Goal: Information Seeking & Learning: Learn about a topic

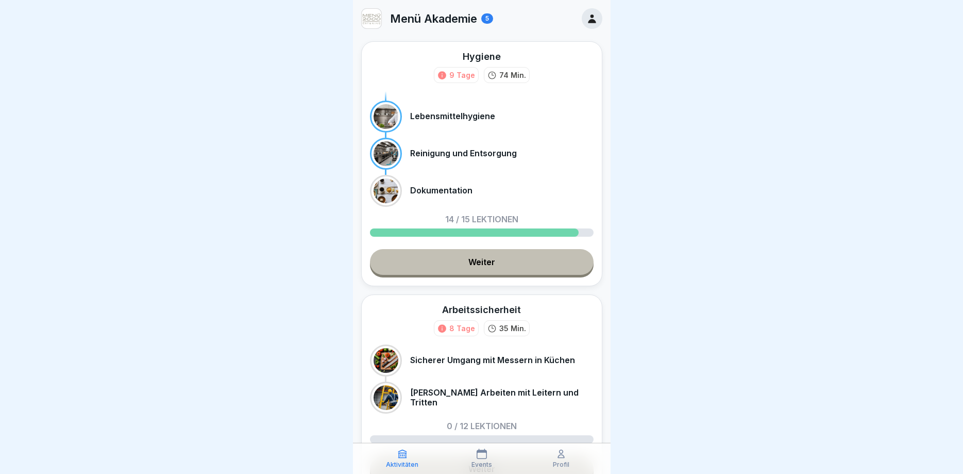
click at [502, 264] on link "Weiter" at bounding box center [482, 262] width 224 height 26
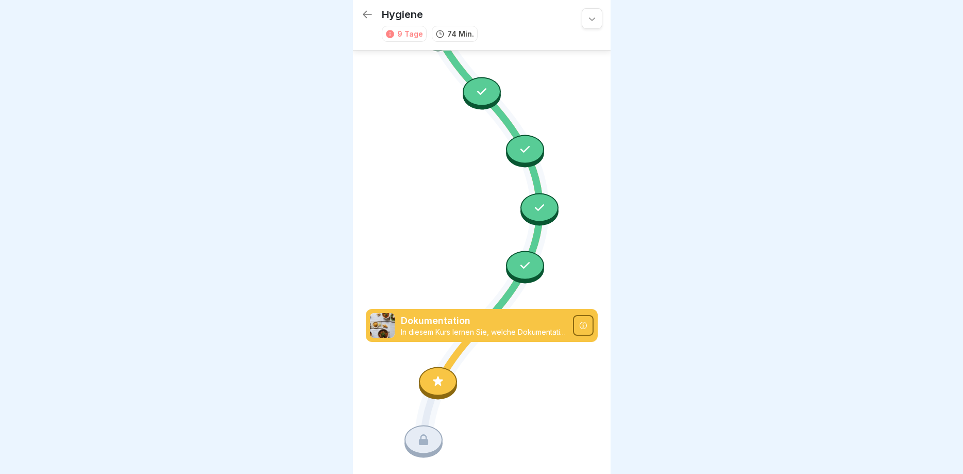
scroll to position [901, 0]
click at [583, 321] on icon at bounding box center [583, 325] width 8 height 8
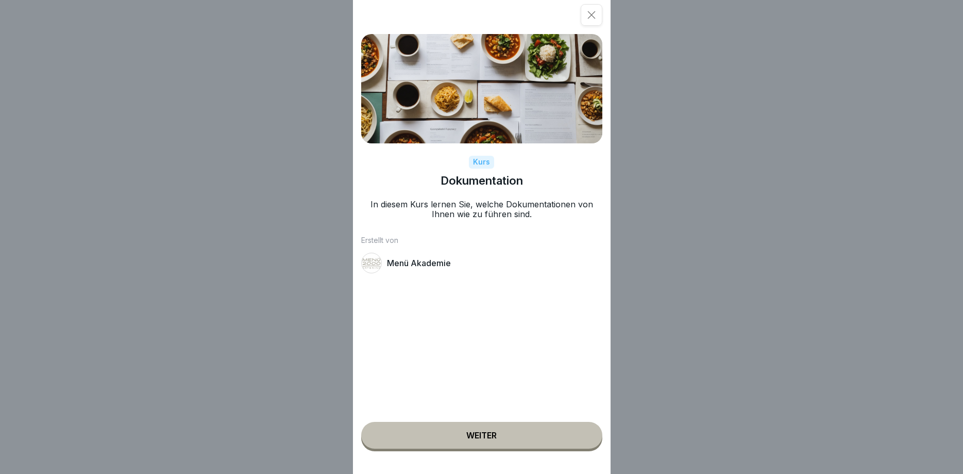
drag, startPoint x: 468, startPoint y: 428, endPoint x: 456, endPoint y: 418, distance: 15.3
click at [468, 428] on button "Weiter" at bounding box center [481, 435] width 241 height 27
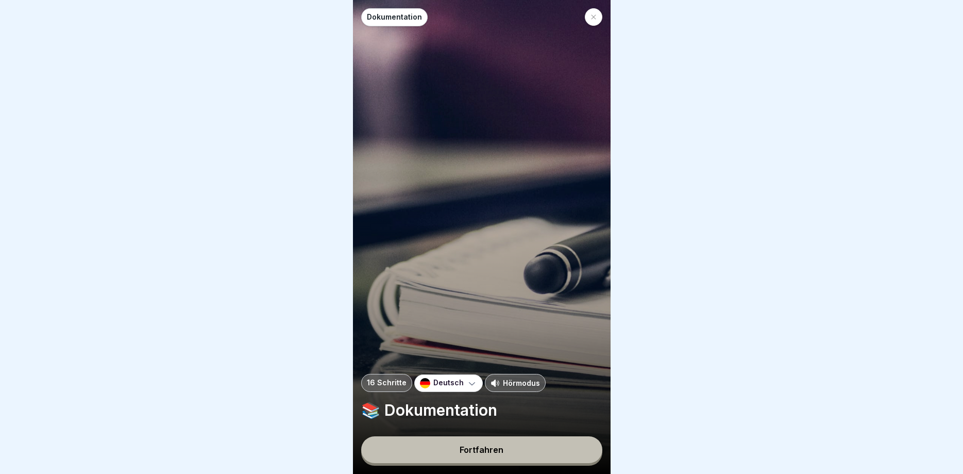
click at [494, 458] on button "Fortfahren" at bounding box center [481, 449] width 241 height 27
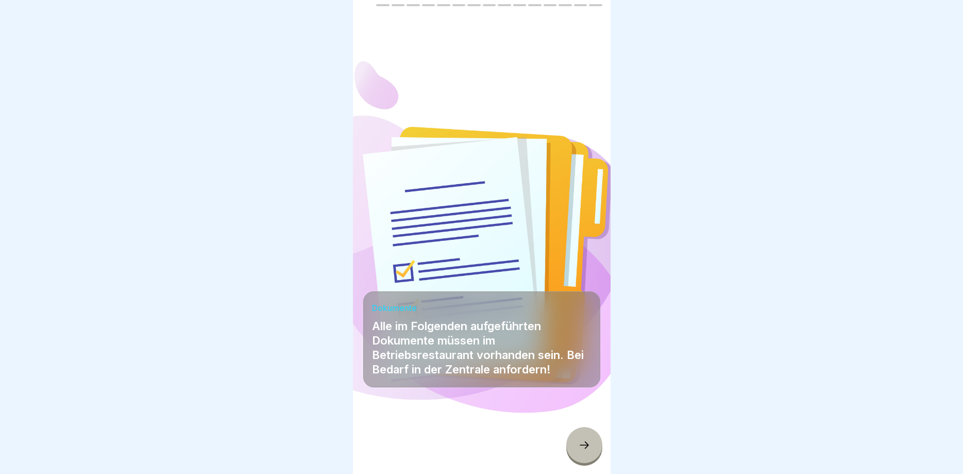
click at [587, 448] on icon at bounding box center [584, 445] width 12 height 12
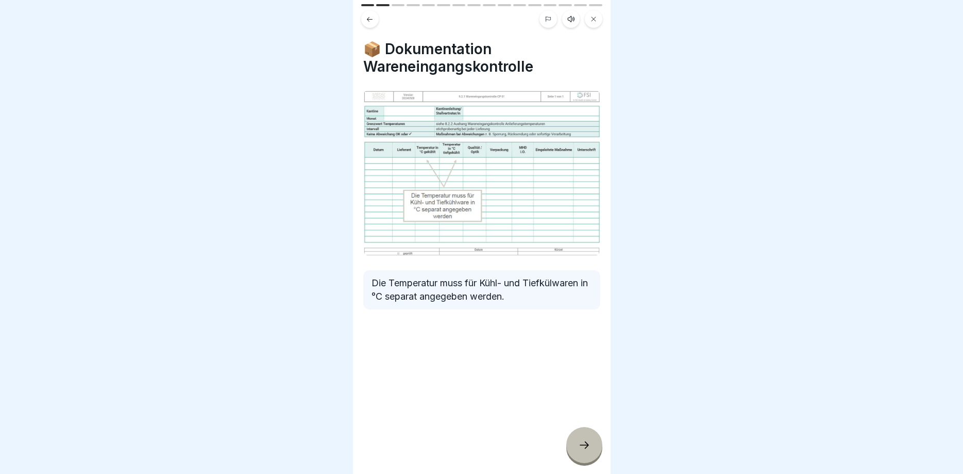
click at [590, 443] on icon at bounding box center [584, 445] width 12 height 12
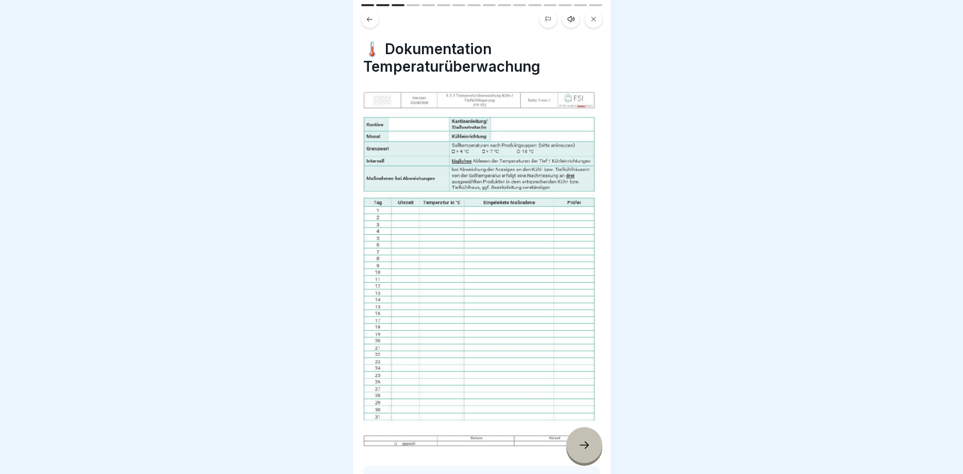
click at [584, 450] on icon at bounding box center [584, 445] width 12 height 12
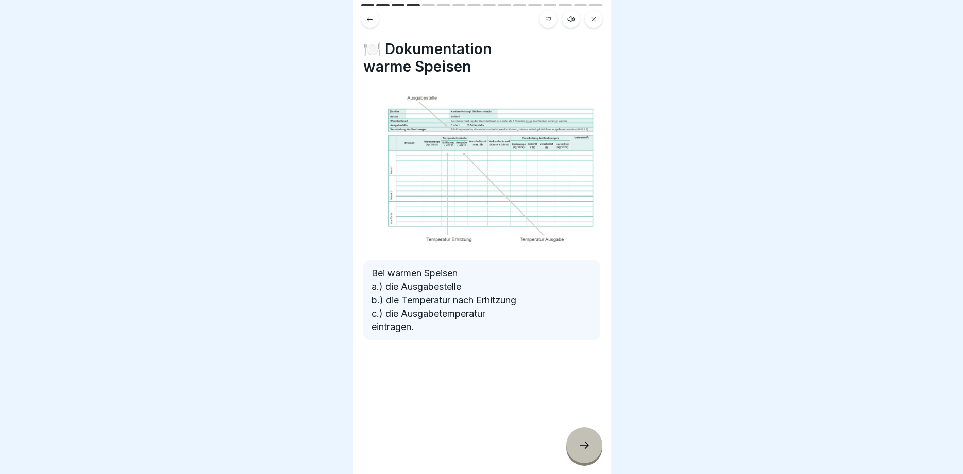
click at [590, 445] on icon at bounding box center [584, 445] width 12 height 12
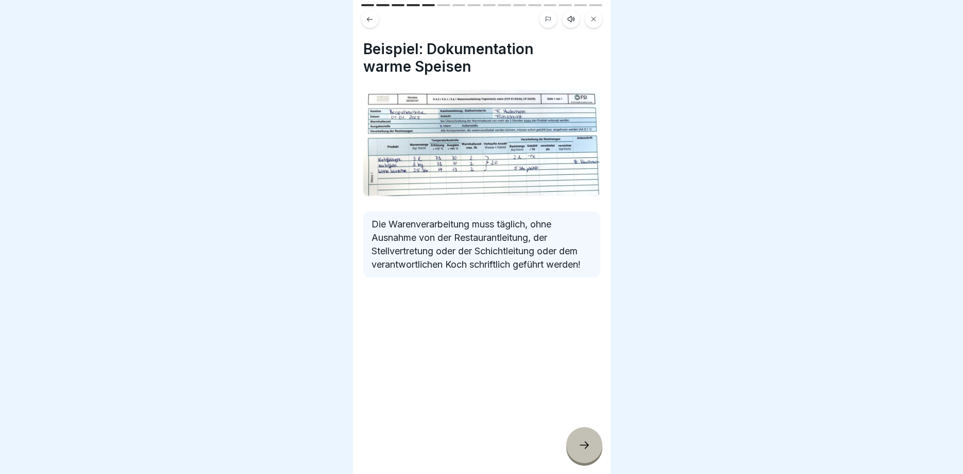
click at [583, 437] on div at bounding box center [585, 445] width 36 height 36
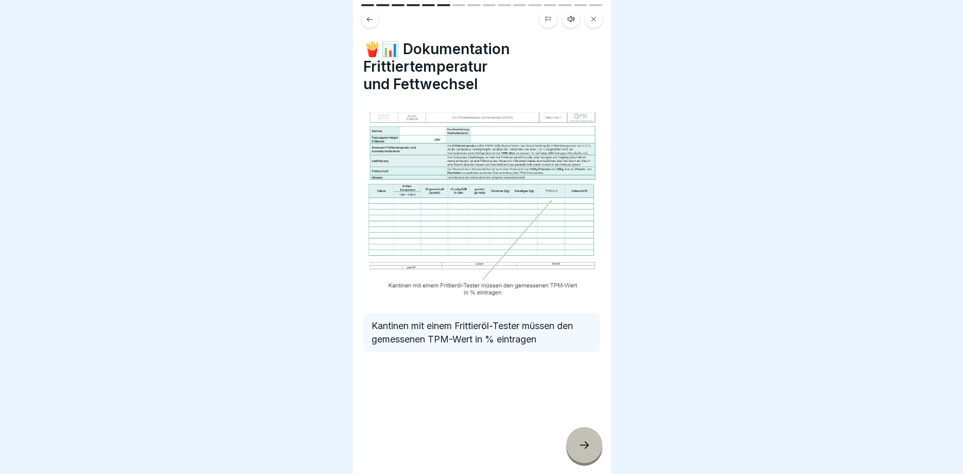
click at [575, 433] on div at bounding box center [585, 445] width 36 height 36
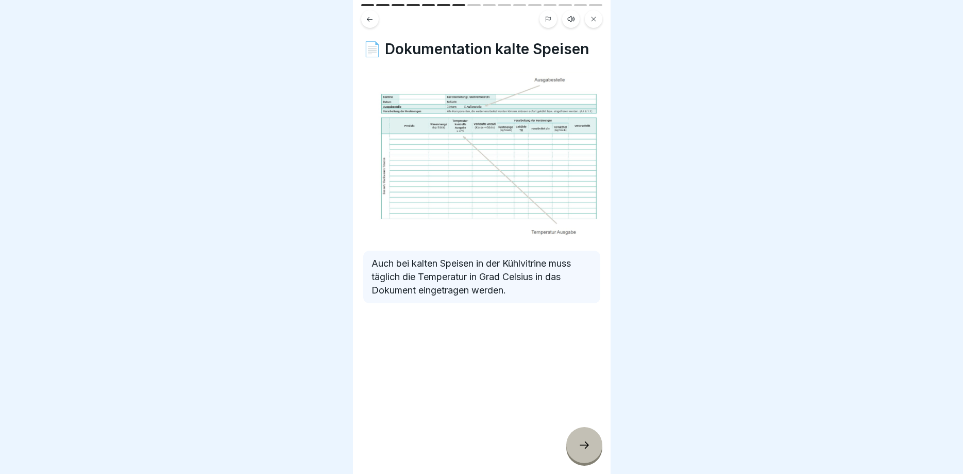
click at [587, 437] on div at bounding box center [585, 445] width 36 height 36
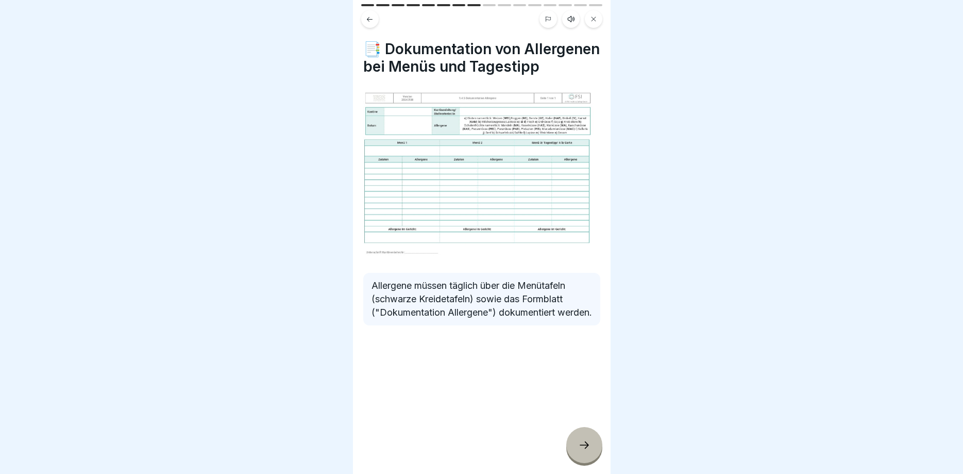
click at [584, 447] on icon at bounding box center [584, 445] width 12 height 12
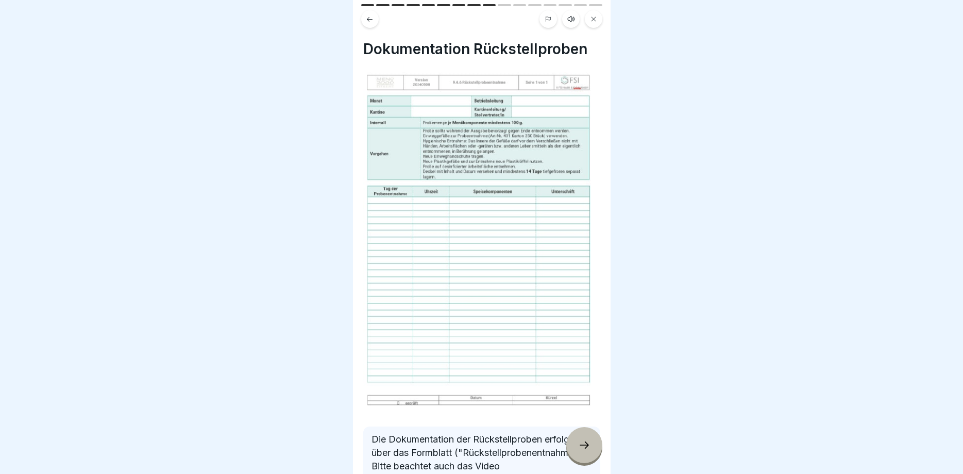
click at [576, 439] on div at bounding box center [585, 445] width 36 height 36
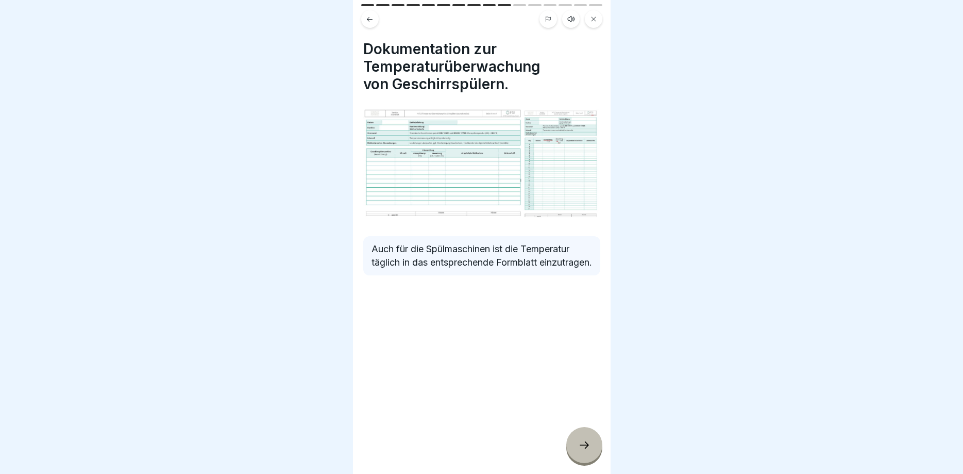
click at [581, 444] on icon at bounding box center [584, 445] width 12 height 12
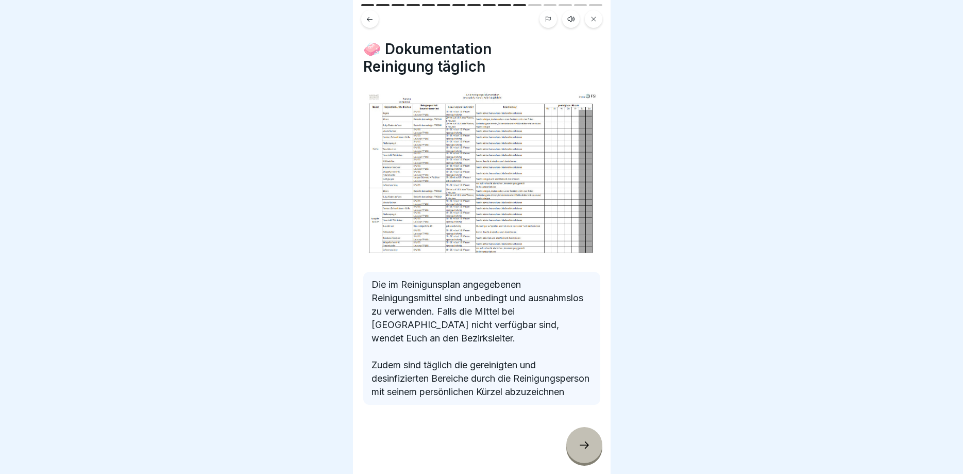
click at [577, 443] on div at bounding box center [585, 445] width 36 height 36
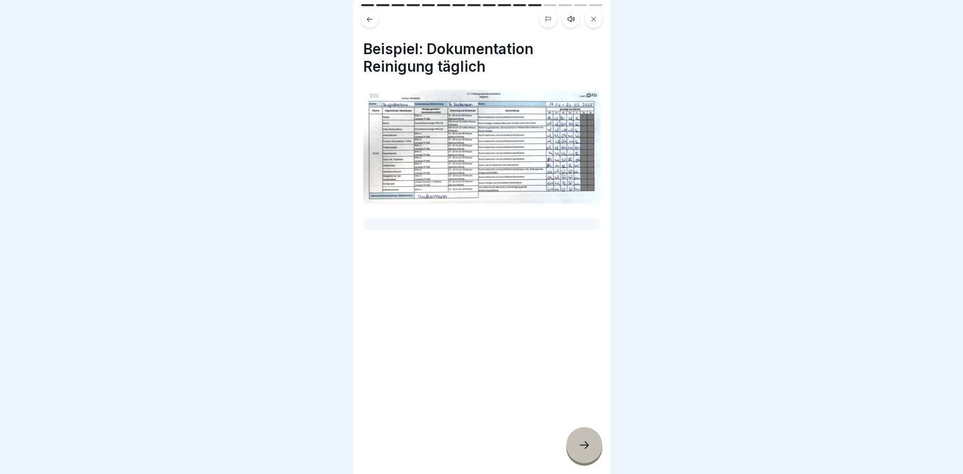
drag, startPoint x: 579, startPoint y: 444, endPoint x: 541, endPoint y: 429, distance: 40.7
click at [579, 444] on icon at bounding box center [584, 445] width 12 height 12
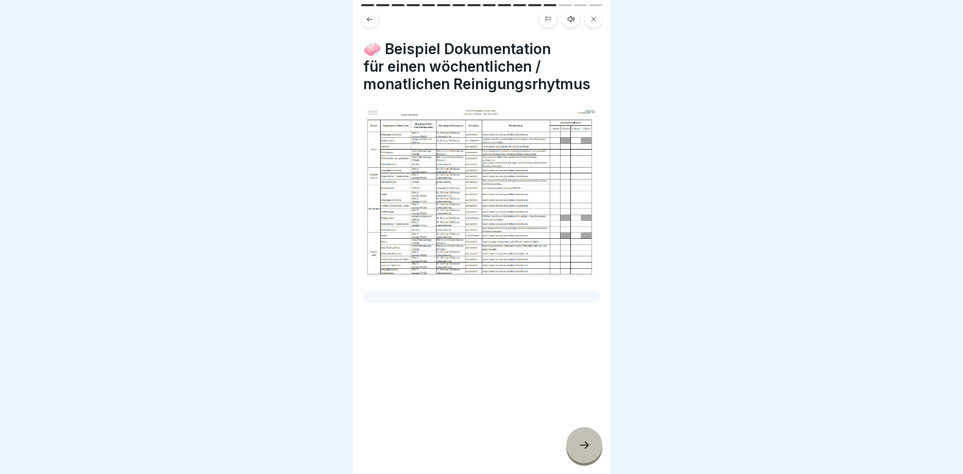
click at [577, 445] on div at bounding box center [585, 445] width 36 height 36
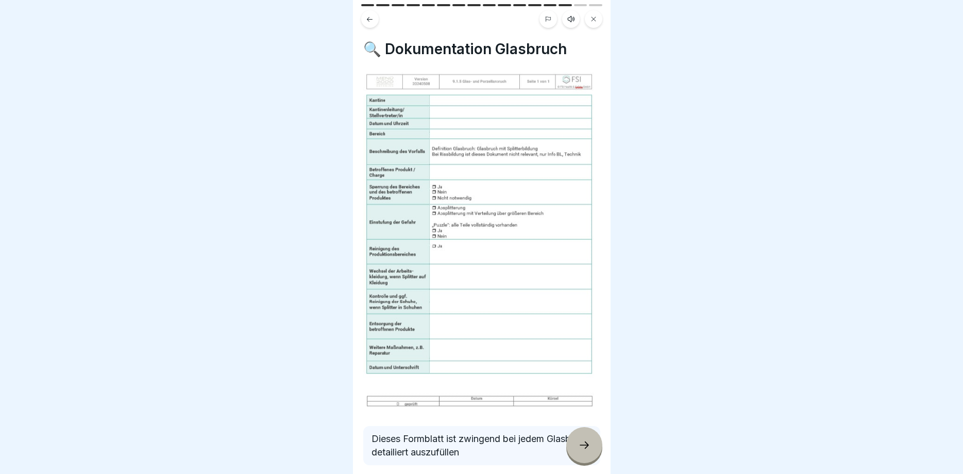
click at [591, 452] on div at bounding box center [585, 445] width 36 height 36
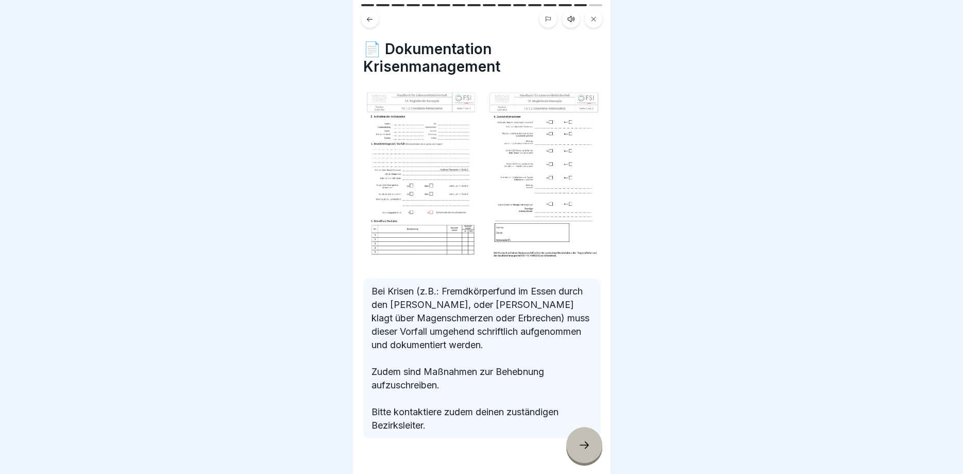
click at [579, 448] on icon at bounding box center [584, 445] width 12 height 12
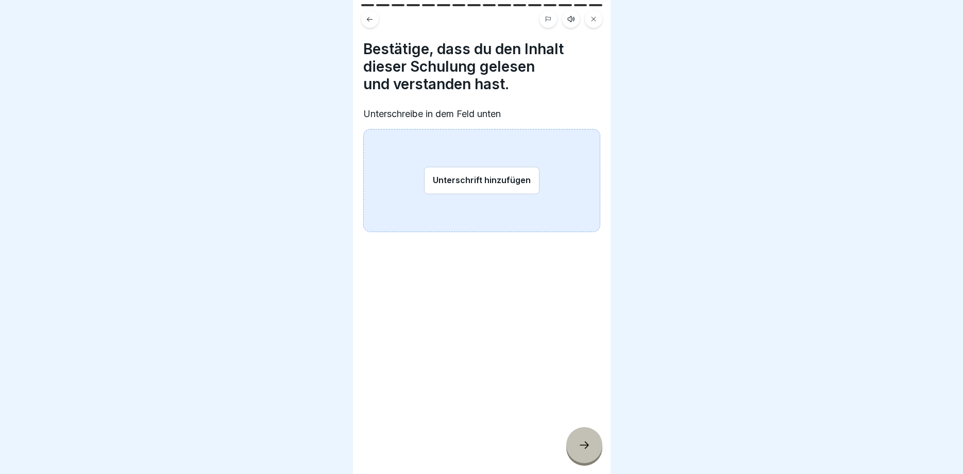
click at [441, 181] on button "Unterschrift hinzufügen" at bounding box center [481, 180] width 115 height 27
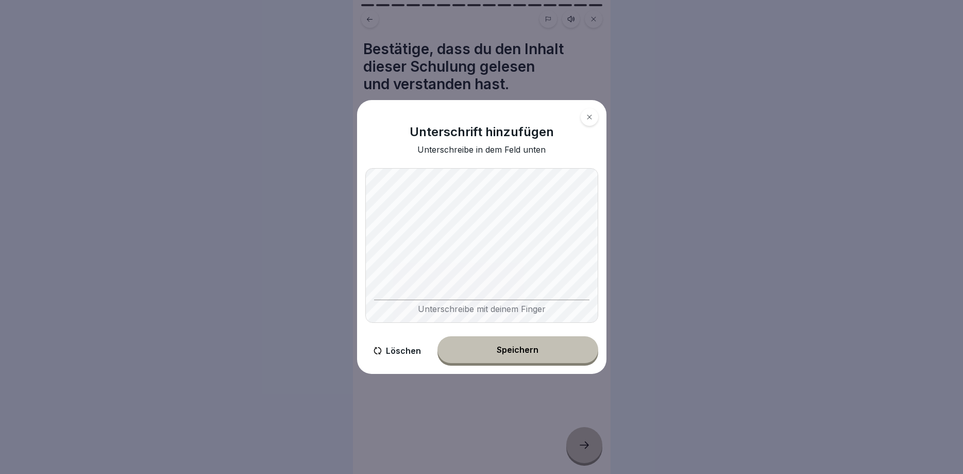
click at [409, 305] on div "Unterschreibe mit deinem Finger" at bounding box center [481, 245] width 233 height 155
click at [432, 277] on div "Unterschreibe mit deinem Finger" at bounding box center [481, 245] width 233 height 155
click at [516, 343] on button "Speichern" at bounding box center [518, 349] width 161 height 27
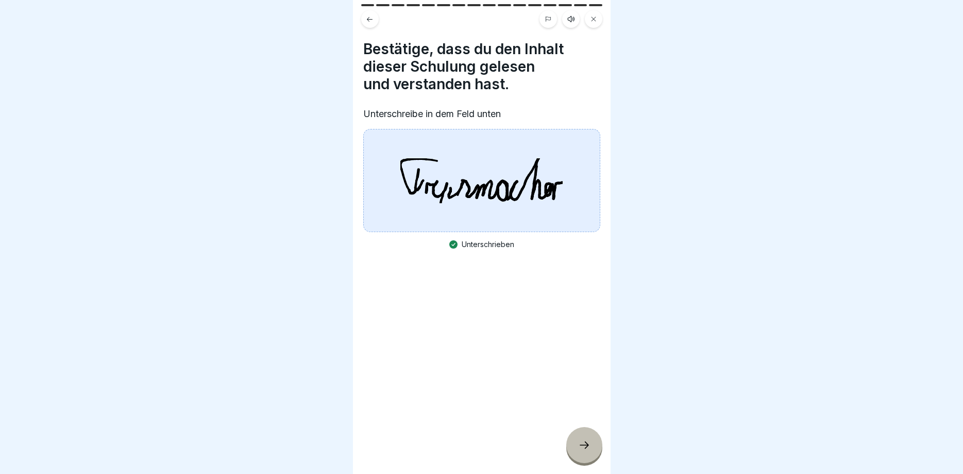
click at [584, 451] on div at bounding box center [585, 445] width 36 height 36
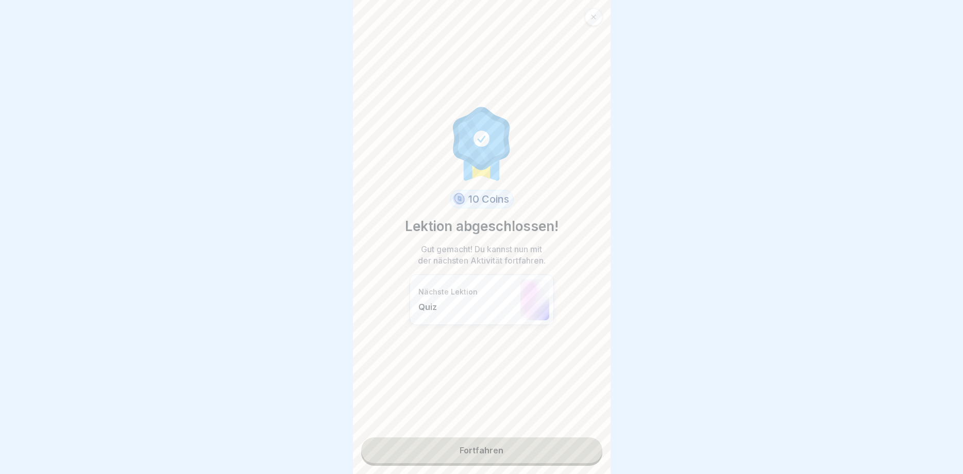
click at [490, 447] on link "Fortfahren" at bounding box center [481, 450] width 241 height 26
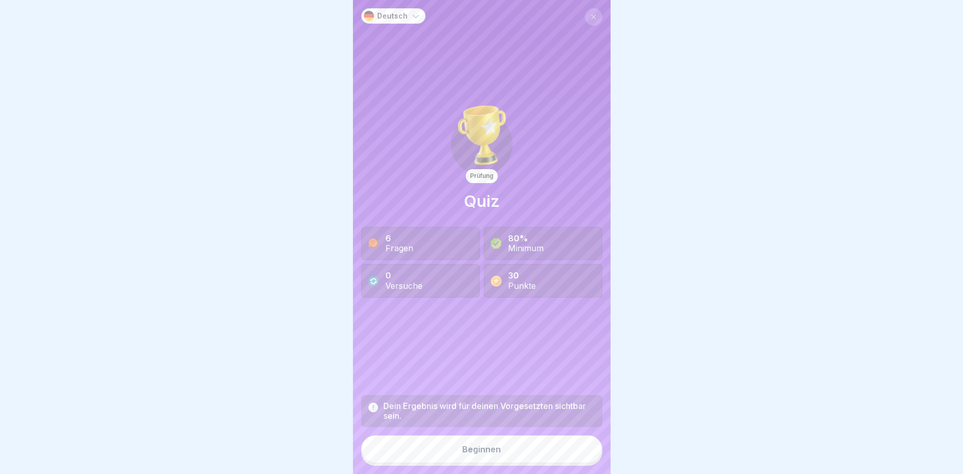
click at [483, 450] on div "Beginnen" at bounding box center [481, 448] width 39 height 9
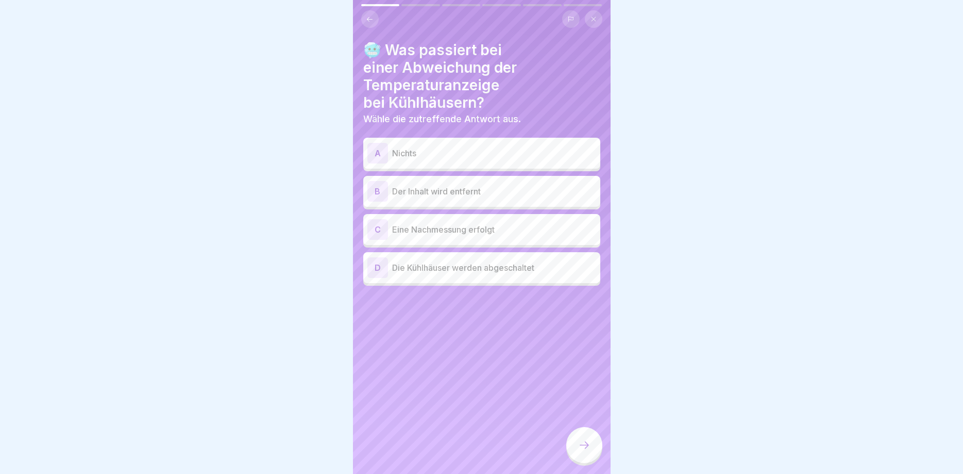
click at [384, 232] on div "C" at bounding box center [378, 229] width 21 height 21
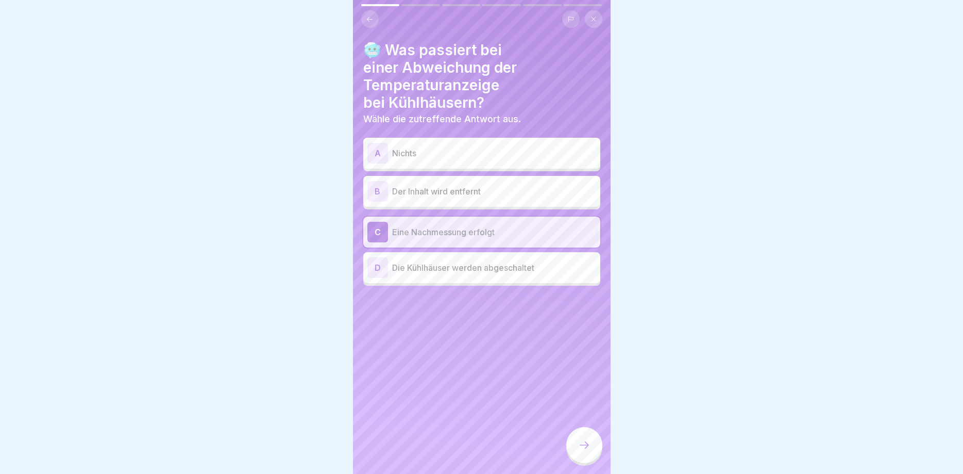
click at [588, 438] on div at bounding box center [585, 445] width 36 height 36
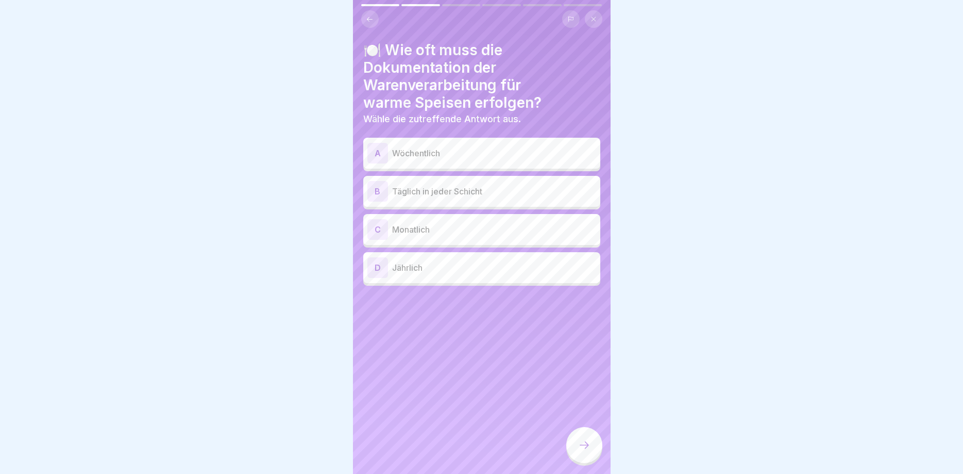
click at [376, 192] on div "B" at bounding box center [378, 191] width 21 height 21
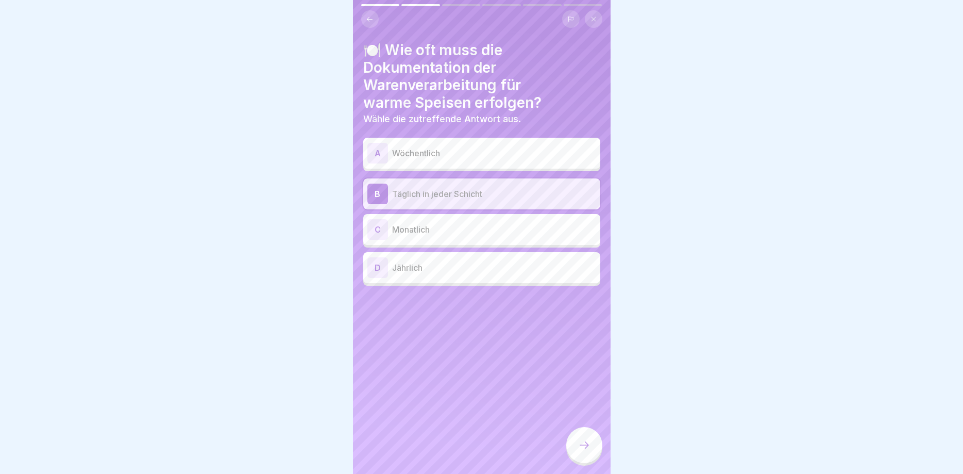
click at [579, 431] on div at bounding box center [585, 445] width 36 height 36
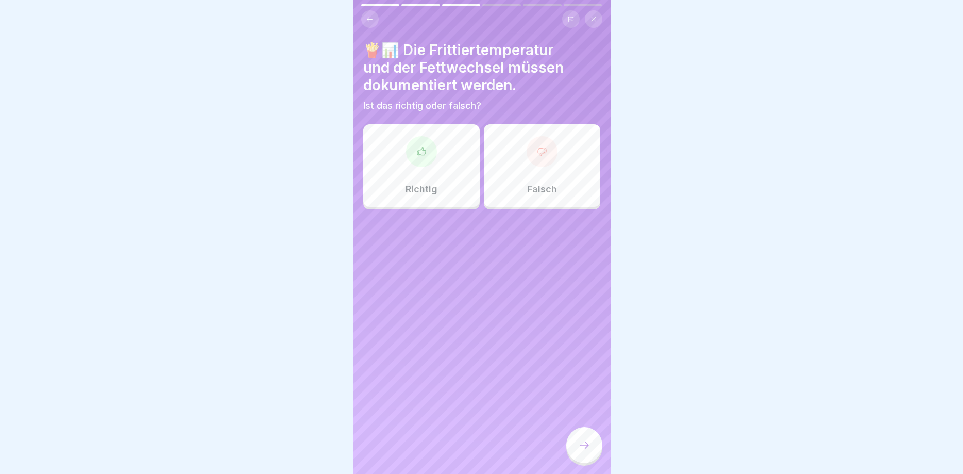
click at [409, 144] on div at bounding box center [421, 151] width 31 height 31
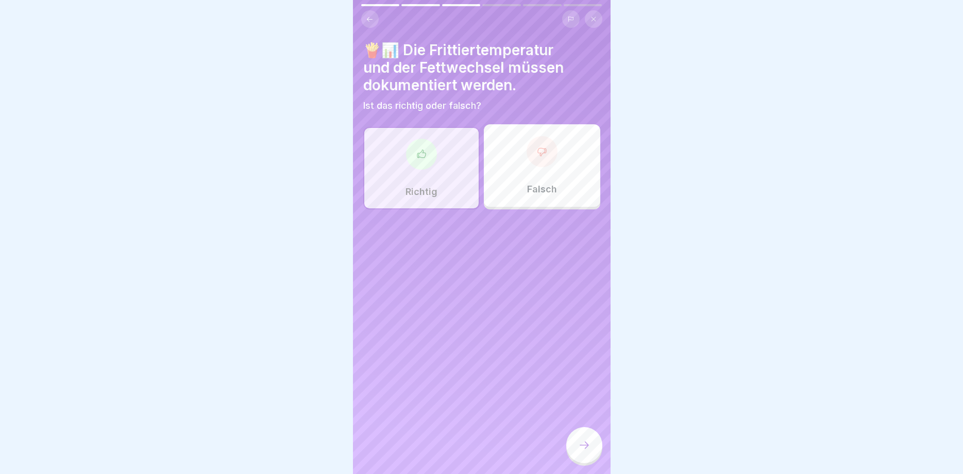
click at [581, 438] on div at bounding box center [585, 445] width 36 height 36
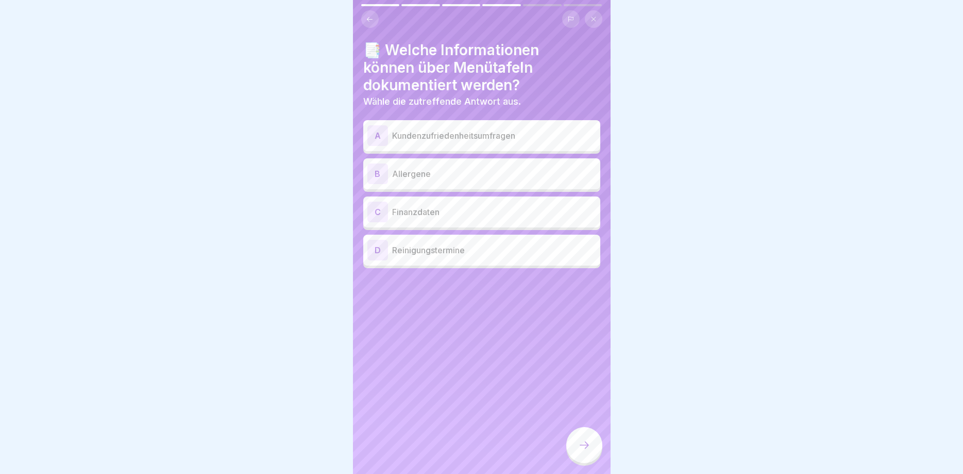
click at [384, 172] on div "B" at bounding box center [378, 173] width 21 height 21
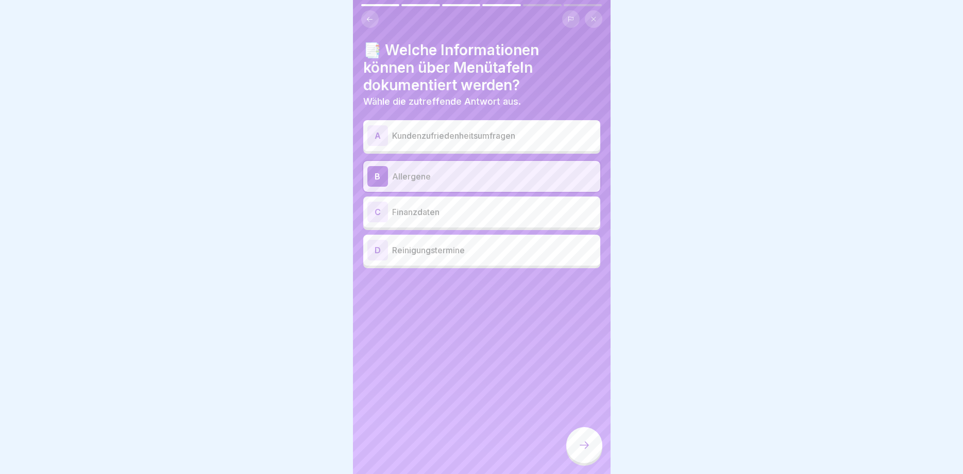
click at [579, 451] on div at bounding box center [585, 445] width 36 height 36
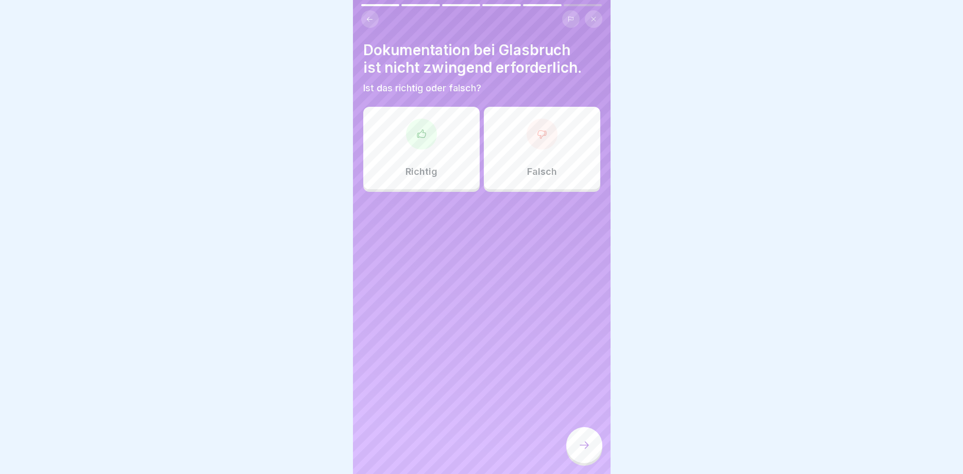
click at [435, 139] on div at bounding box center [421, 134] width 31 height 31
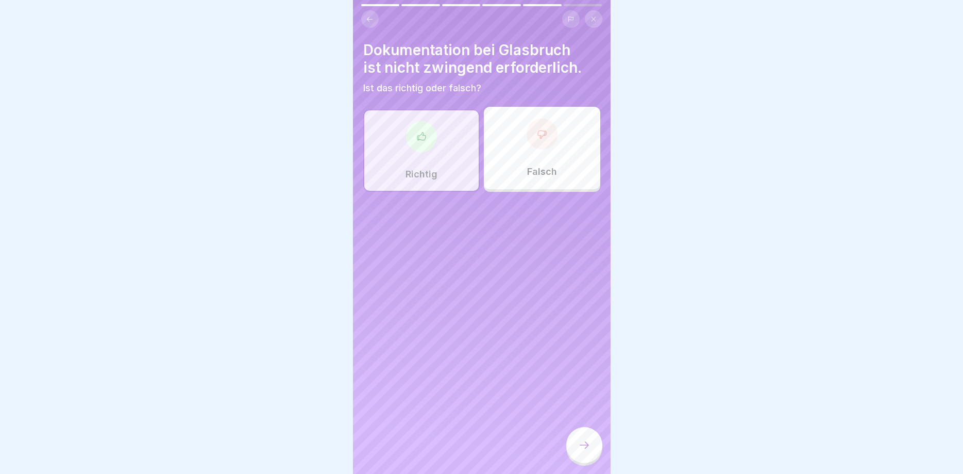
click at [585, 440] on icon at bounding box center [584, 445] width 12 height 12
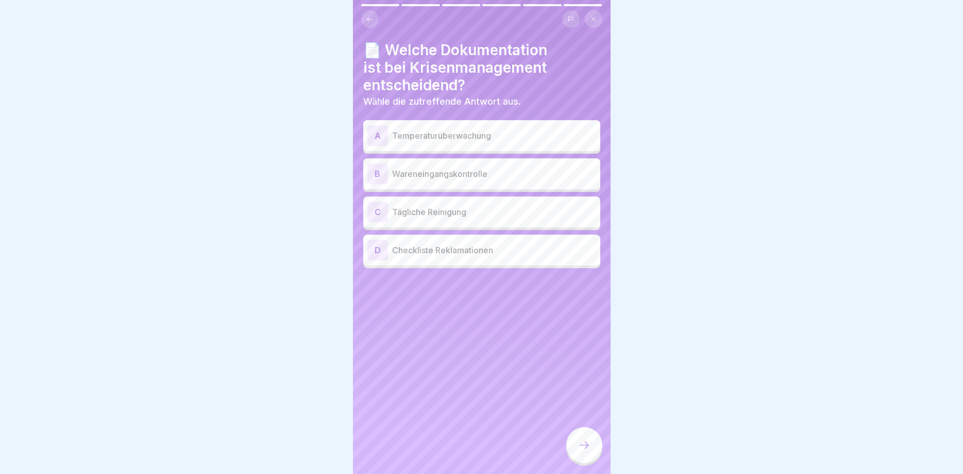
click at [377, 134] on div "A" at bounding box center [378, 135] width 21 height 21
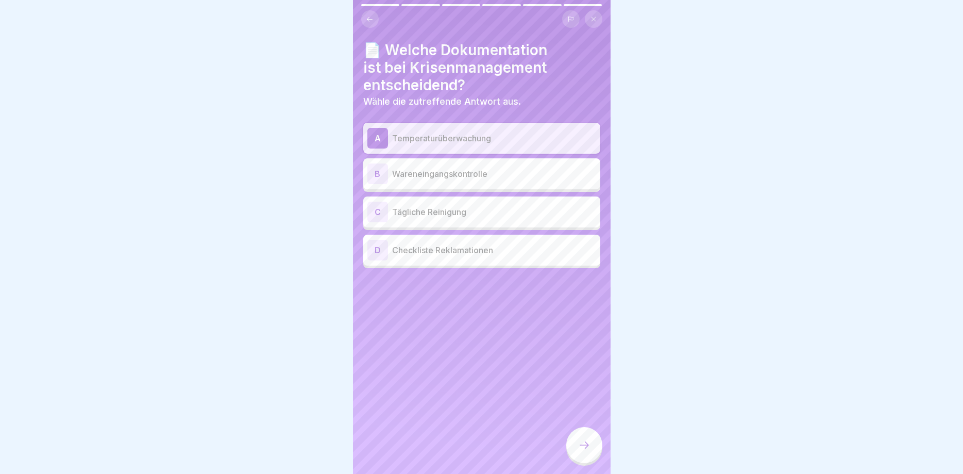
click at [384, 214] on div "C" at bounding box center [378, 212] width 21 height 21
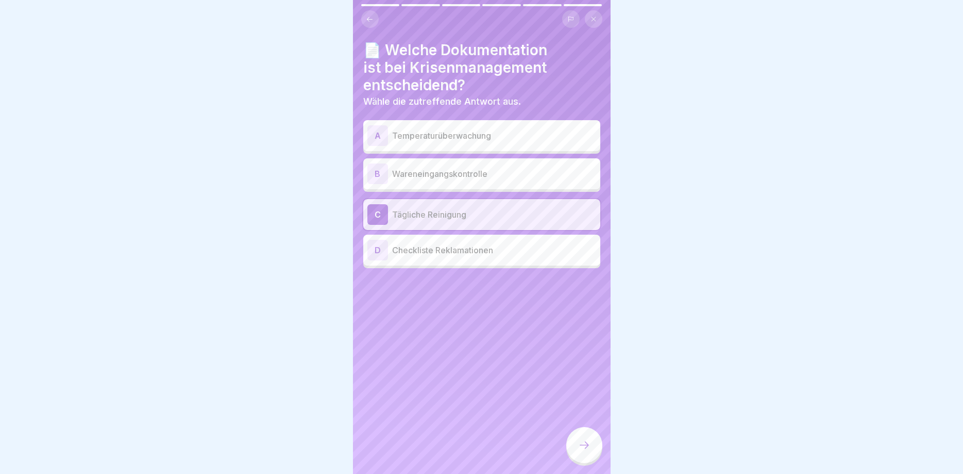
click at [380, 141] on div "A" at bounding box center [378, 135] width 21 height 21
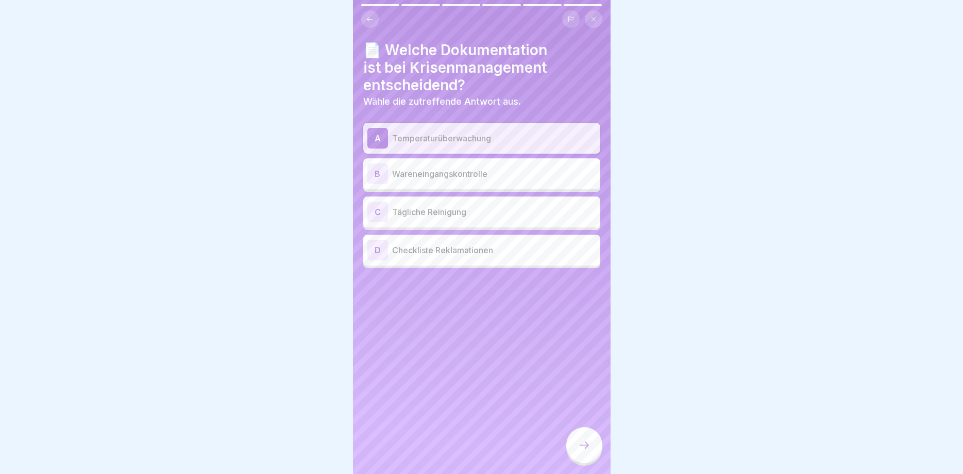
click at [583, 440] on div at bounding box center [585, 445] width 36 height 36
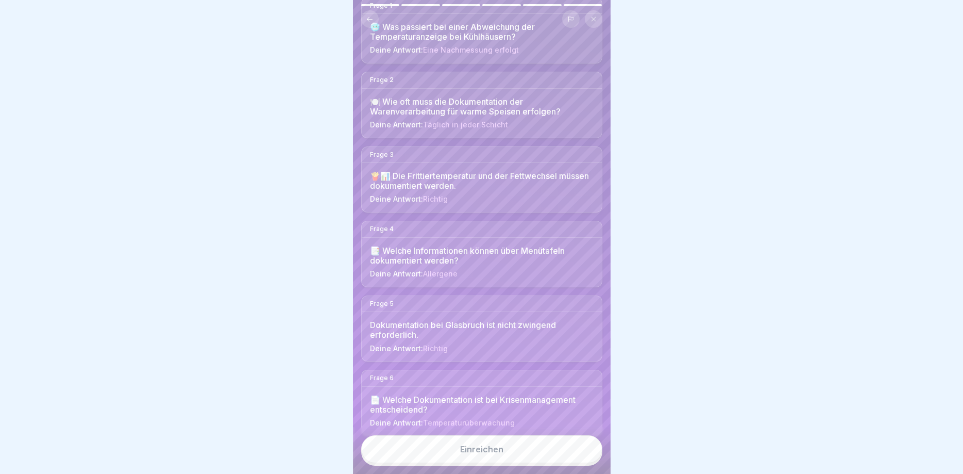
scroll to position [125, 0]
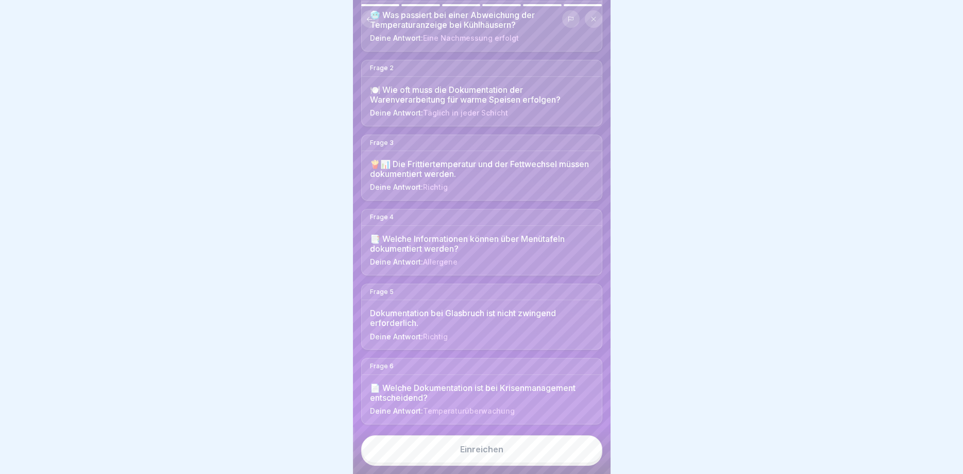
click at [482, 444] on div "Einreichen" at bounding box center [481, 448] width 43 height 9
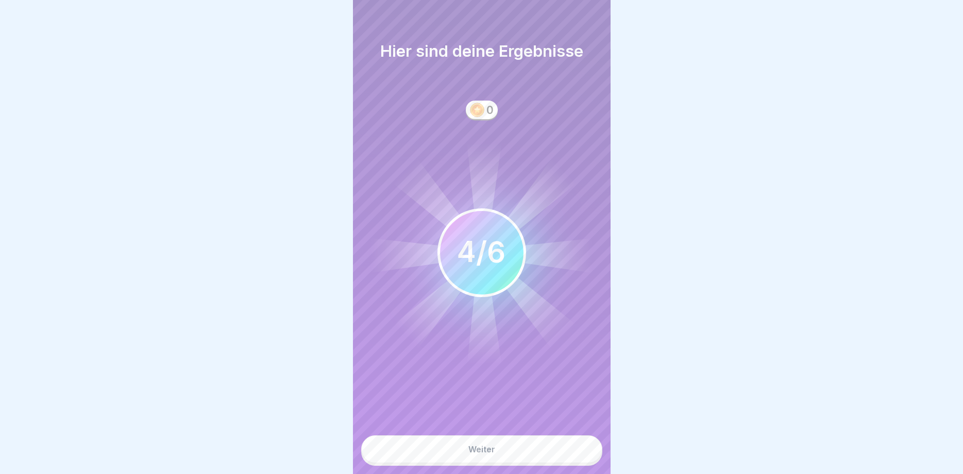
drag, startPoint x: 484, startPoint y: 442, endPoint x: 484, endPoint y: 437, distance: 5.7
click at [484, 442] on button "Weiter" at bounding box center [481, 449] width 241 height 28
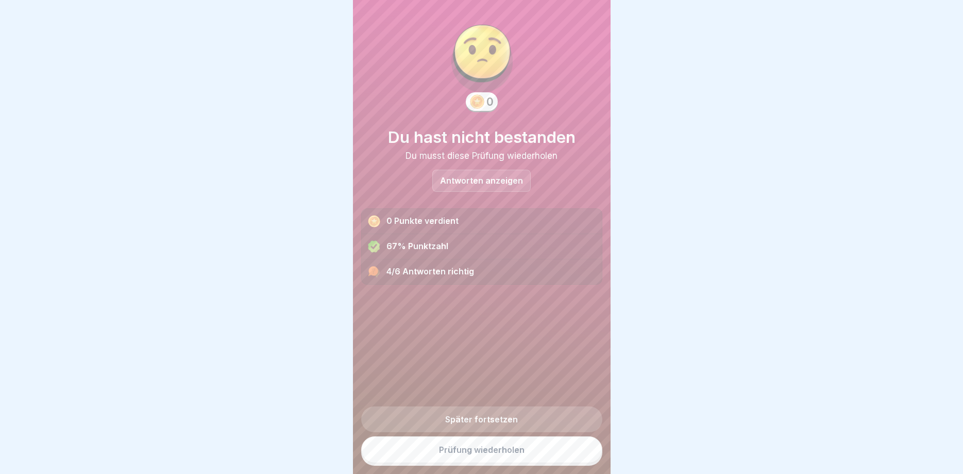
click at [487, 184] on p "Antworten anzeigen" at bounding box center [481, 180] width 83 height 9
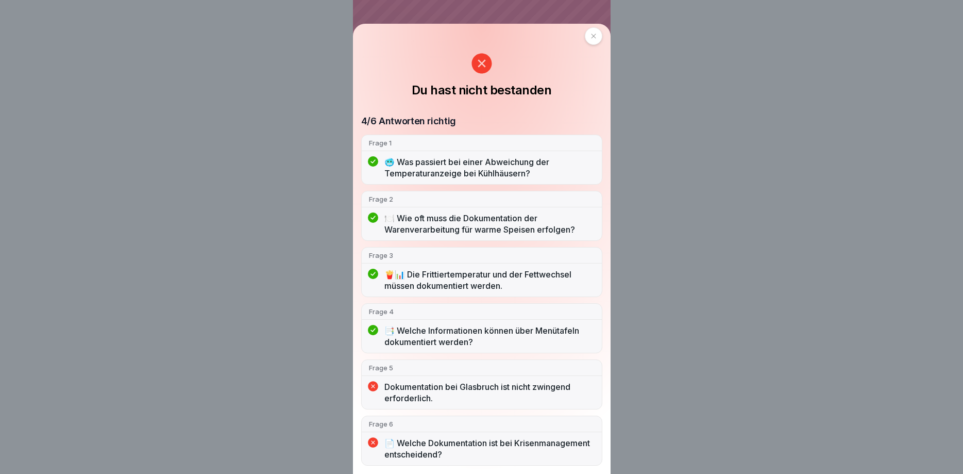
scroll to position [0, 0]
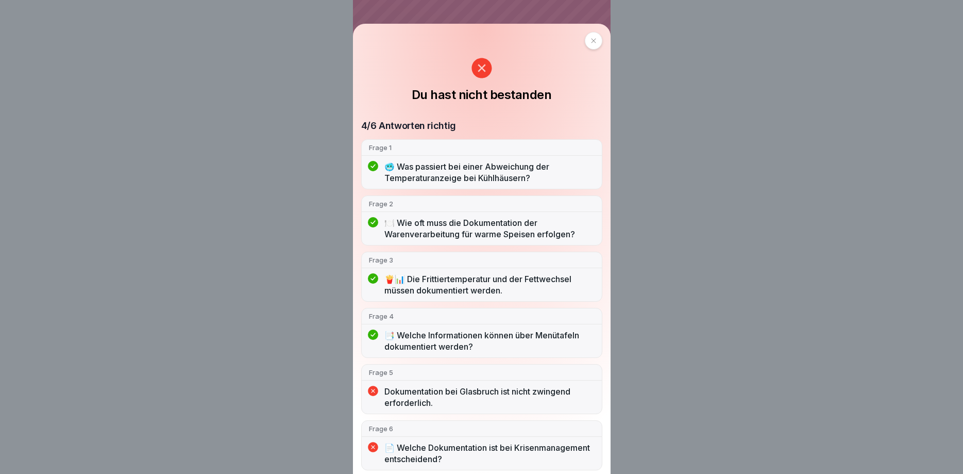
click at [483, 63] on icon at bounding box center [482, 68] width 20 height 20
click at [585, 42] on div at bounding box center [594, 41] width 18 height 18
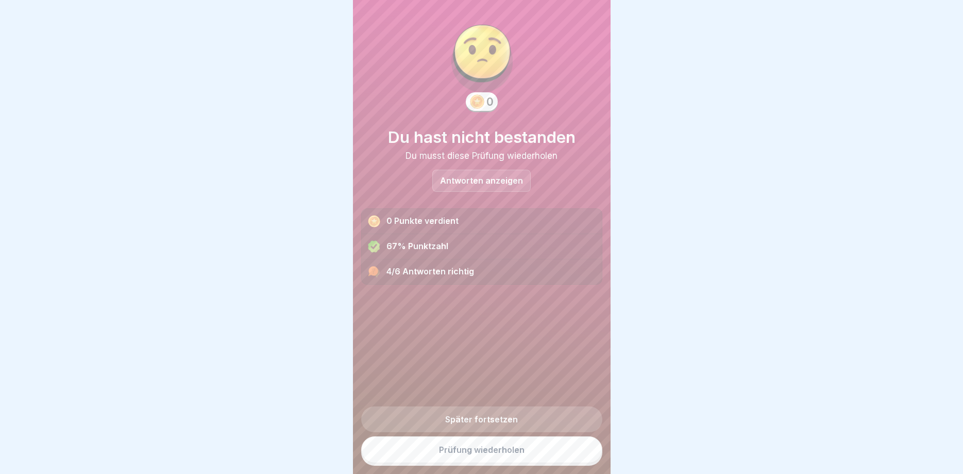
click at [476, 444] on link "Prüfung wiederholen" at bounding box center [481, 449] width 241 height 27
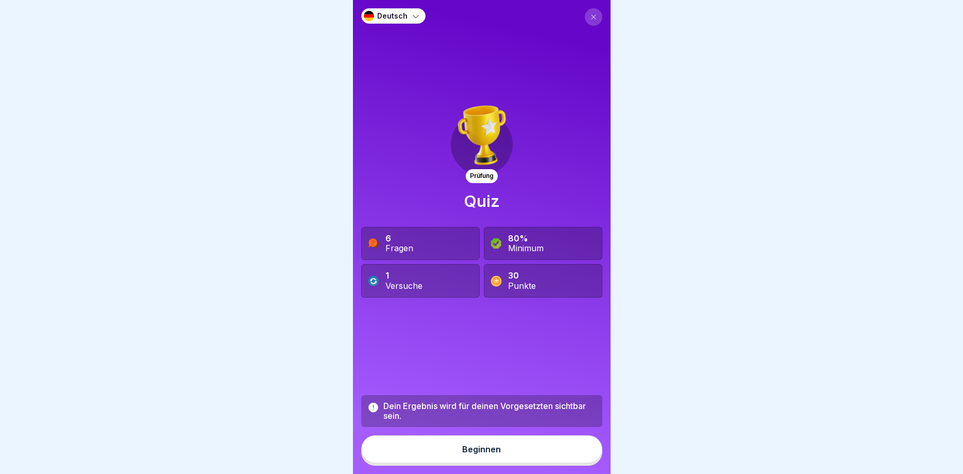
click at [479, 445] on div "Beginnen" at bounding box center [481, 448] width 39 height 9
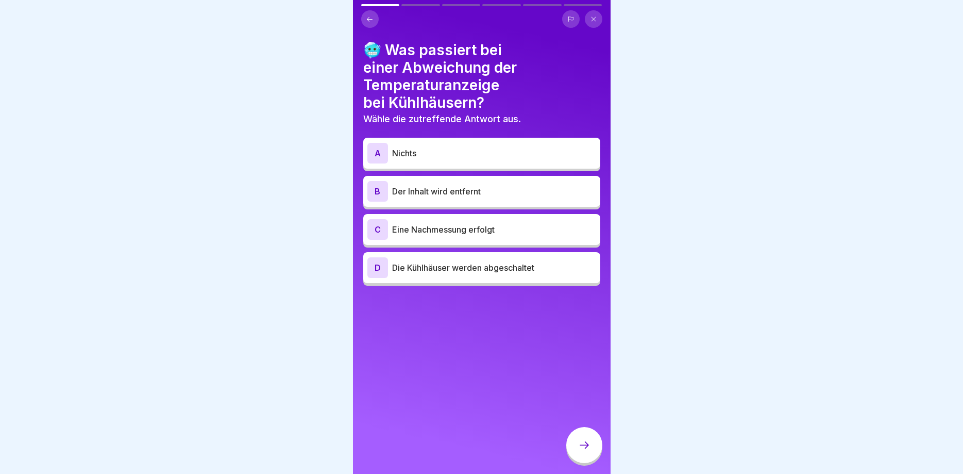
click at [376, 229] on div "C" at bounding box center [378, 229] width 21 height 21
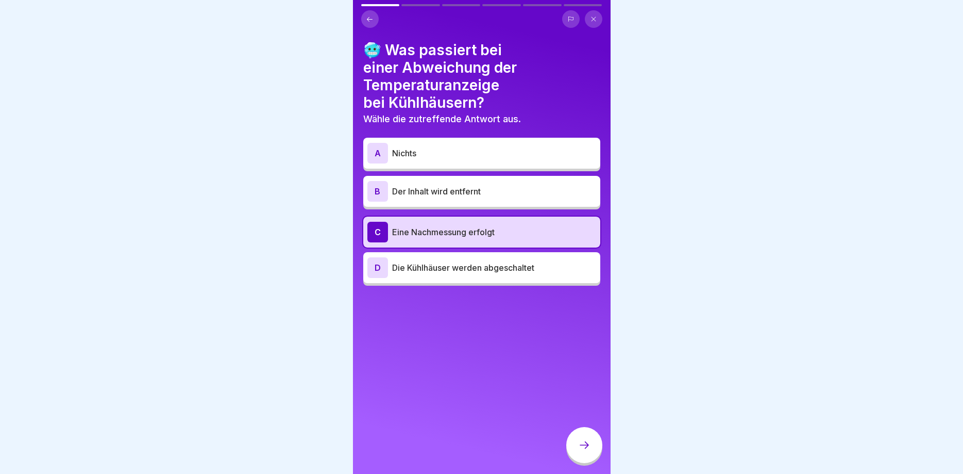
click at [573, 438] on div at bounding box center [585, 445] width 36 height 36
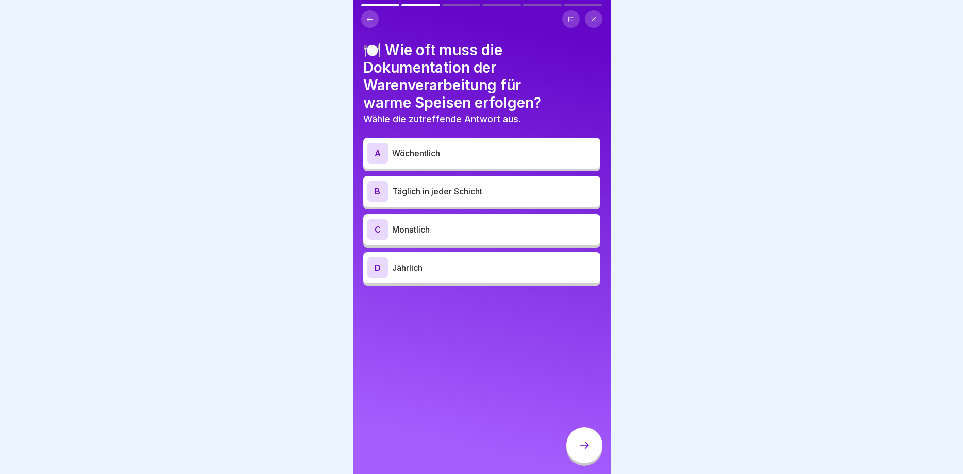
click at [376, 193] on div "B" at bounding box center [378, 191] width 21 height 21
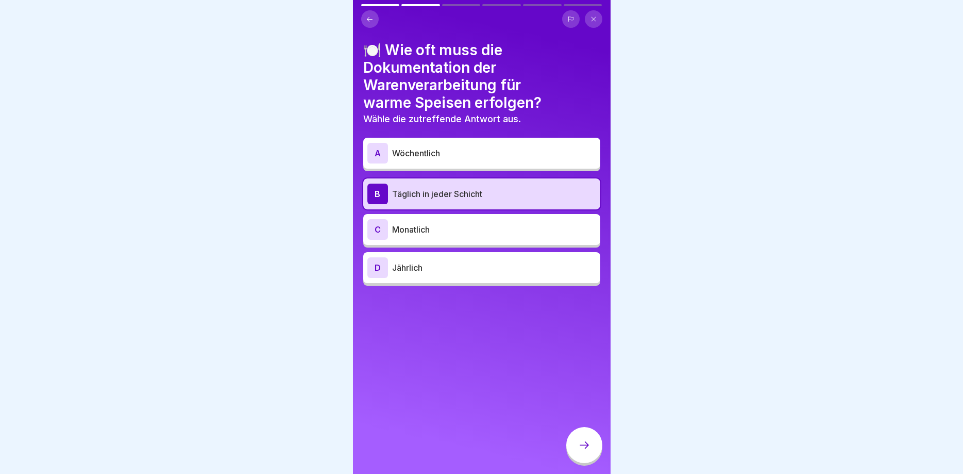
click at [580, 446] on icon at bounding box center [584, 445] width 12 height 12
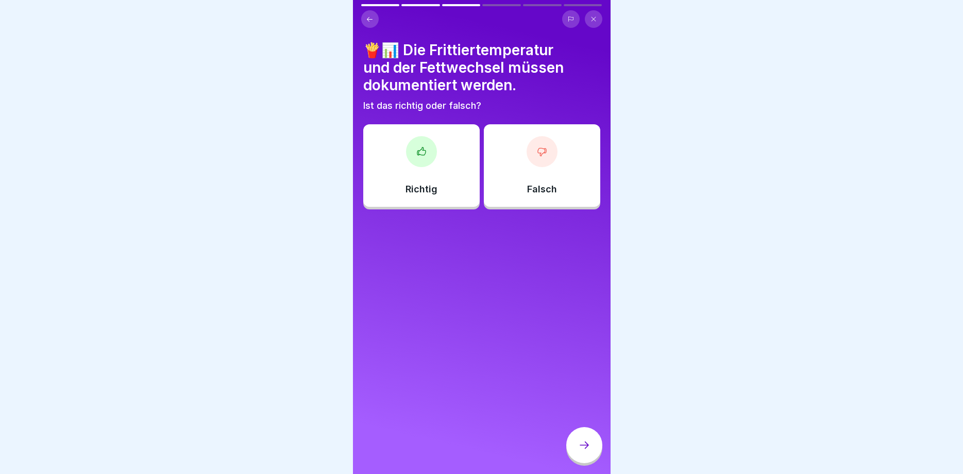
click at [416, 151] on div at bounding box center [421, 151] width 31 height 31
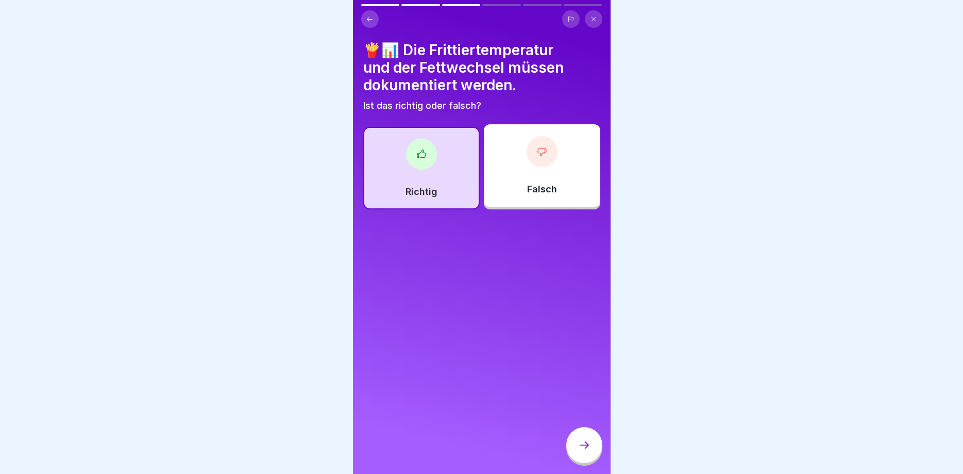
click at [577, 444] on div at bounding box center [585, 445] width 36 height 36
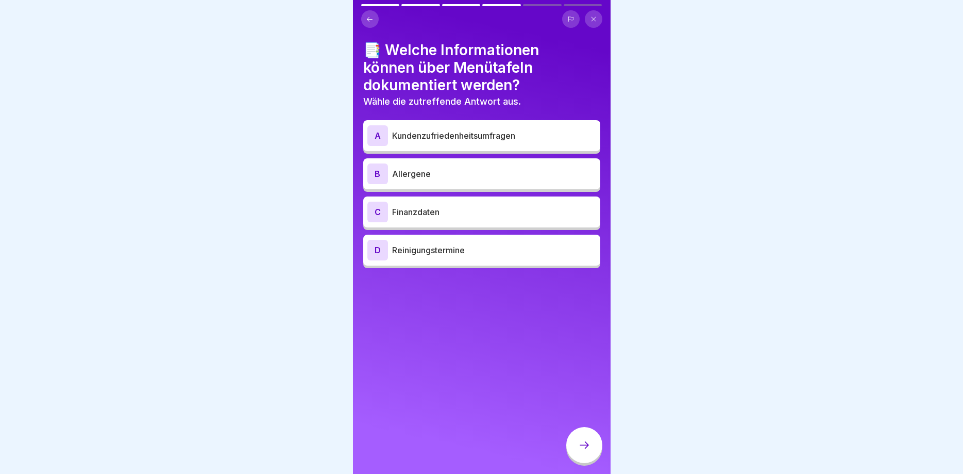
click at [383, 170] on div "B" at bounding box center [378, 173] width 21 height 21
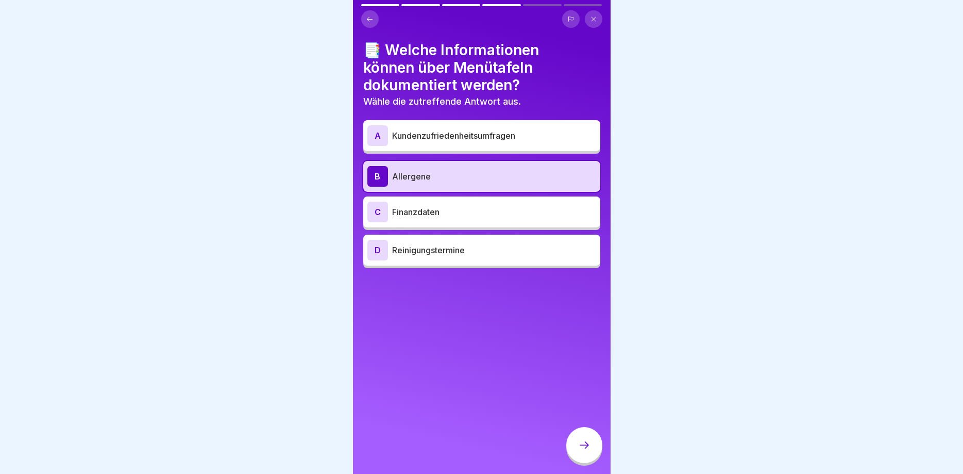
click at [589, 442] on icon at bounding box center [584, 445] width 12 height 12
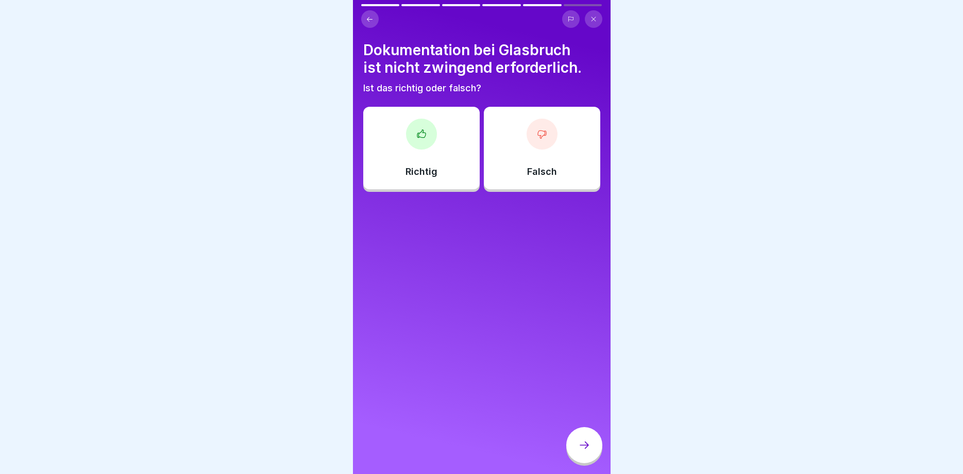
click at [539, 136] on icon at bounding box center [542, 134] width 8 height 8
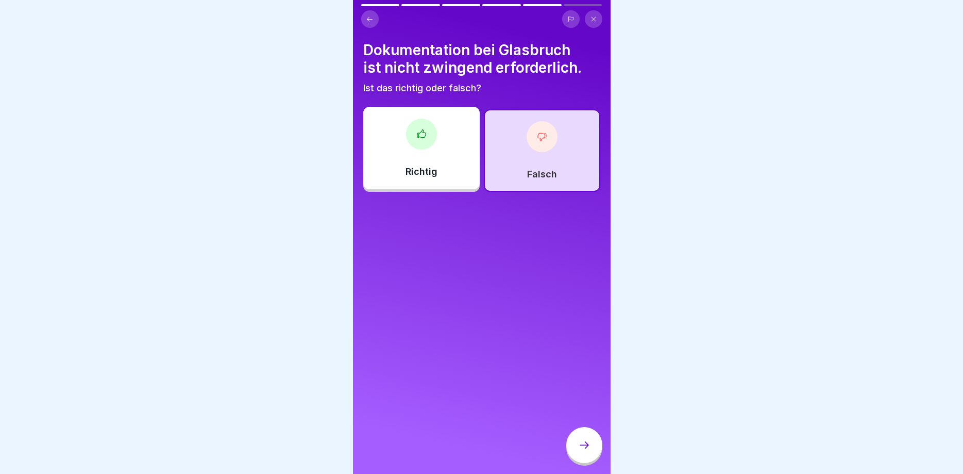
click at [584, 443] on icon at bounding box center [584, 445] width 12 height 12
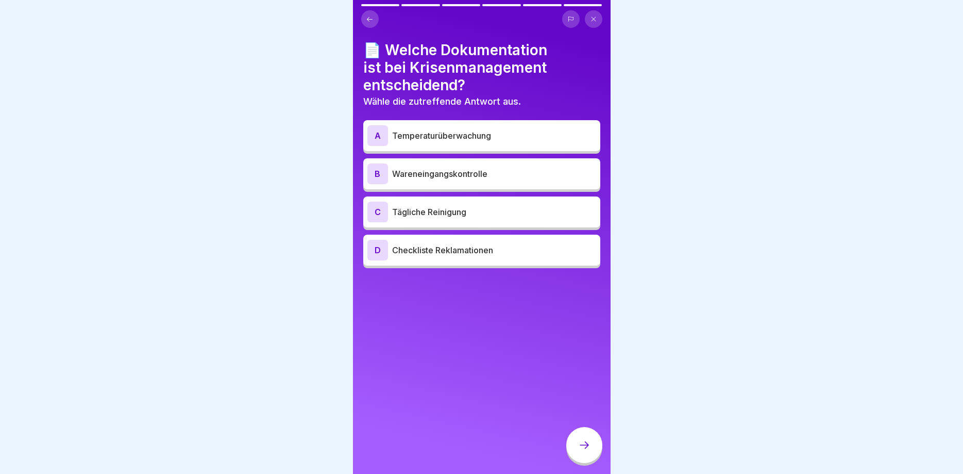
click at [381, 212] on div "C" at bounding box center [378, 212] width 21 height 21
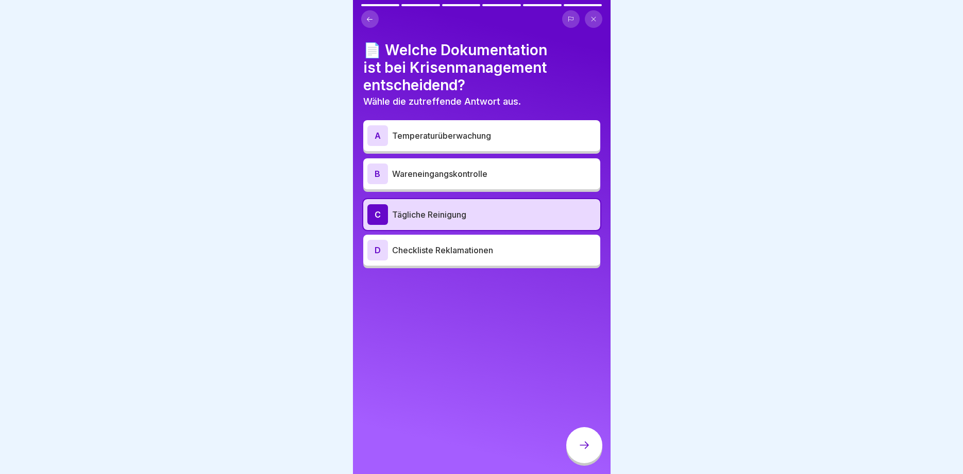
click at [591, 436] on div at bounding box center [585, 445] width 36 height 36
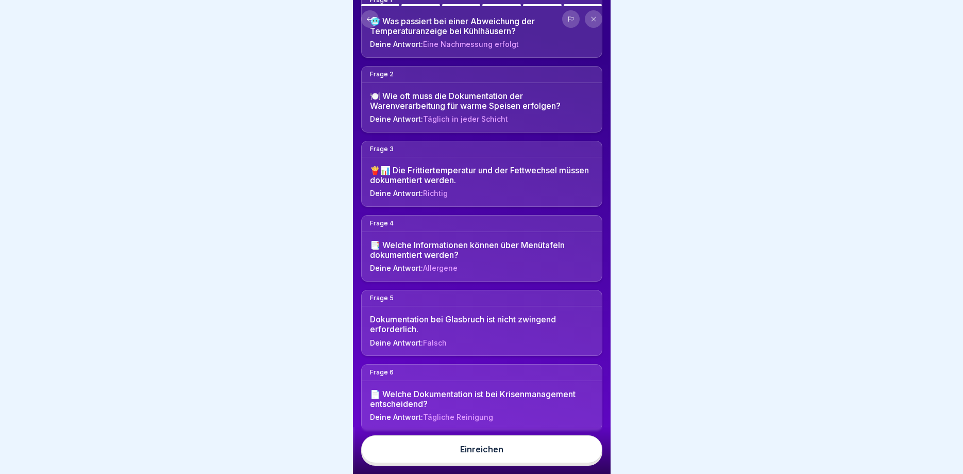
scroll to position [125, 0]
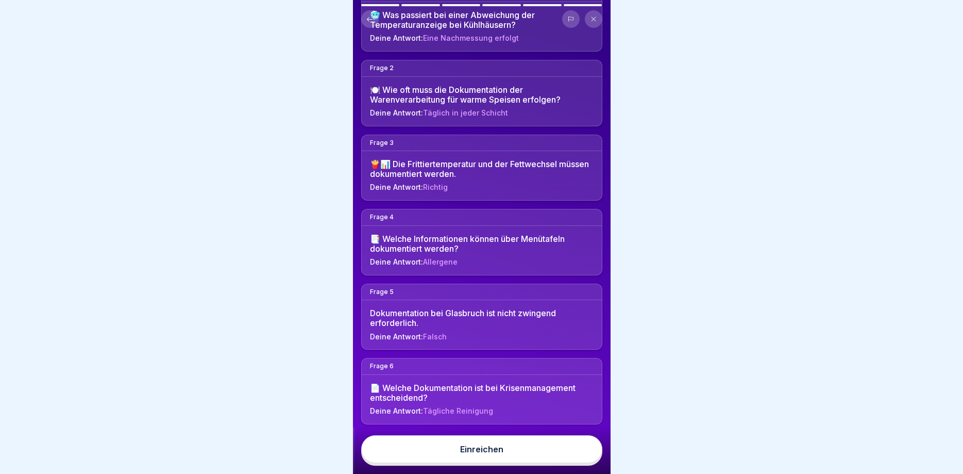
click at [488, 445] on div "Einreichen" at bounding box center [481, 448] width 43 height 9
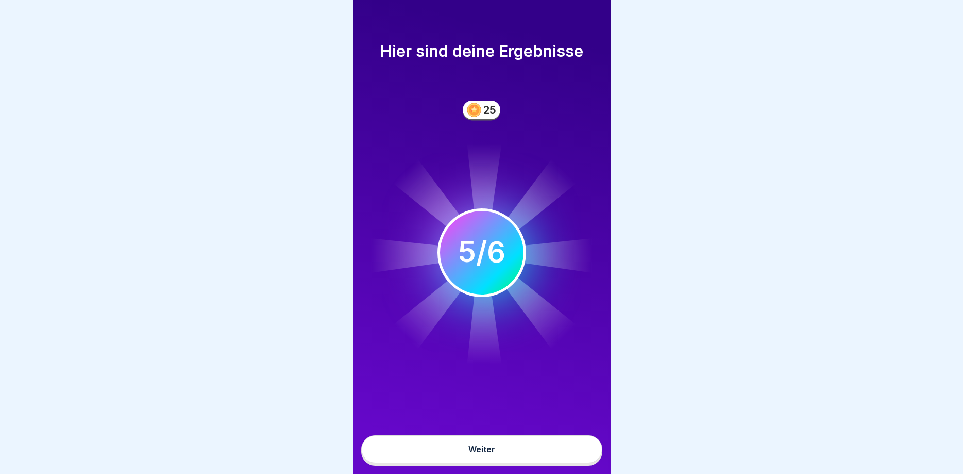
click at [493, 443] on button "Weiter" at bounding box center [481, 449] width 241 height 28
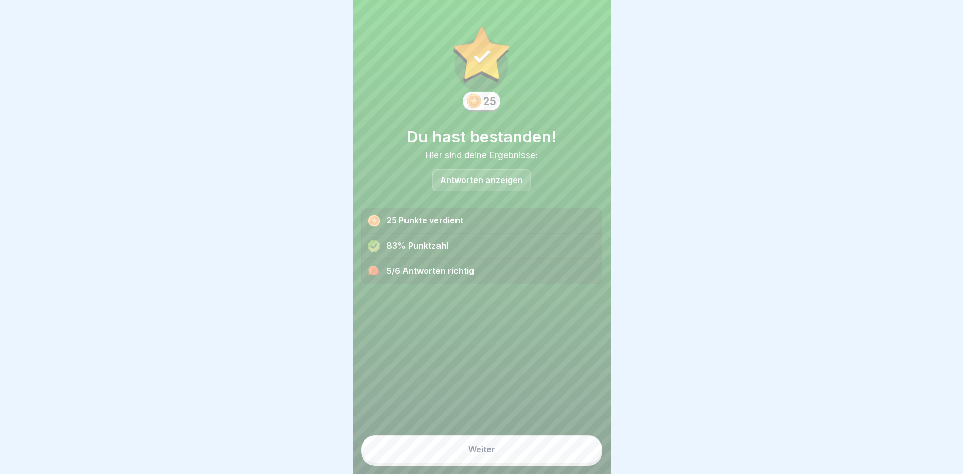
click at [493, 444] on div "Weiter" at bounding box center [482, 448] width 27 height 9
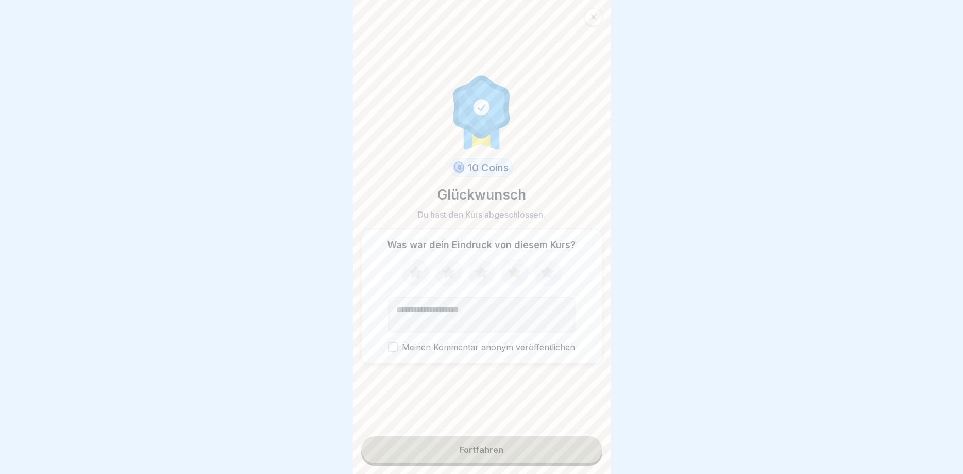
click at [448, 274] on icon at bounding box center [448, 271] width 13 height 13
click at [398, 346] on button "Meinen Kommentar anonym veröffentlichen" at bounding box center [393, 346] width 9 height 9
click at [467, 453] on div "Fortfahren" at bounding box center [482, 449] width 44 height 9
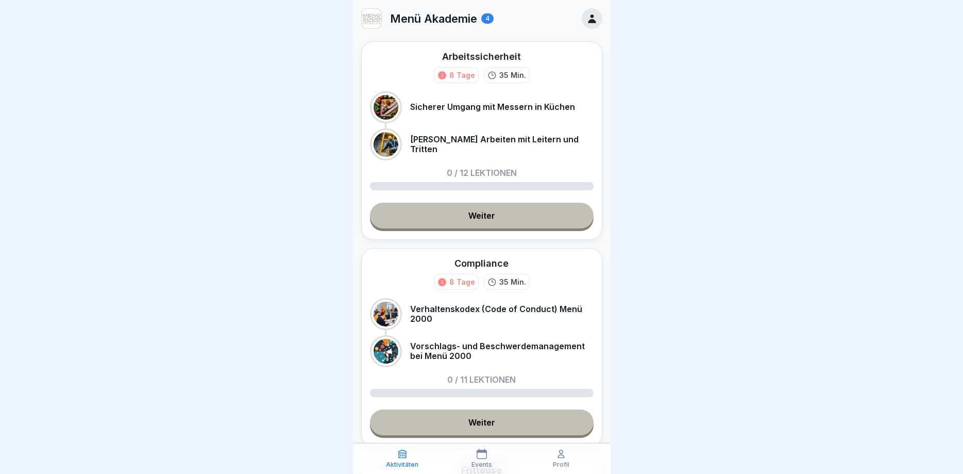
click at [497, 217] on link "Weiter" at bounding box center [482, 216] width 224 height 26
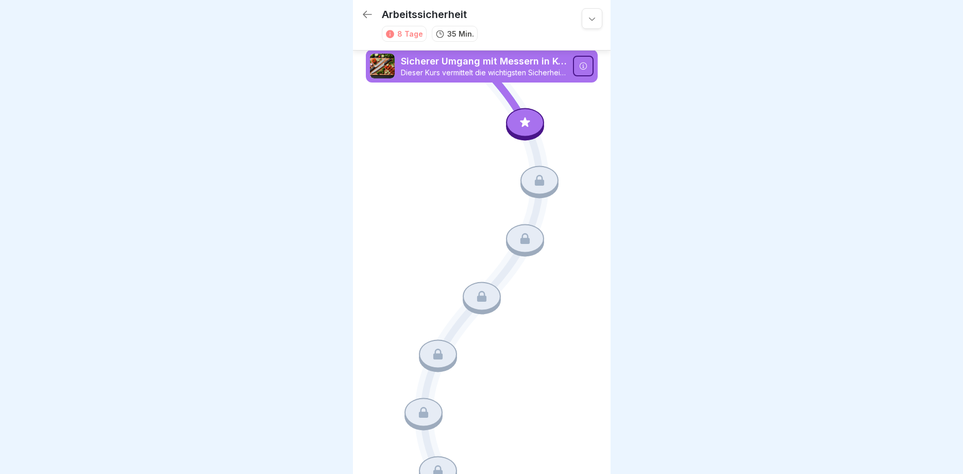
click at [580, 67] on icon at bounding box center [583, 66] width 8 height 8
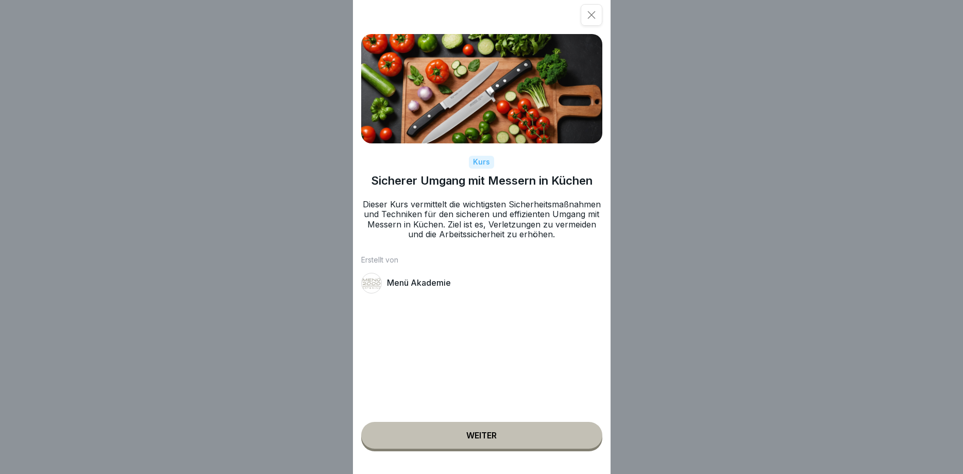
click at [473, 430] on button "Weiter" at bounding box center [481, 435] width 241 height 27
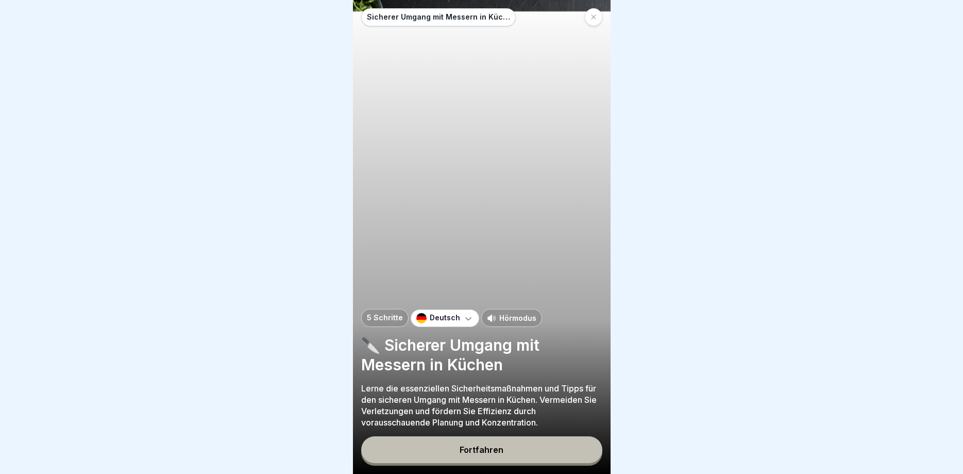
click at [477, 445] on div "Fortfahren" at bounding box center [482, 449] width 44 height 9
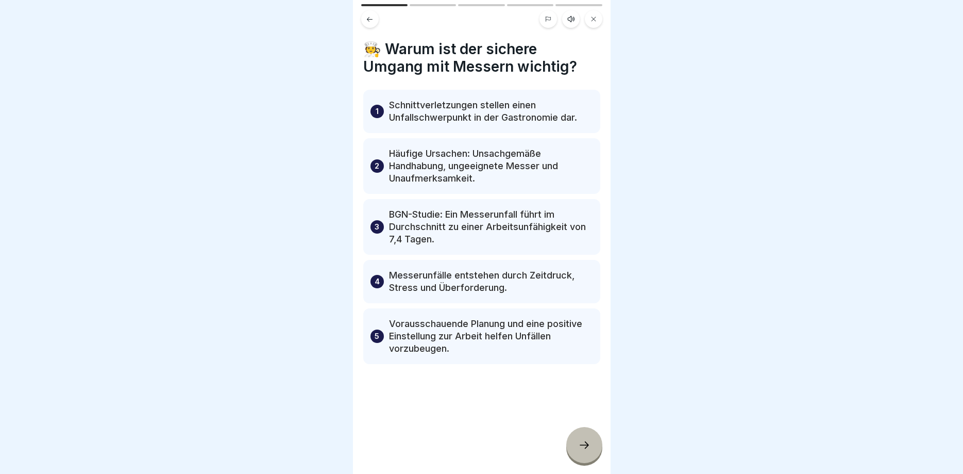
click at [587, 446] on icon at bounding box center [584, 444] width 9 height 7
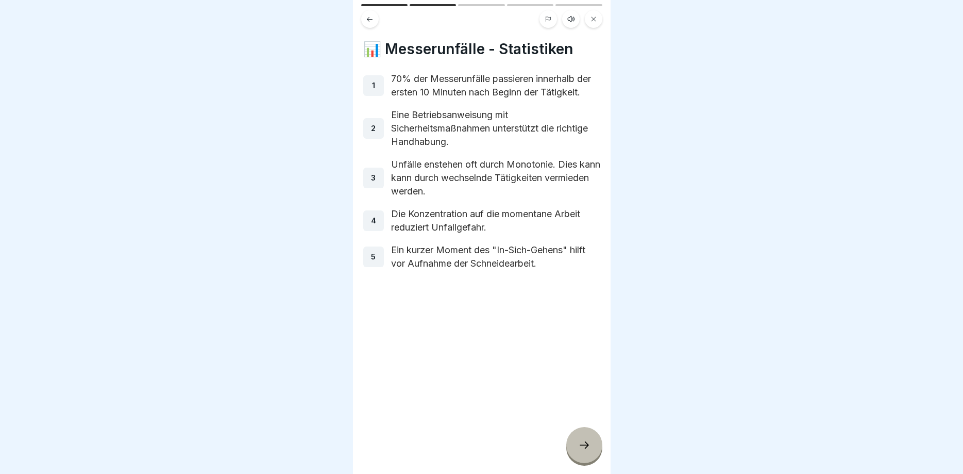
click at [583, 445] on icon at bounding box center [584, 445] width 12 height 12
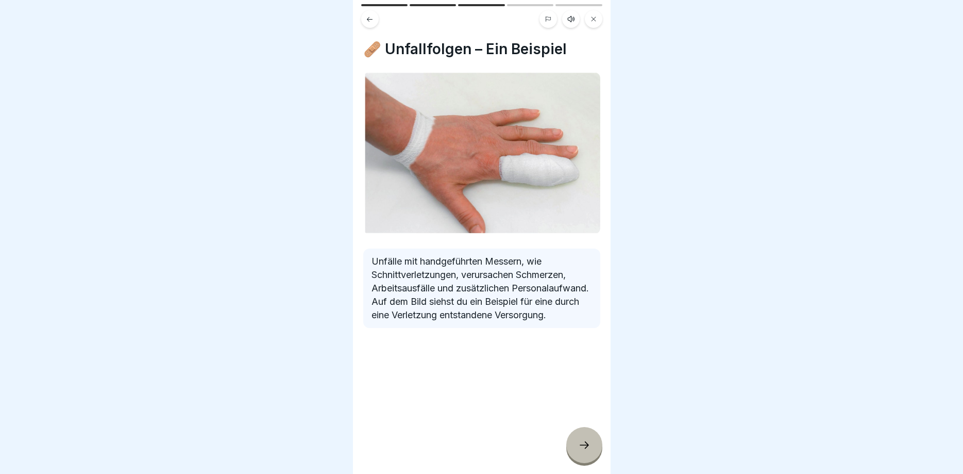
click at [583, 436] on div at bounding box center [585, 445] width 36 height 36
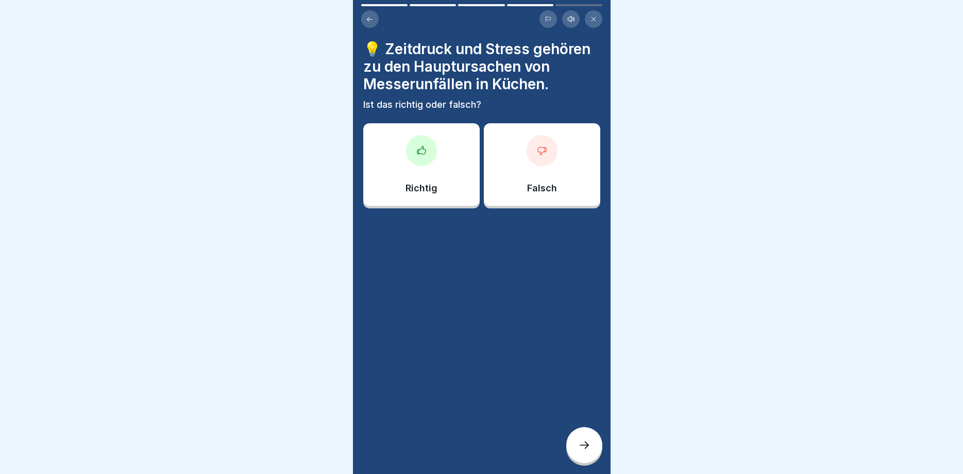
click at [442, 160] on div "Richtig" at bounding box center [421, 164] width 117 height 82
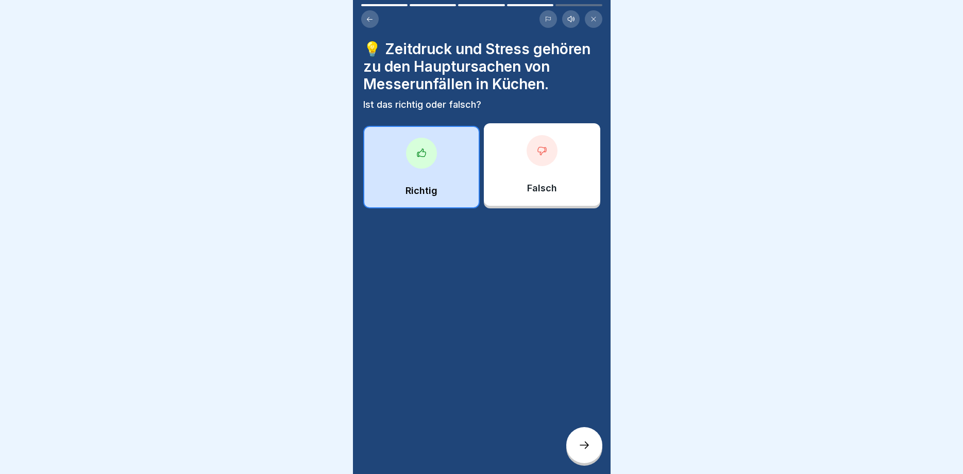
click at [582, 448] on icon at bounding box center [584, 445] width 12 height 12
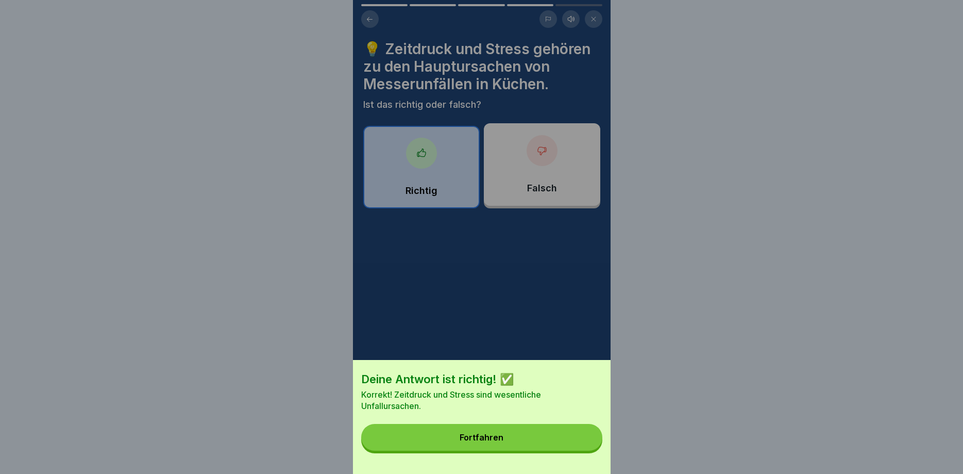
click at [490, 440] on div "Fortfahren" at bounding box center [482, 437] width 44 height 9
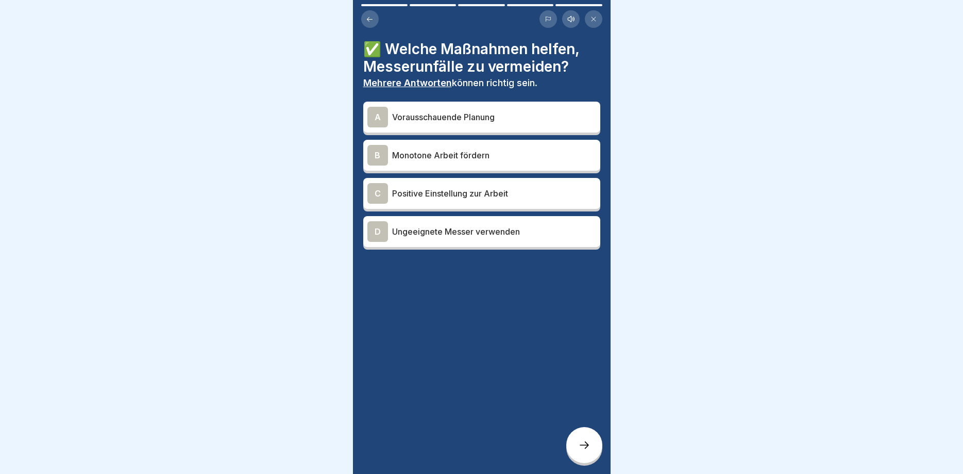
click at [377, 111] on div "A" at bounding box center [378, 117] width 21 height 21
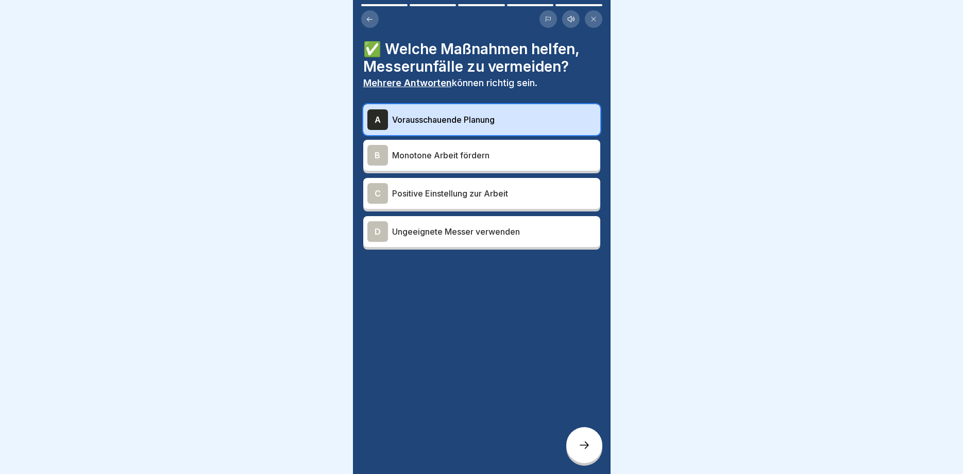
click at [384, 191] on div "C" at bounding box center [378, 193] width 21 height 21
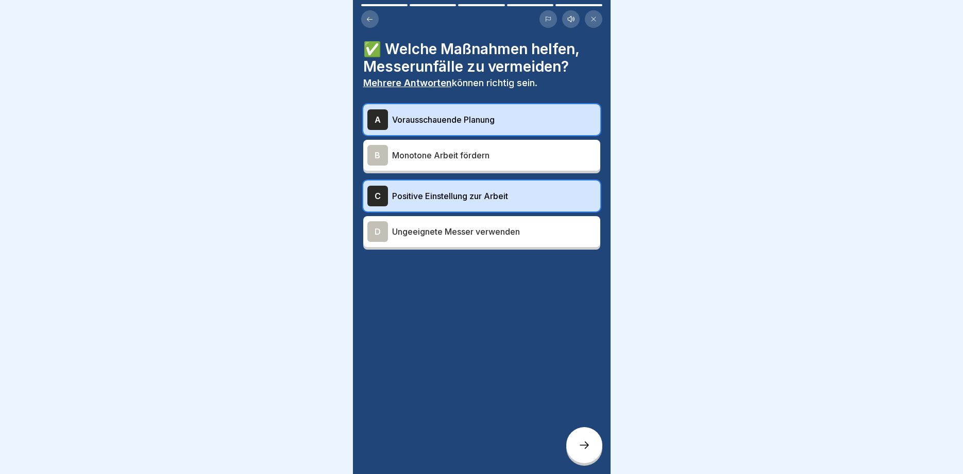
click at [594, 444] on div at bounding box center [585, 445] width 36 height 36
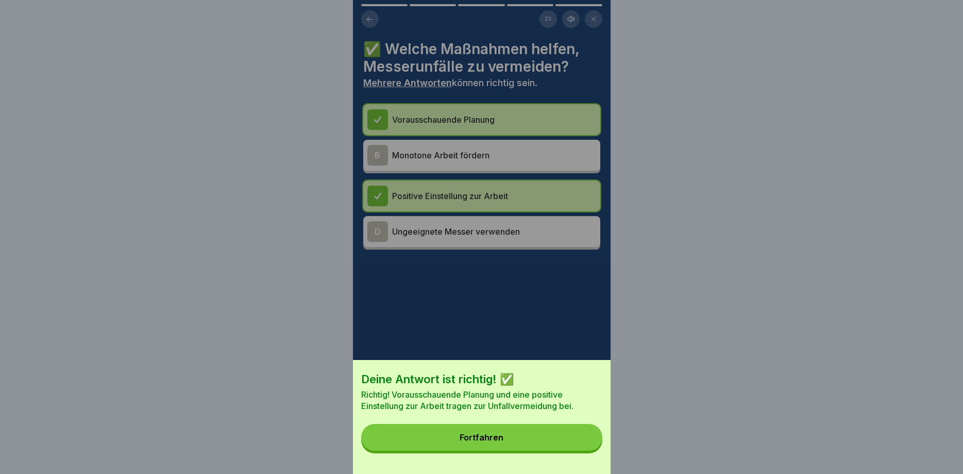
click at [506, 433] on button "Fortfahren" at bounding box center [481, 437] width 241 height 27
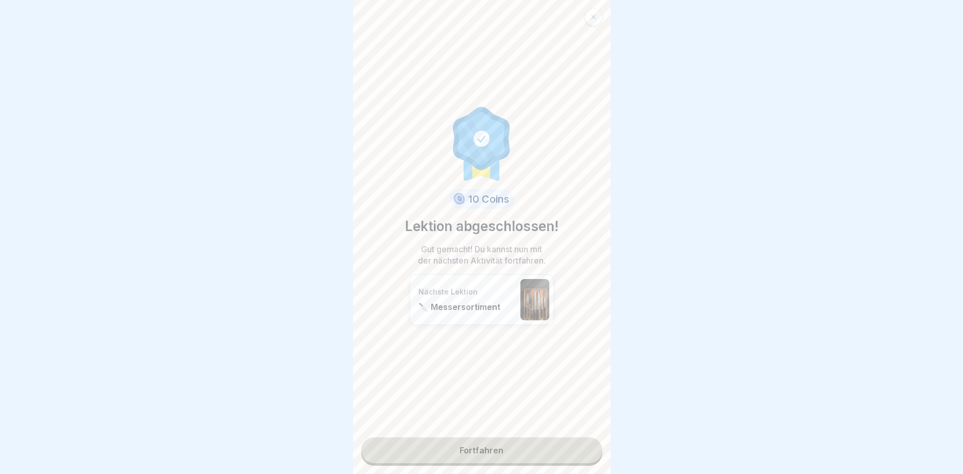
click at [465, 448] on link "Fortfahren" at bounding box center [481, 450] width 241 height 26
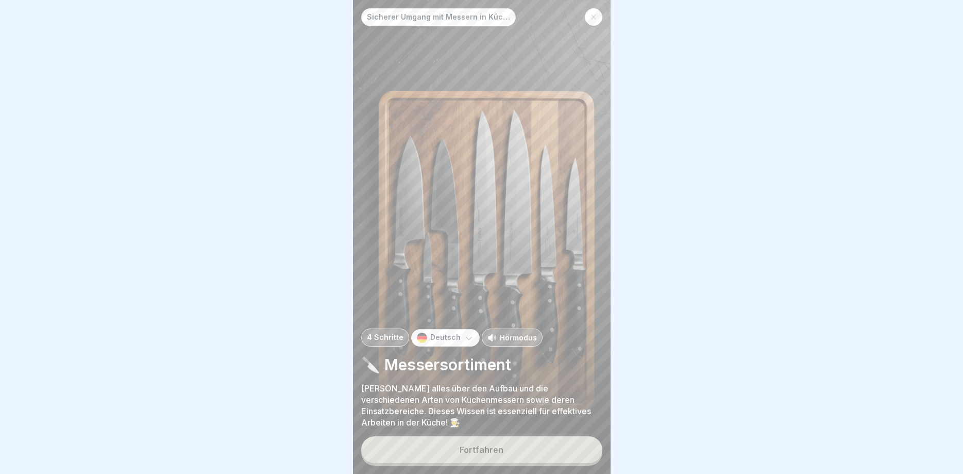
click at [499, 446] on div "Fortfahren" at bounding box center [482, 449] width 44 height 9
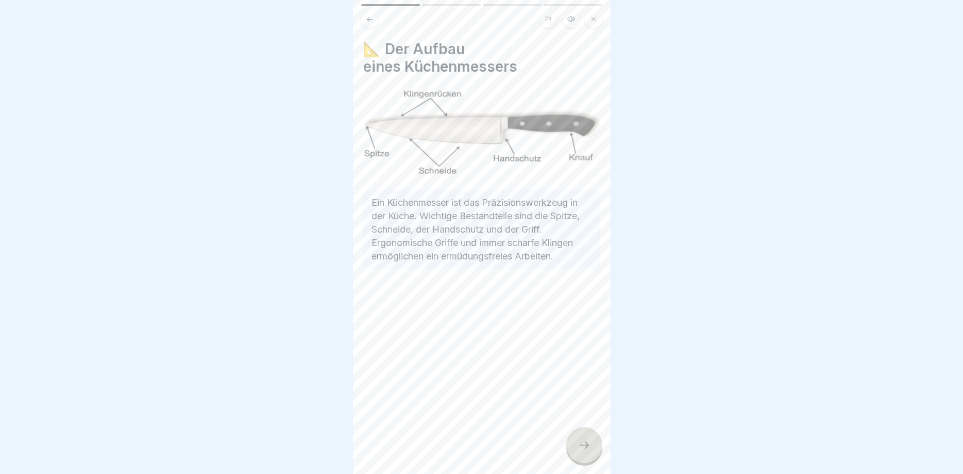
click at [582, 435] on div at bounding box center [585, 445] width 36 height 36
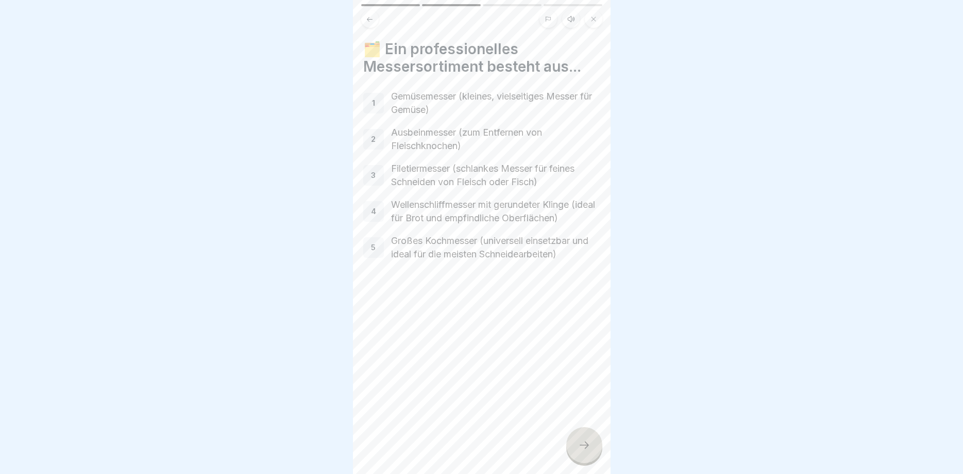
click at [585, 447] on icon at bounding box center [584, 445] width 12 height 12
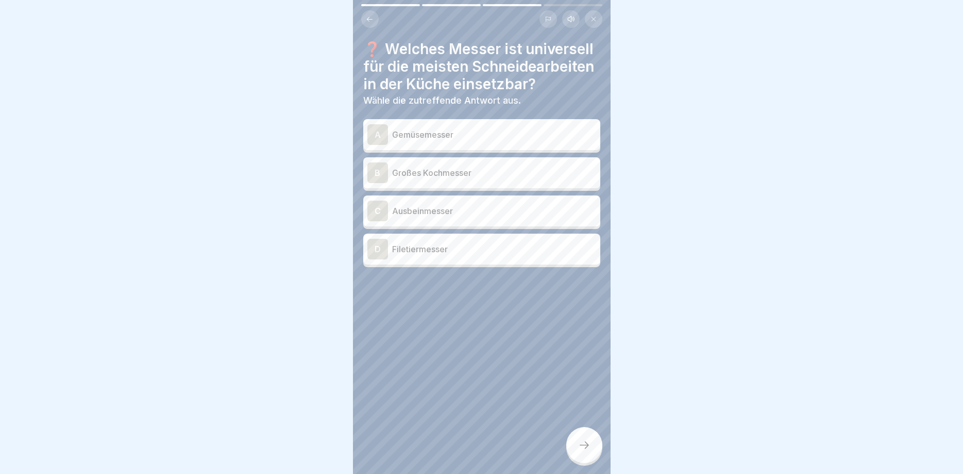
click at [380, 170] on div "B" at bounding box center [378, 172] width 21 height 21
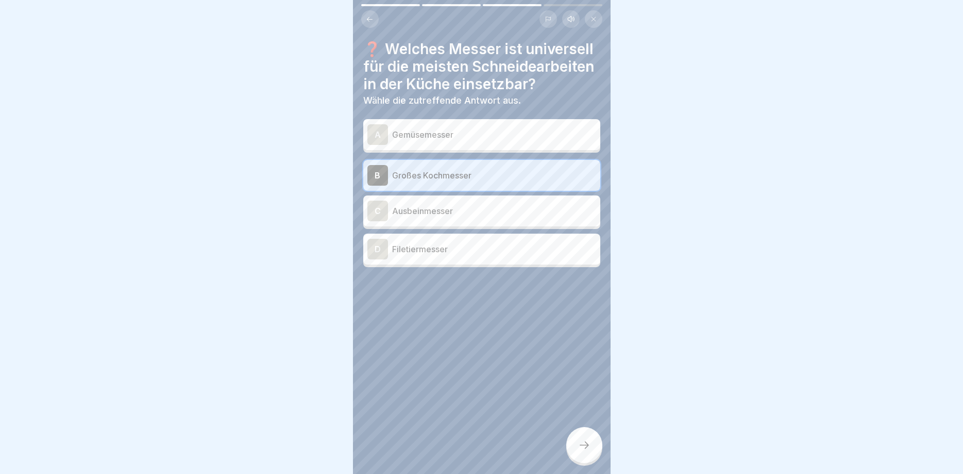
click at [572, 438] on div at bounding box center [585, 445] width 36 height 36
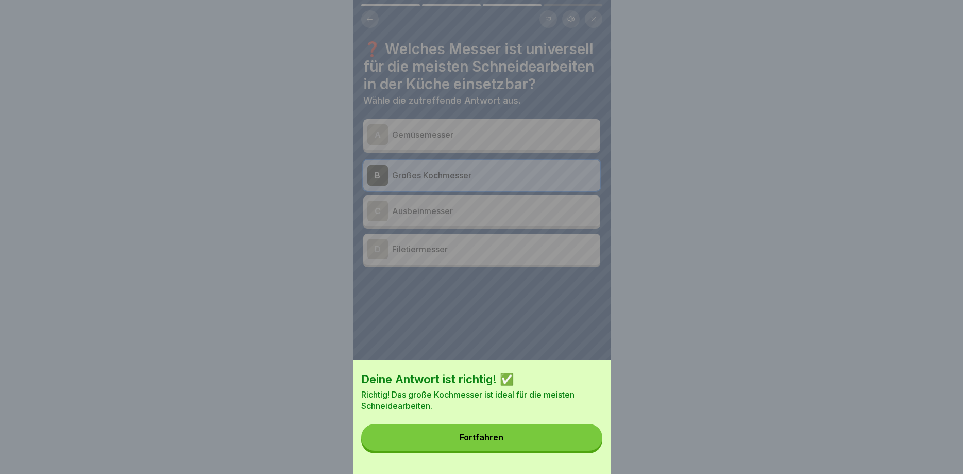
drag, startPoint x: 481, startPoint y: 432, endPoint x: 479, endPoint y: 417, distance: 15.0
click at [484, 429] on button "Fortfahren" at bounding box center [481, 437] width 241 height 27
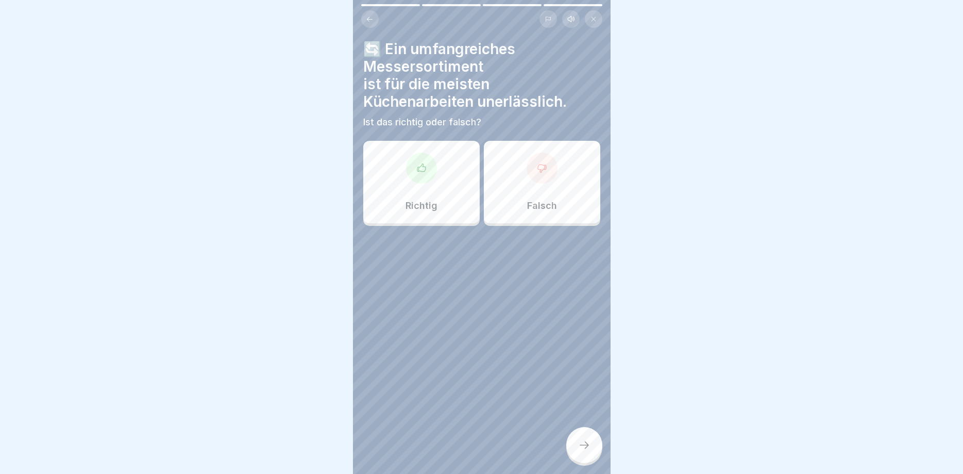
click at [418, 160] on div at bounding box center [421, 168] width 31 height 31
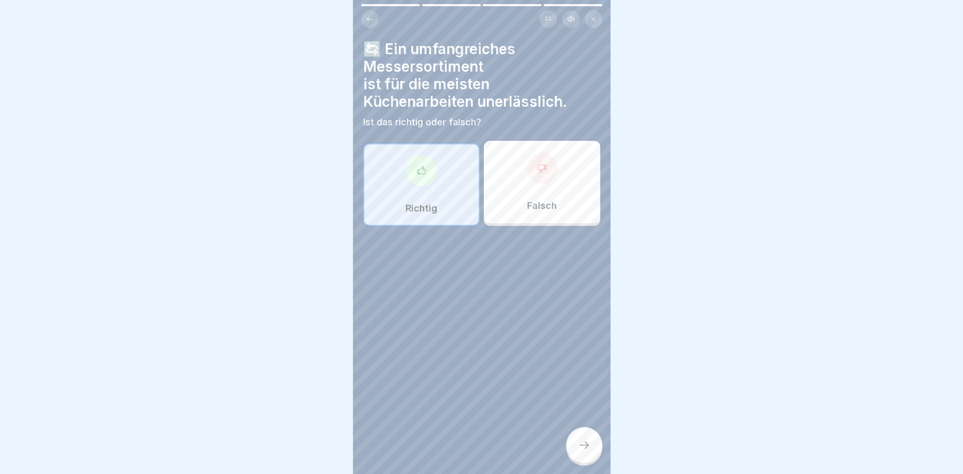
click at [583, 448] on icon at bounding box center [584, 445] width 12 height 12
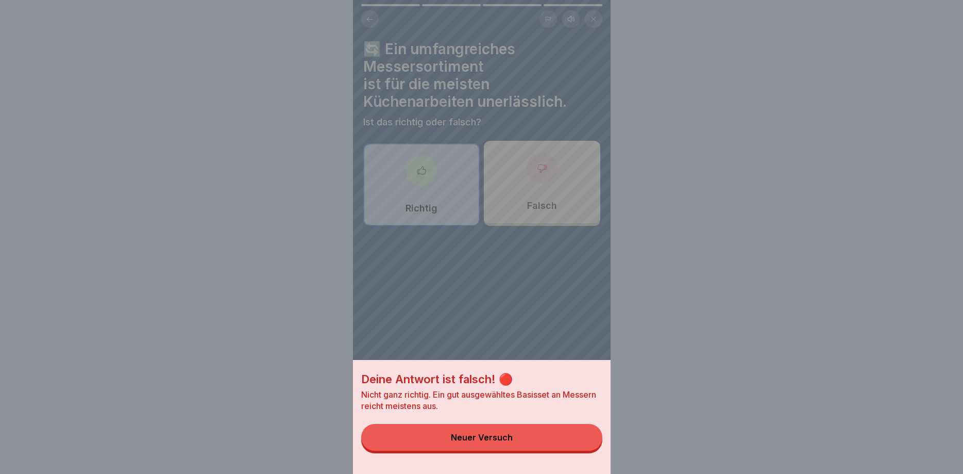
click at [527, 437] on button "Neuer Versuch" at bounding box center [481, 437] width 241 height 27
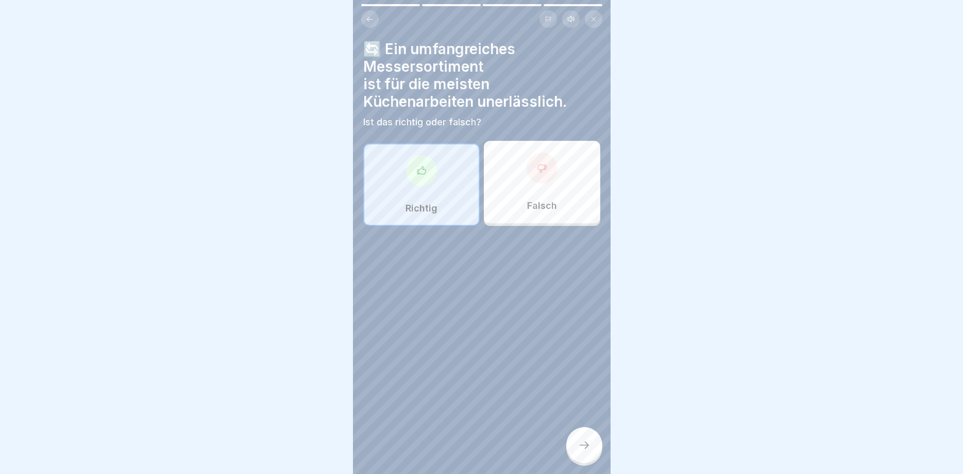
click at [547, 177] on div at bounding box center [542, 168] width 31 height 31
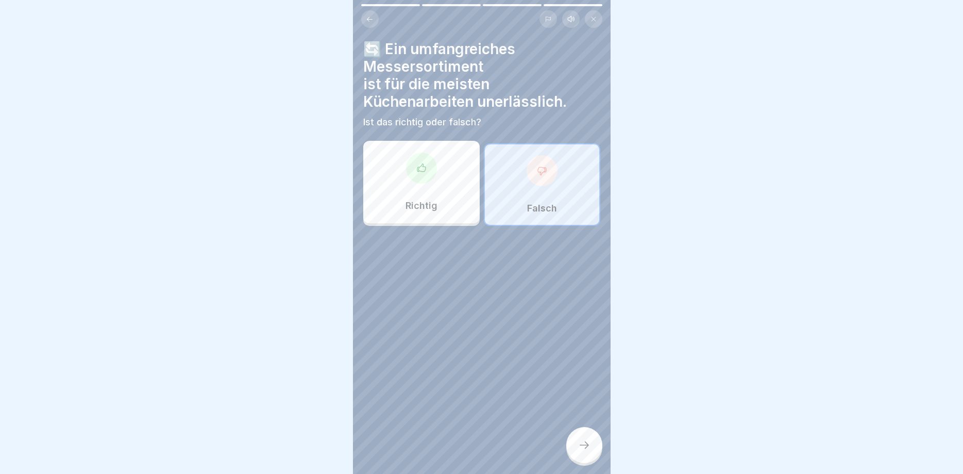
click at [576, 437] on div at bounding box center [585, 445] width 36 height 36
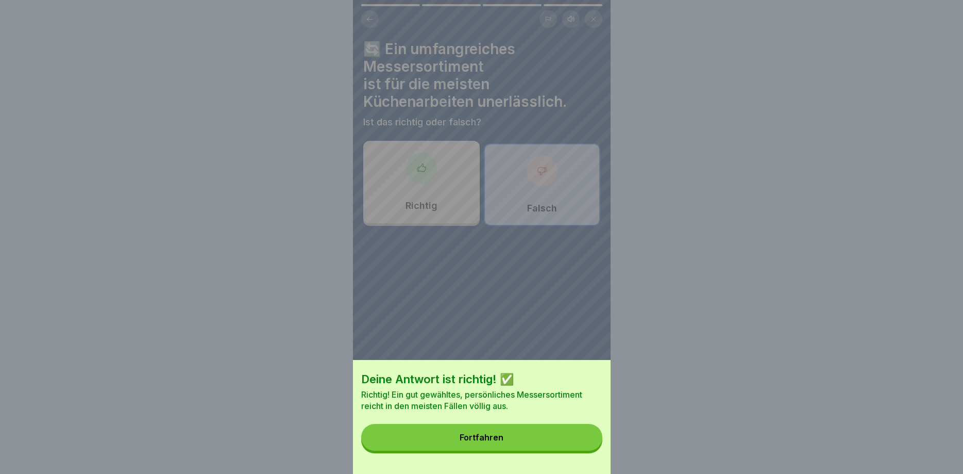
click at [485, 434] on div "Fortfahren" at bounding box center [482, 437] width 44 height 9
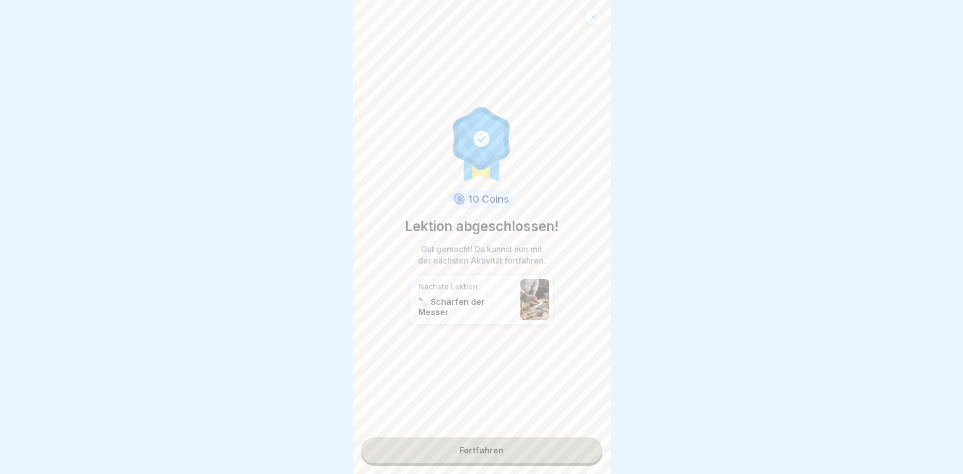
click at [480, 444] on link "Fortfahren" at bounding box center [481, 450] width 241 height 26
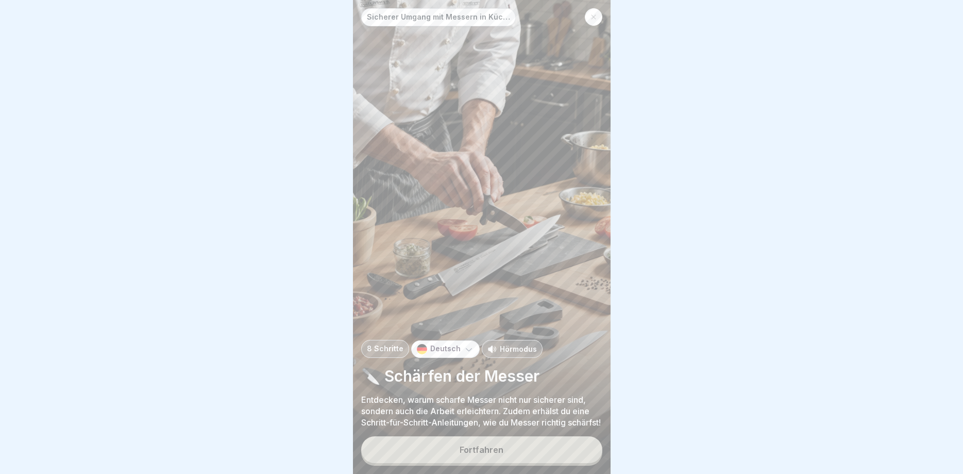
click at [485, 443] on button "Fortfahren" at bounding box center [481, 449] width 241 height 27
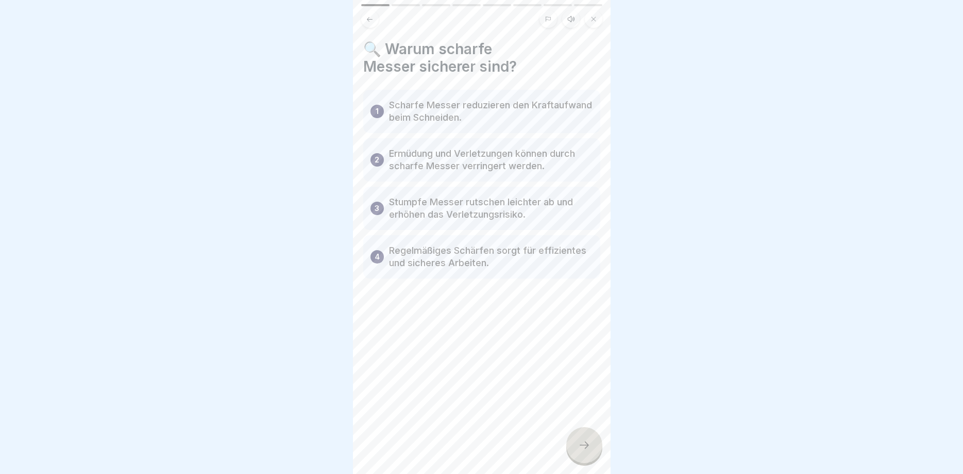
click at [578, 447] on div at bounding box center [585, 445] width 36 height 36
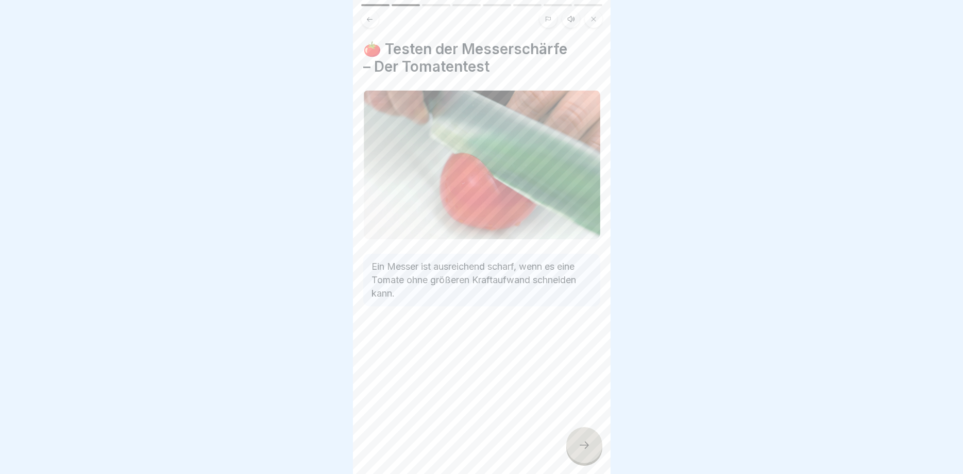
click at [584, 445] on icon at bounding box center [584, 445] width 12 height 12
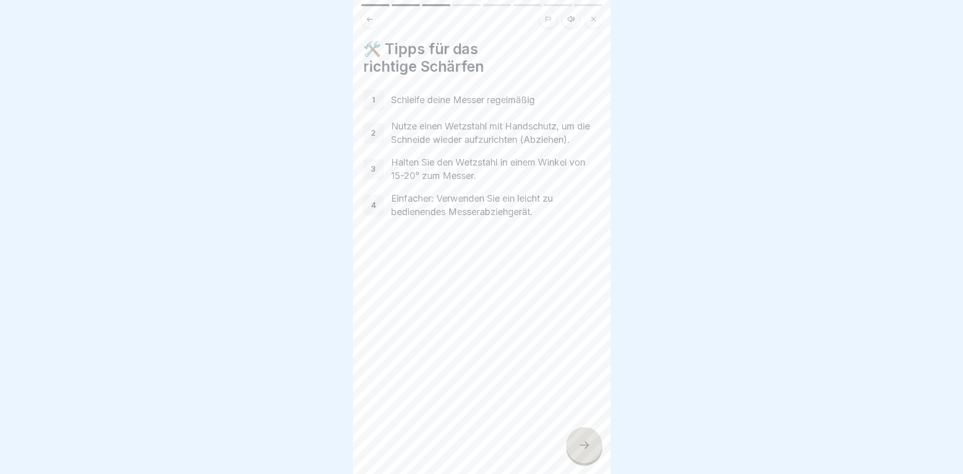
drag, startPoint x: 582, startPoint y: 437, endPoint x: 560, endPoint y: 408, distance: 36.1
click at [581, 437] on div at bounding box center [585, 445] width 36 height 36
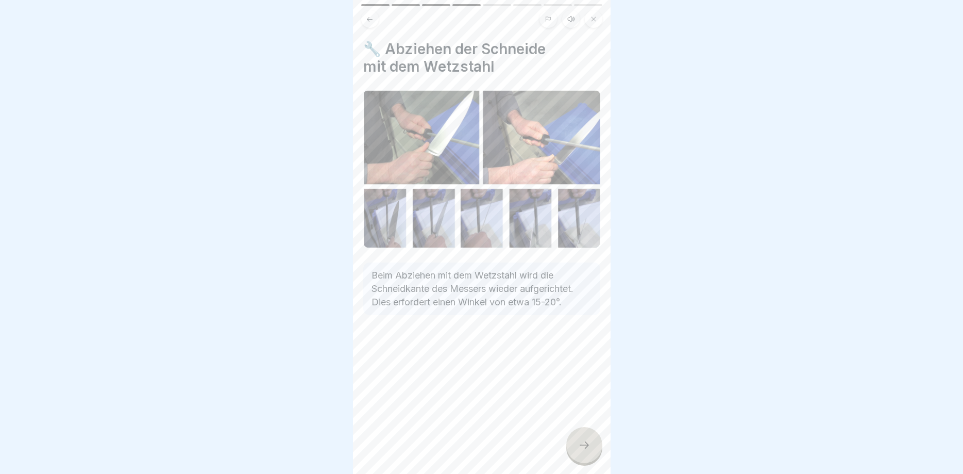
click at [586, 439] on div at bounding box center [585, 445] width 36 height 36
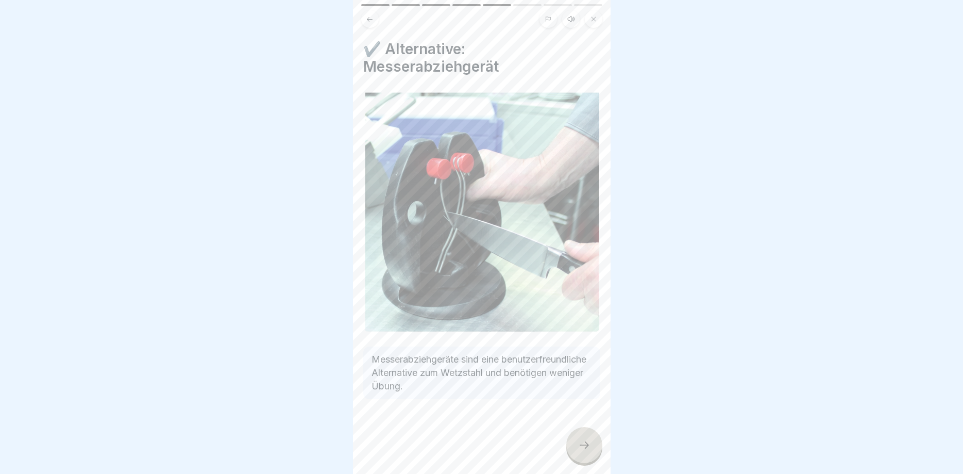
click at [588, 447] on icon at bounding box center [584, 445] width 12 height 12
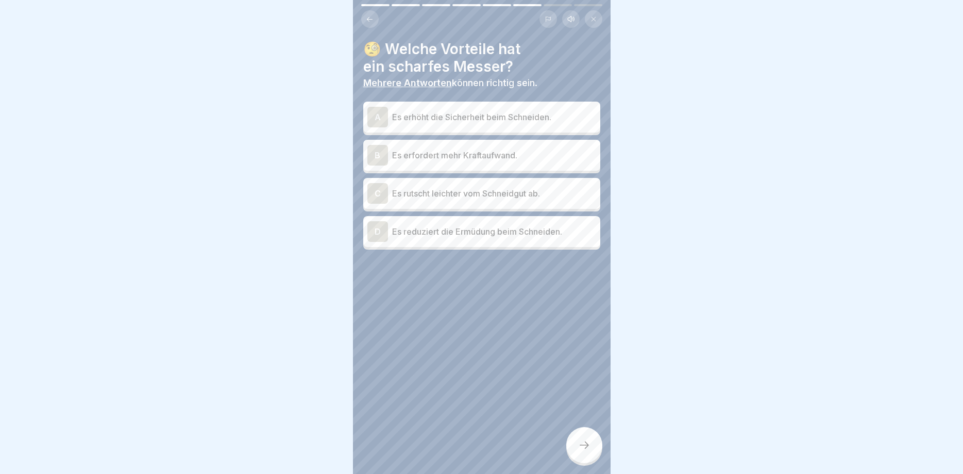
click at [374, 113] on div "A" at bounding box center [378, 117] width 21 height 21
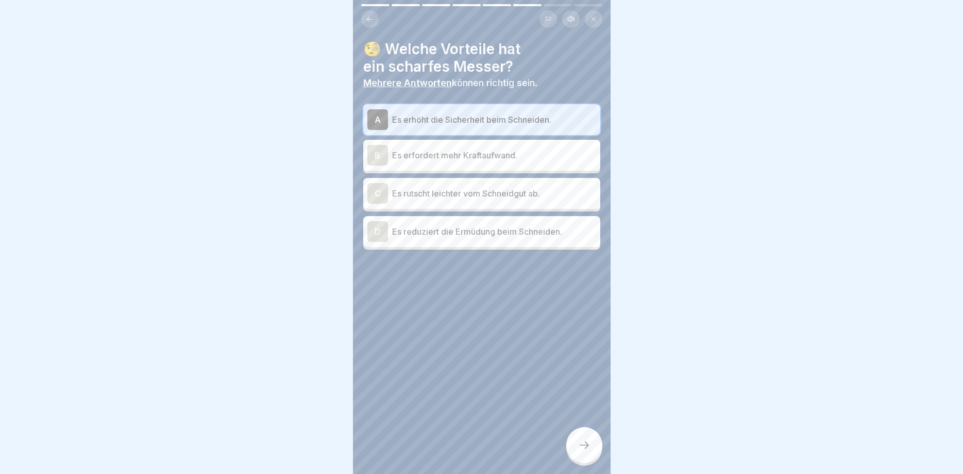
click at [382, 232] on div "D" at bounding box center [378, 231] width 21 height 21
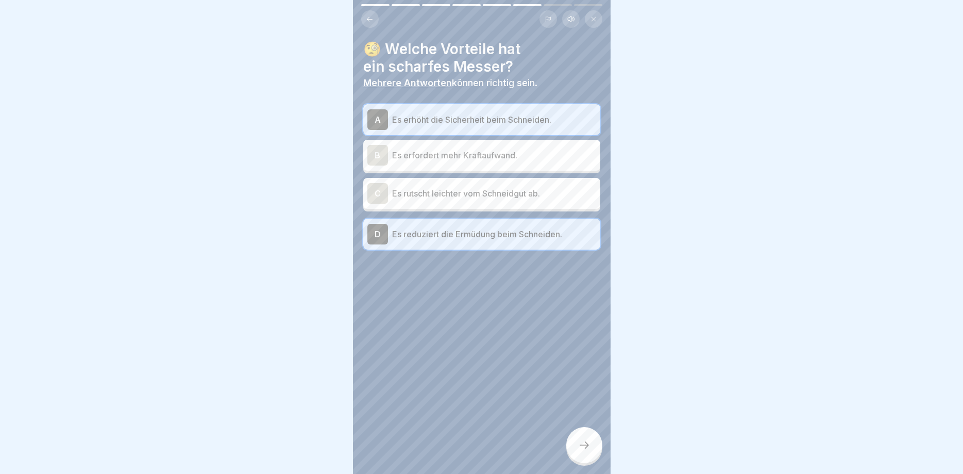
click at [577, 437] on div at bounding box center [585, 445] width 36 height 36
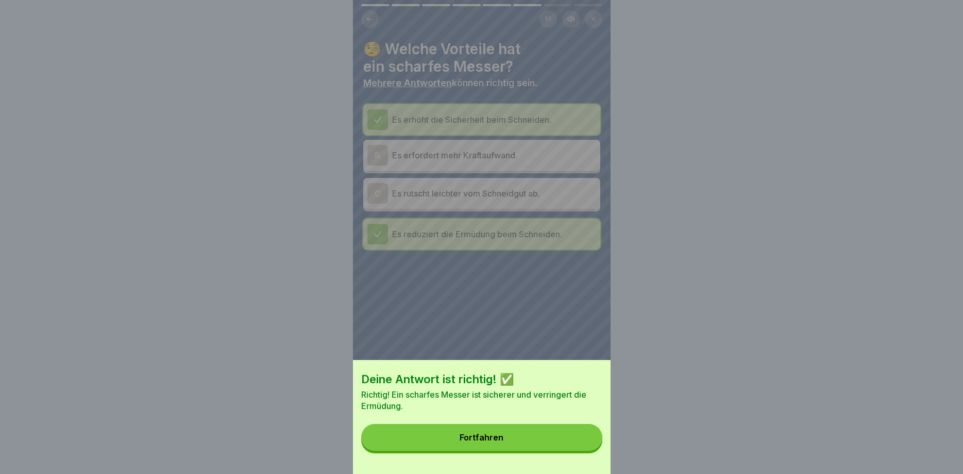
click at [482, 436] on div "Fortfahren" at bounding box center [482, 437] width 44 height 9
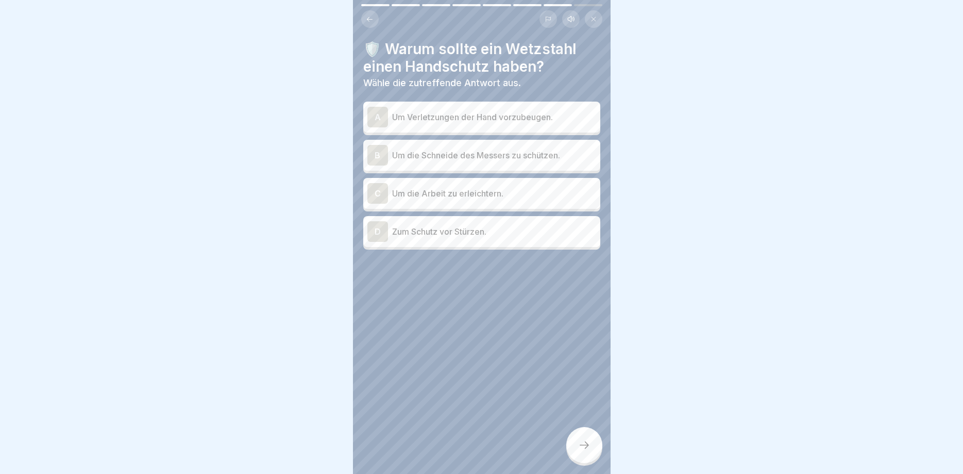
click at [380, 113] on div "A" at bounding box center [378, 117] width 21 height 21
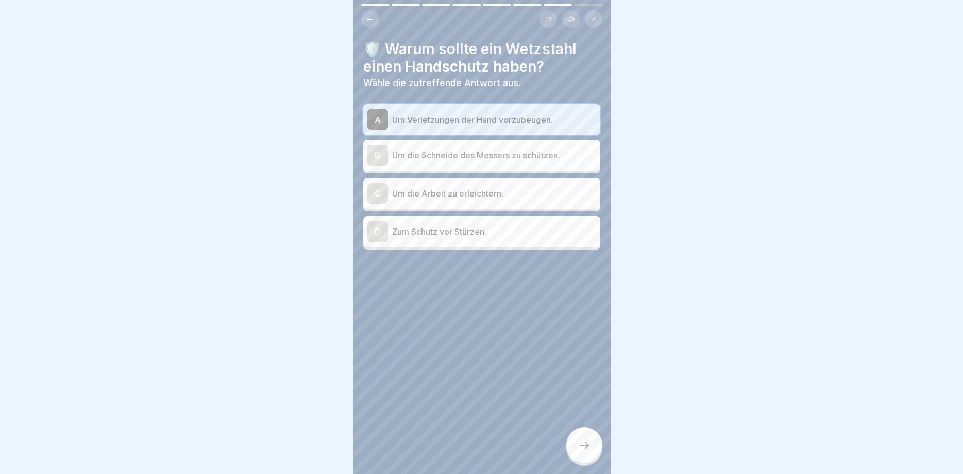
click at [594, 440] on div at bounding box center [585, 445] width 36 height 36
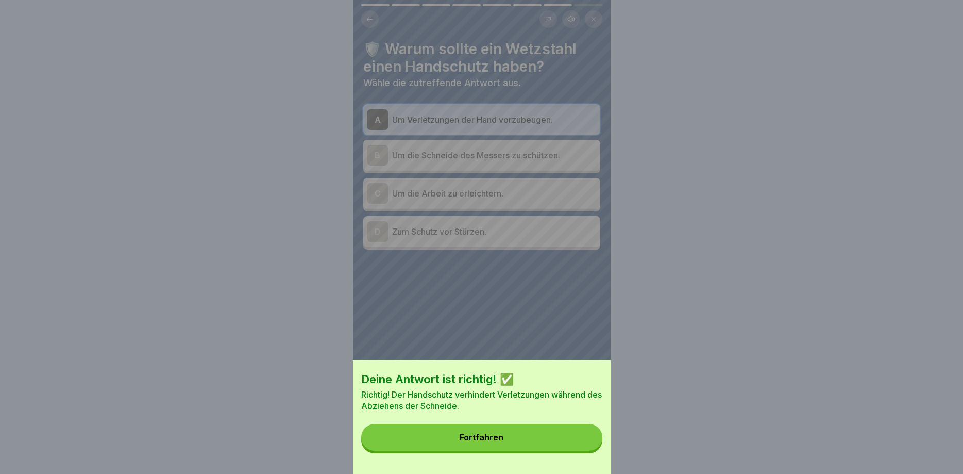
click at [488, 434] on div "Fortfahren" at bounding box center [482, 437] width 44 height 9
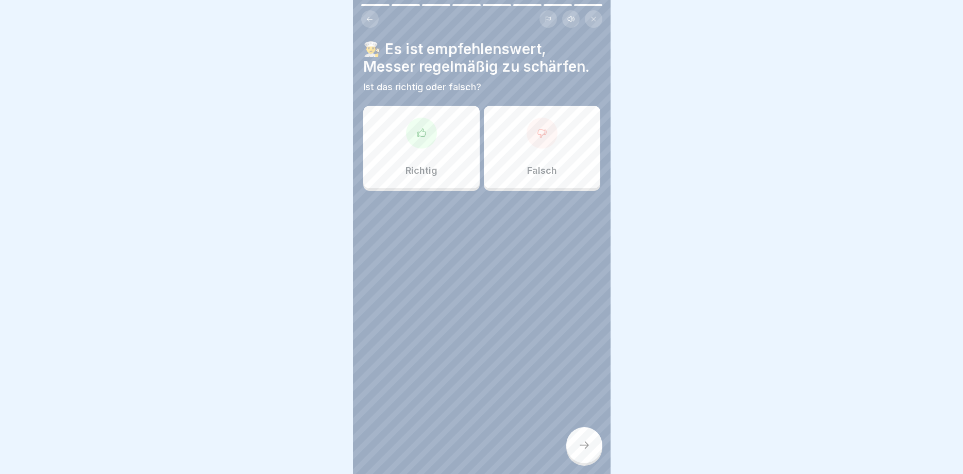
click at [425, 145] on div at bounding box center [421, 133] width 31 height 31
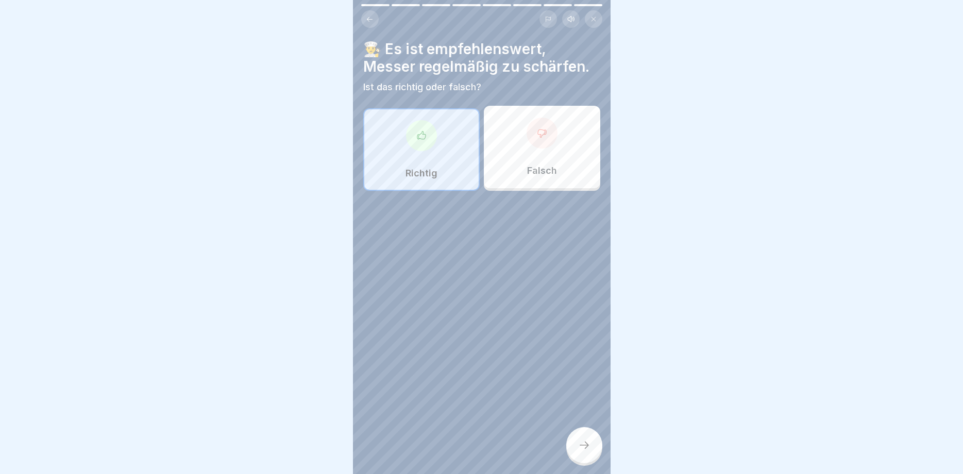
click at [590, 450] on icon at bounding box center [584, 445] width 12 height 12
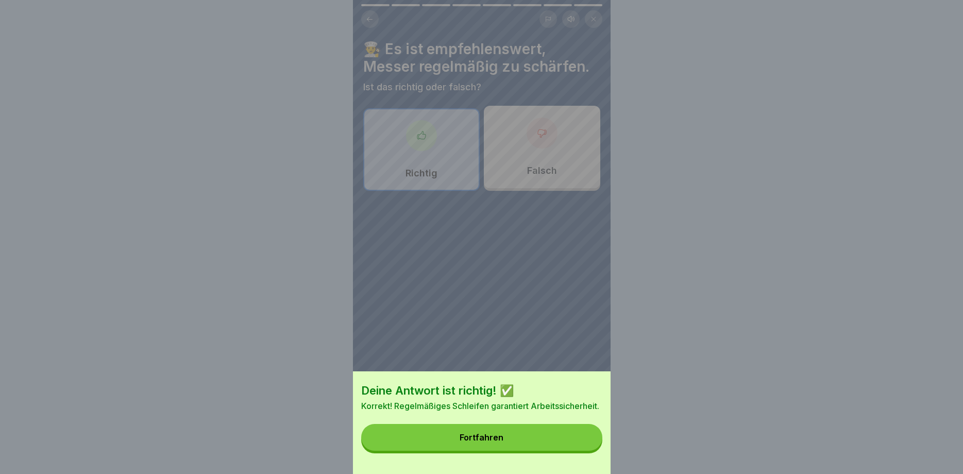
click at [483, 437] on div "Fortfahren" at bounding box center [482, 437] width 44 height 9
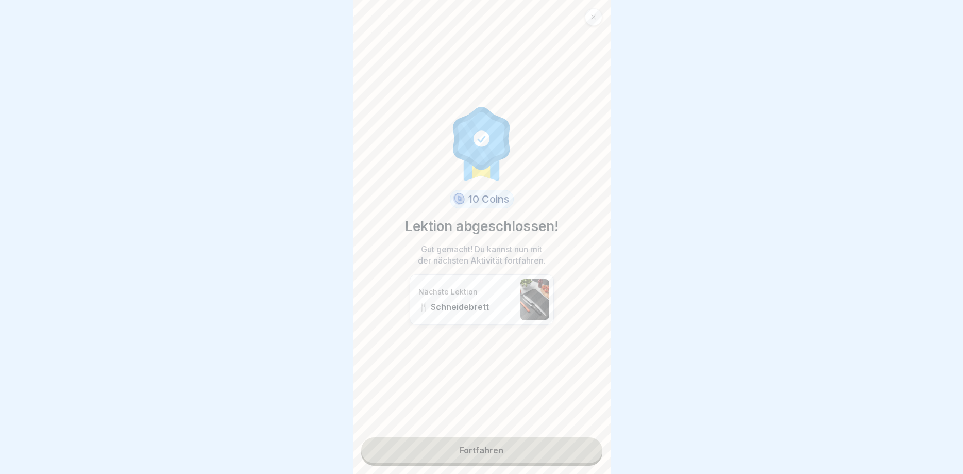
click at [488, 449] on link "Fortfahren" at bounding box center [481, 450] width 241 height 26
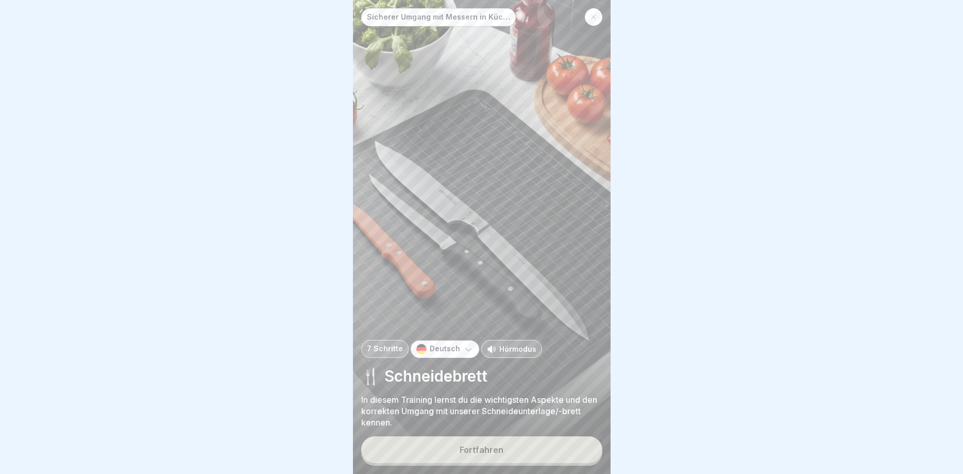
click at [501, 442] on button "Fortfahren" at bounding box center [481, 449] width 241 height 27
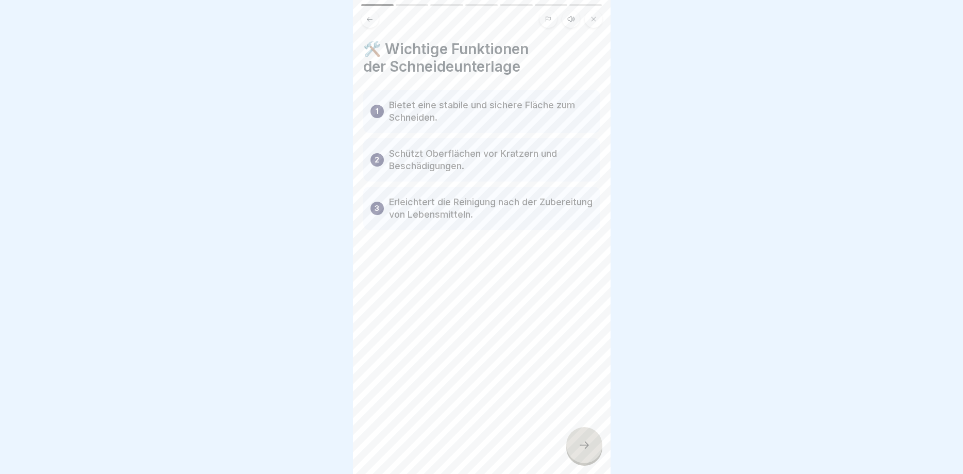
click at [584, 451] on div at bounding box center [585, 445] width 36 height 36
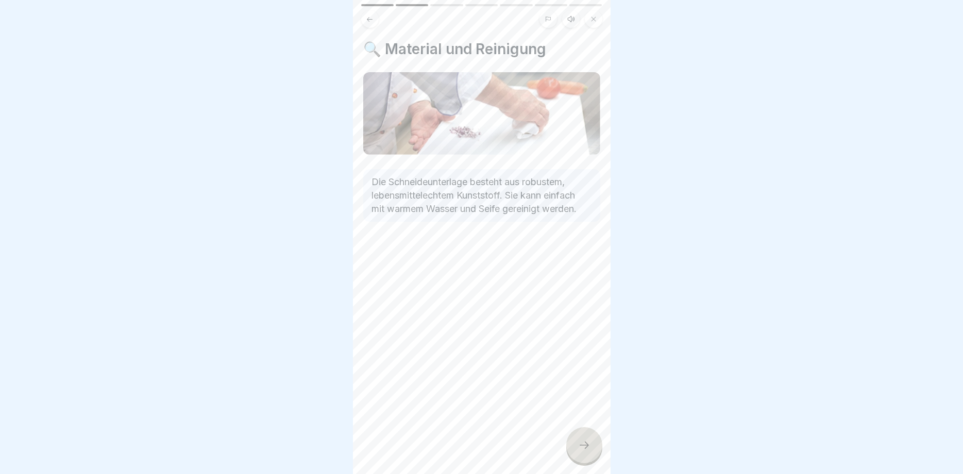
click at [590, 452] on div at bounding box center [585, 445] width 36 height 36
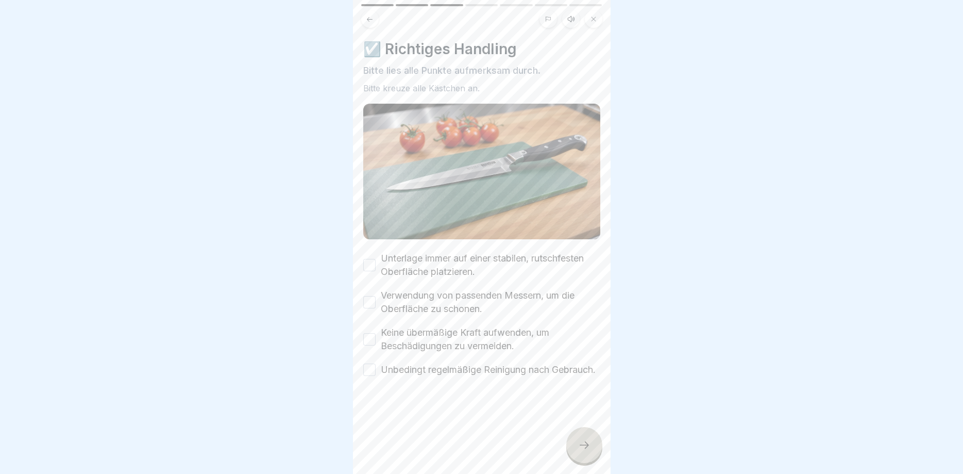
click at [370, 267] on button "Unterlage immer auf einer stabilen, rutschfesten Oberfläche platzieren." at bounding box center [369, 265] width 12 height 12
click at [371, 304] on button "Verwendung von passenden Messern, um die Oberfläche zu schonen." at bounding box center [369, 302] width 12 height 12
click at [373, 340] on button "Keine übermäßige Kraft aufwenden, um Beschädigungen zu vermeiden." at bounding box center [369, 339] width 12 height 12
click at [369, 375] on button "Unbedingt regelmäßige Reinigung nach Gebrauch." at bounding box center [369, 369] width 12 height 12
click at [574, 440] on div at bounding box center [585, 445] width 36 height 36
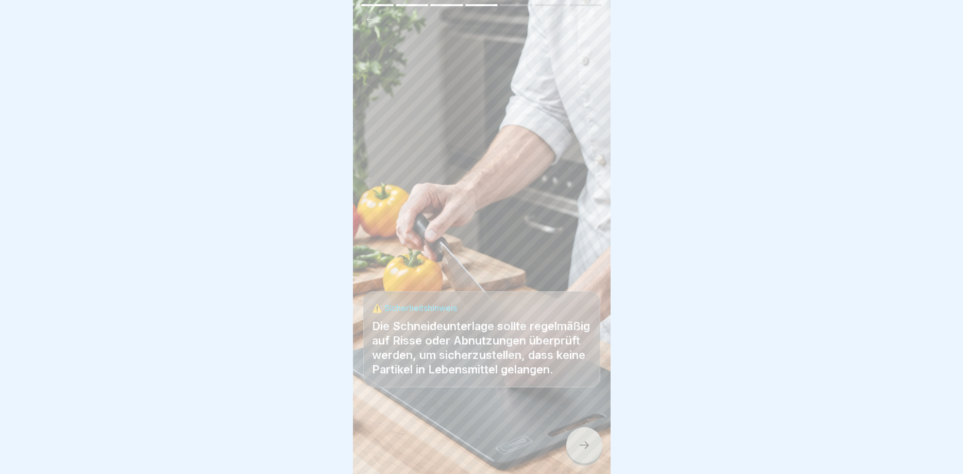
click at [580, 441] on icon at bounding box center [584, 445] width 12 height 12
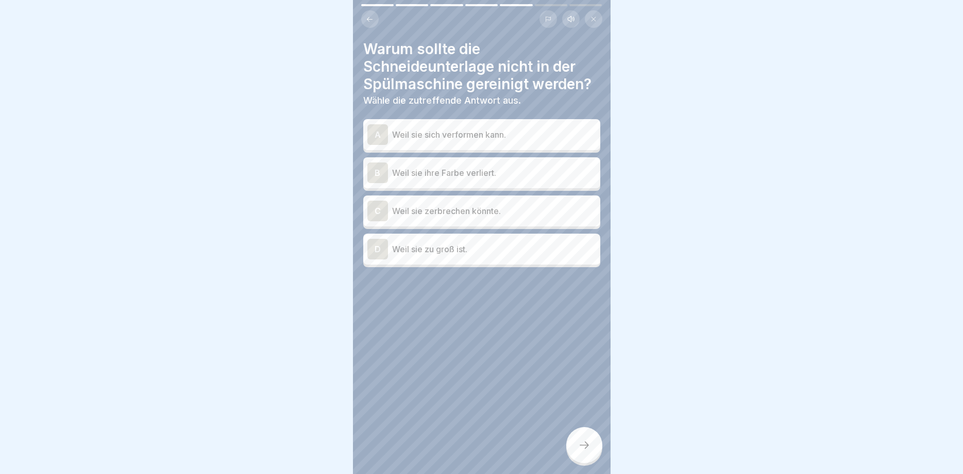
click at [379, 129] on div "A" at bounding box center [378, 134] width 21 height 21
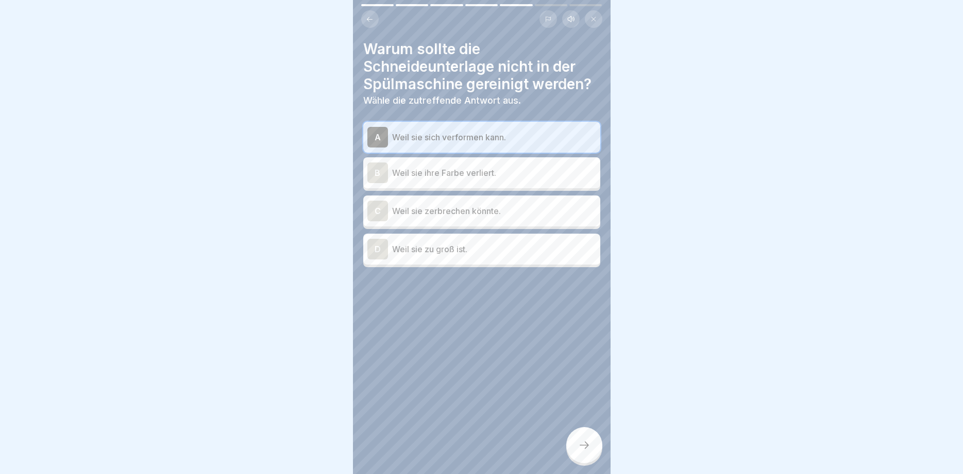
click at [593, 439] on div at bounding box center [585, 445] width 36 height 36
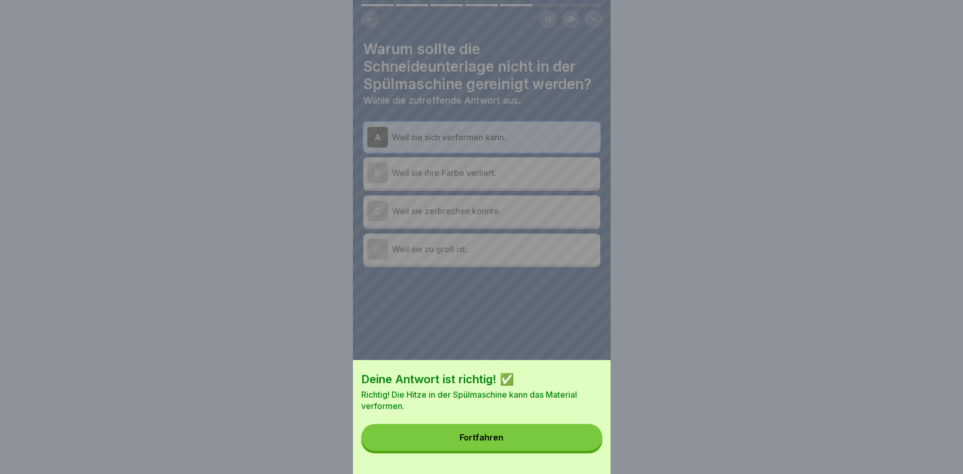
drag, startPoint x: 494, startPoint y: 429, endPoint x: 491, endPoint y: 422, distance: 7.9
click at [494, 428] on button "Fortfahren" at bounding box center [481, 437] width 241 height 27
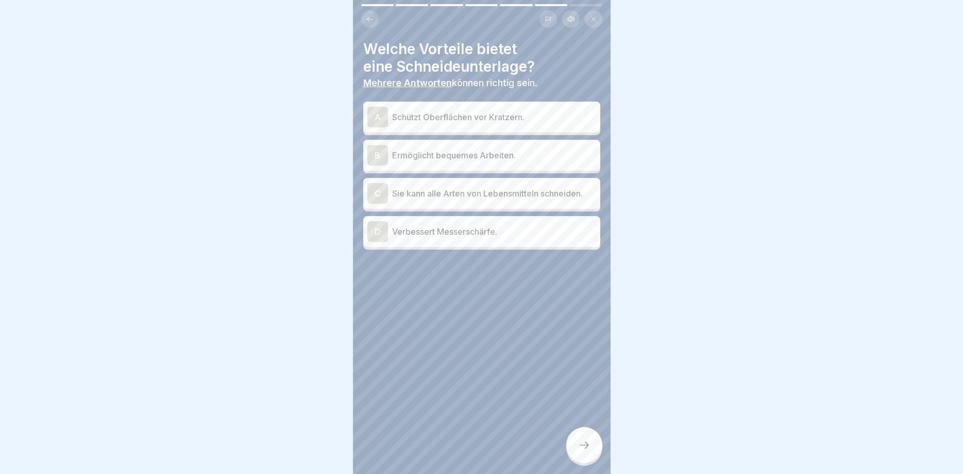
click at [380, 160] on div "B" at bounding box center [378, 155] width 21 height 21
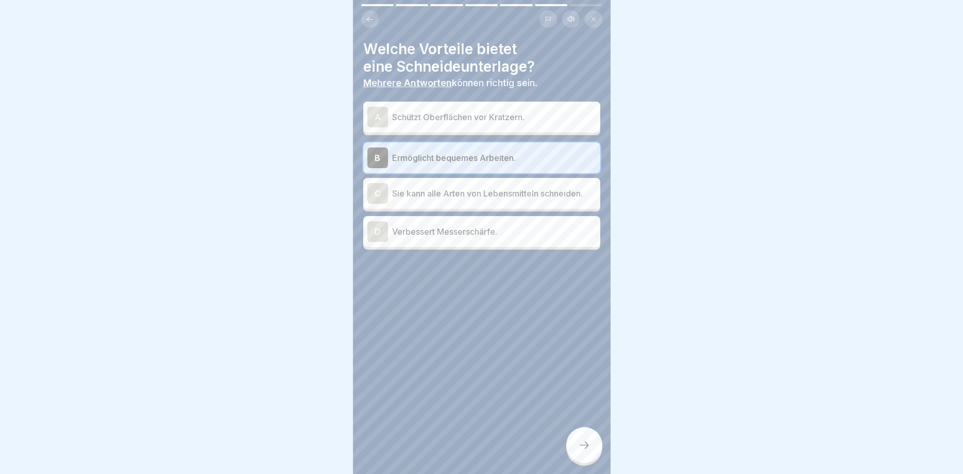
click at [580, 436] on div at bounding box center [585, 445] width 36 height 36
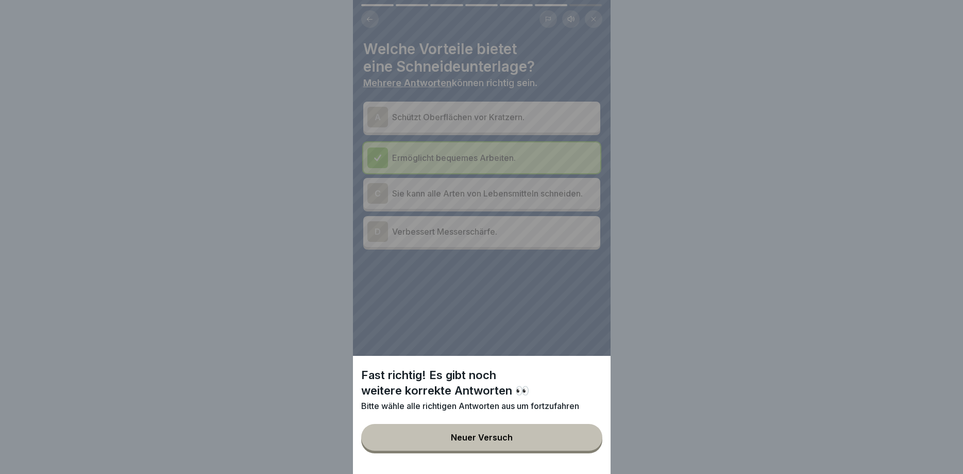
click at [467, 439] on div "Neuer Versuch" at bounding box center [482, 437] width 62 height 9
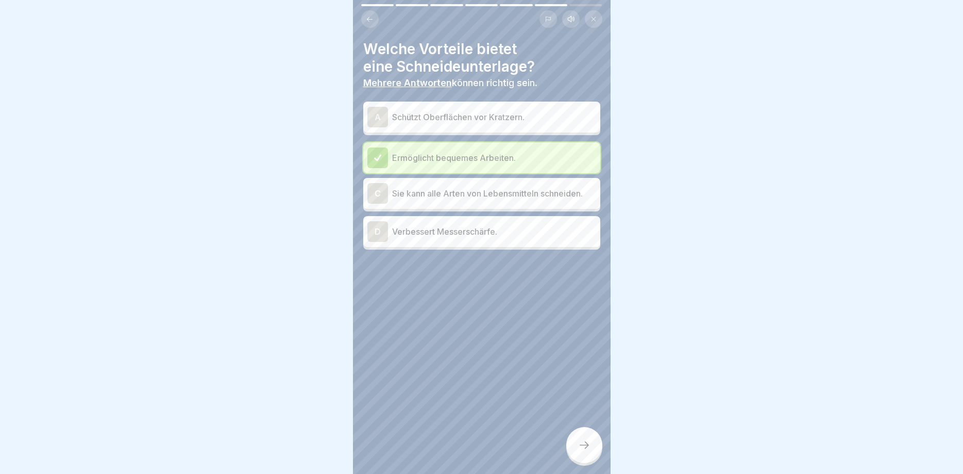
click at [377, 190] on div "C" at bounding box center [378, 193] width 21 height 21
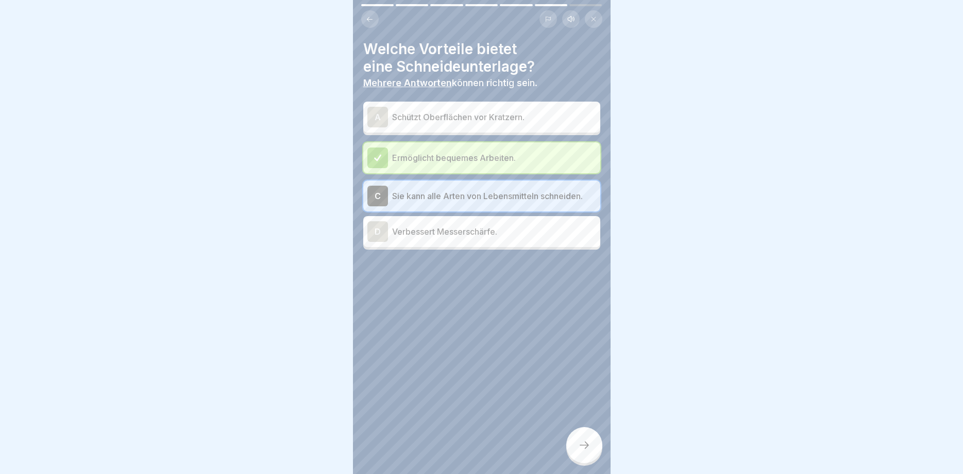
click at [388, 115] on div "A Schützt Oberflächen vor Kratzern." at bounding box center [482, 117] width 229 height 21
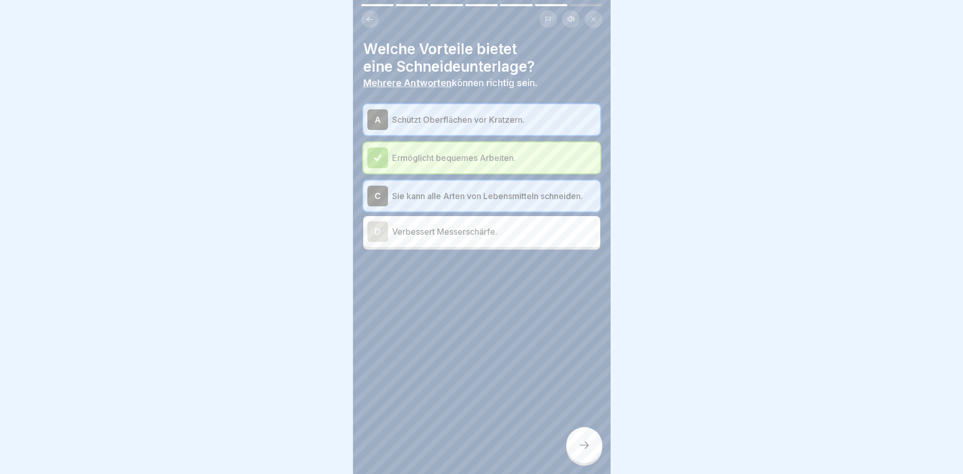
click at [592, 434] on div at bounding box center [585, 445] width 36 height 36
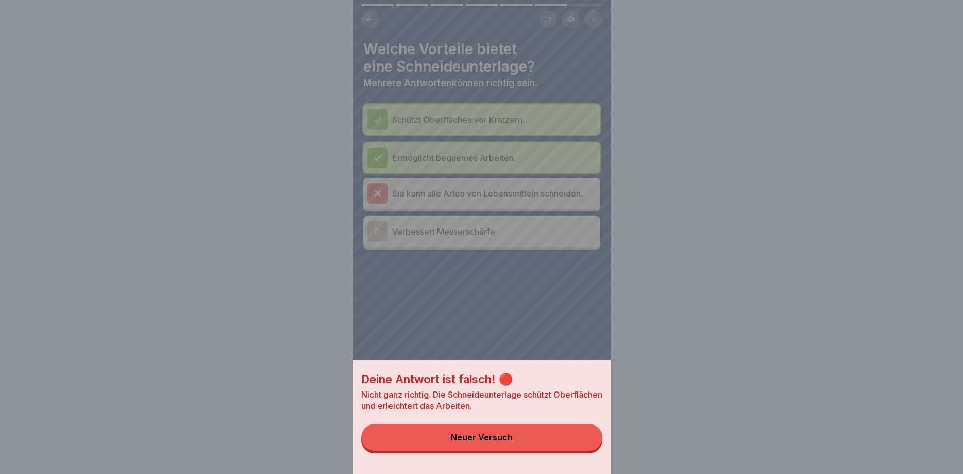
click at [490, 431] on button "Neuer Versuch" at bounding box center [481, 437] width 241 height 27
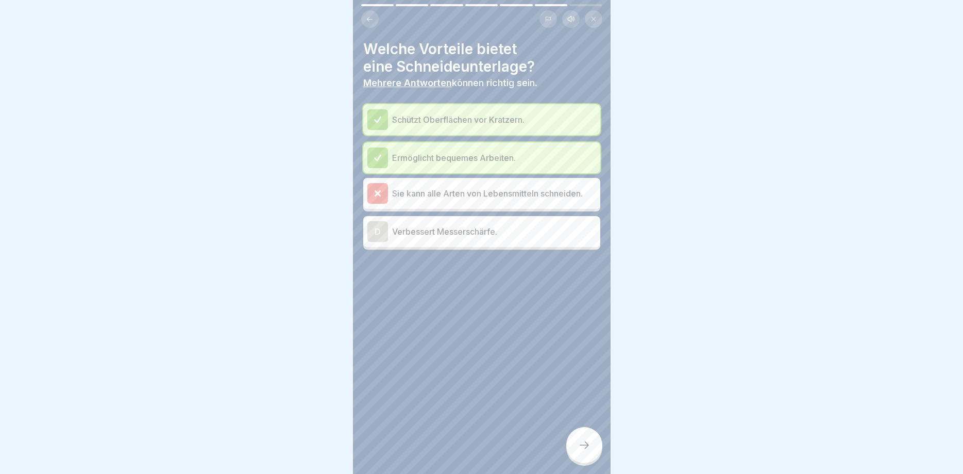
drag, startPoint x: 578, startPoint y: 437, endPoint x: 571, endPoint y: 430, distance: 9.8
click at [578, 435] on div at bounding box center [585, 445] width 36 height 36
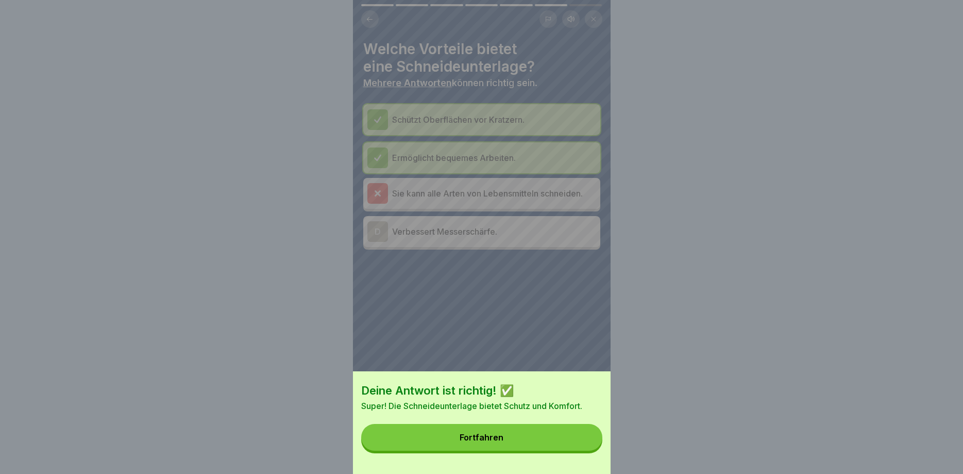
drag, startPoint x: 481, startPoint y: 437, endPoint x: 466, endPoint y: 401, distance: 39.3
click at [482, 437] on div "Fortfahren" at bounding box center [482, 437] width 44 height 9
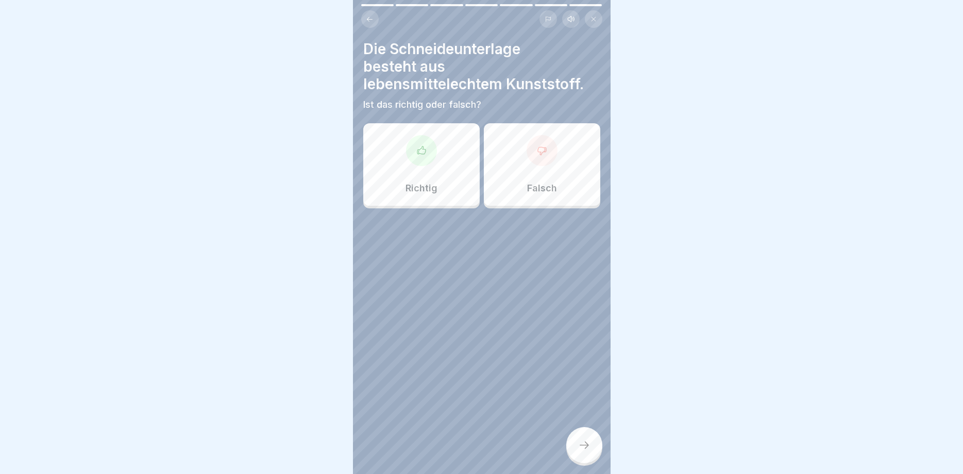
click at [426, 149] on icon at bounding box center [422, 150] width 10 height 10
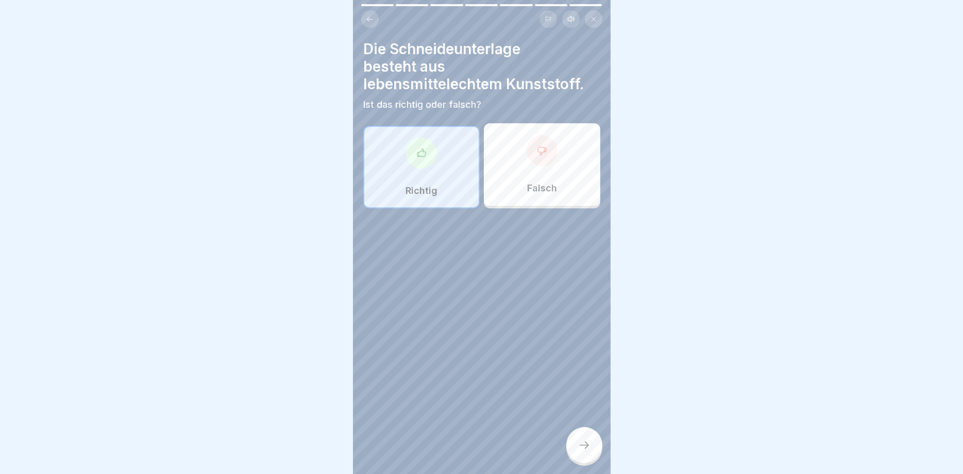
click at [584, 439] on div at bounding box center [585, 445] width 36 height 36
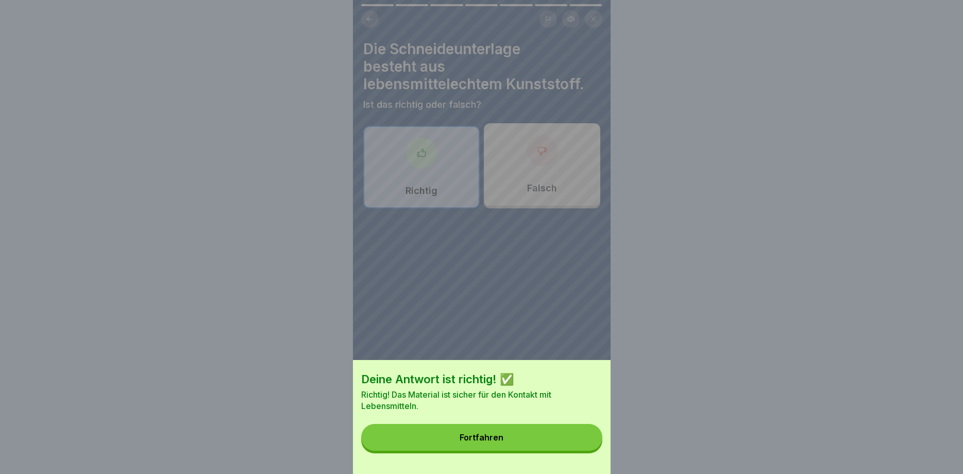
drag, startPoint x: 486, startPoint y: 432, endPoint x: 470, endPoint y: 419, distance: 20.9
click at [485, 431] on button "Fortfahren" at bounding box center [481, 437] width 241 height 27
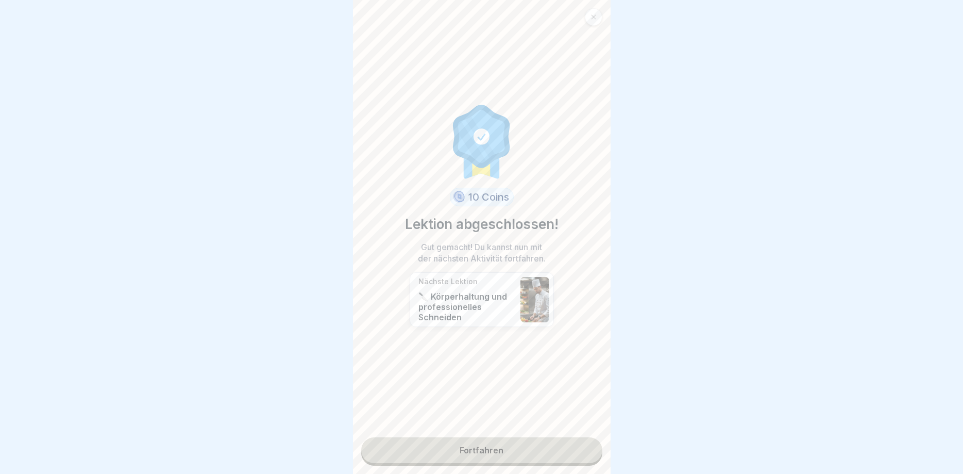
click at [488, 447] on link "Fortfahren" at bounding box center [481, 450] width 241 height 26
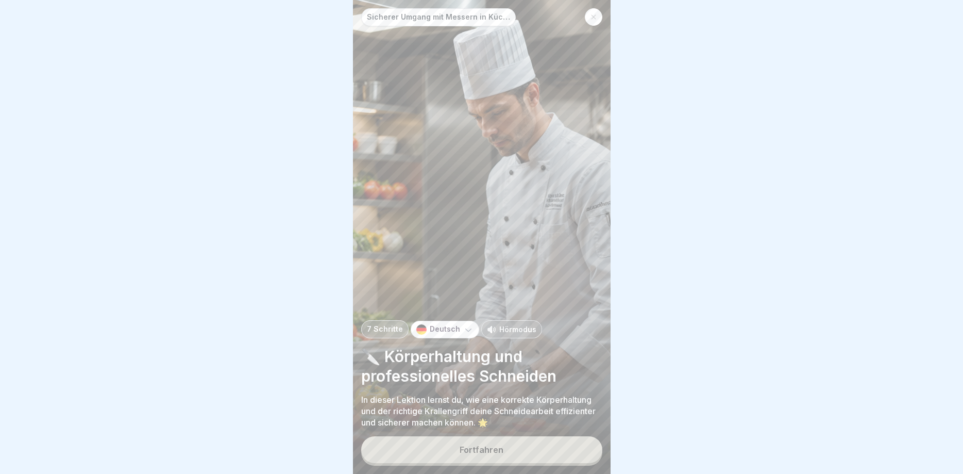
click at [489, 441] on button "Fortfahren" at bounding box center [481, 449] width 241 height 27
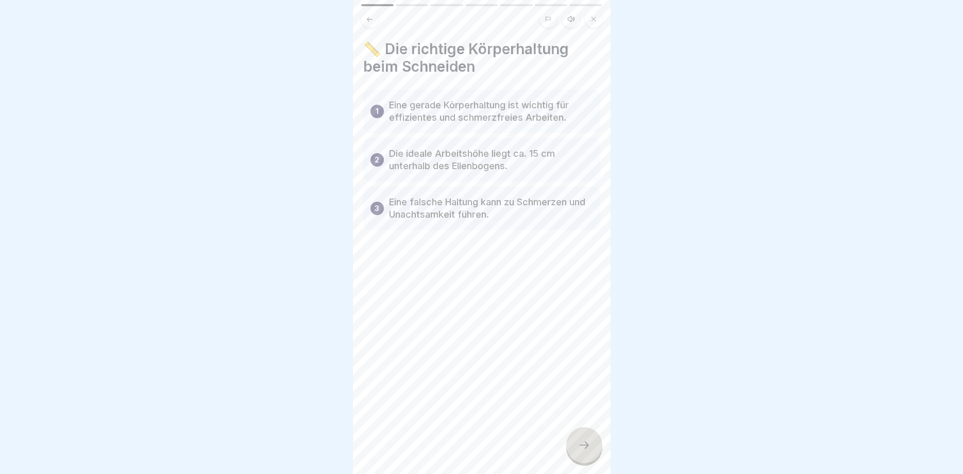
click at [581, 444] on icon at bounding box center [584, 445] width 12 height 12
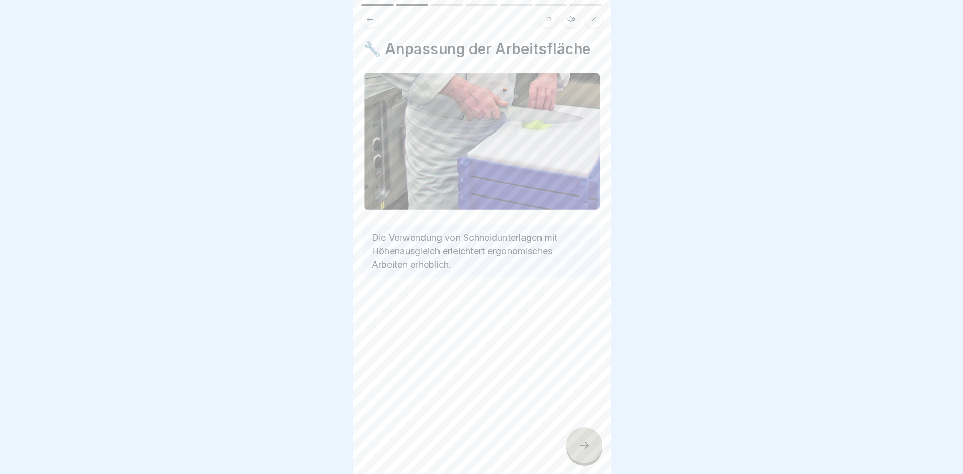
click at [579, 445] on icon at bounding box center [584, 445] width 12 height 12
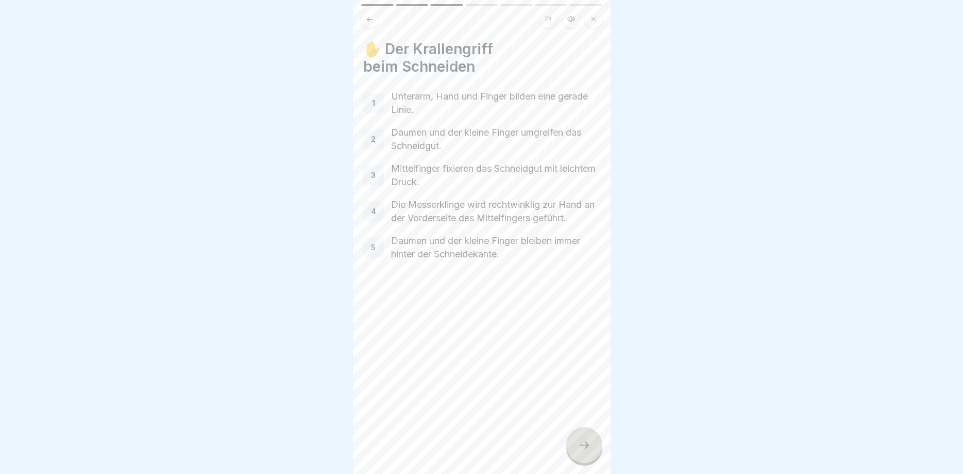
click at [592, 439] on div at bounding box center [585, 445] width 36 height 36
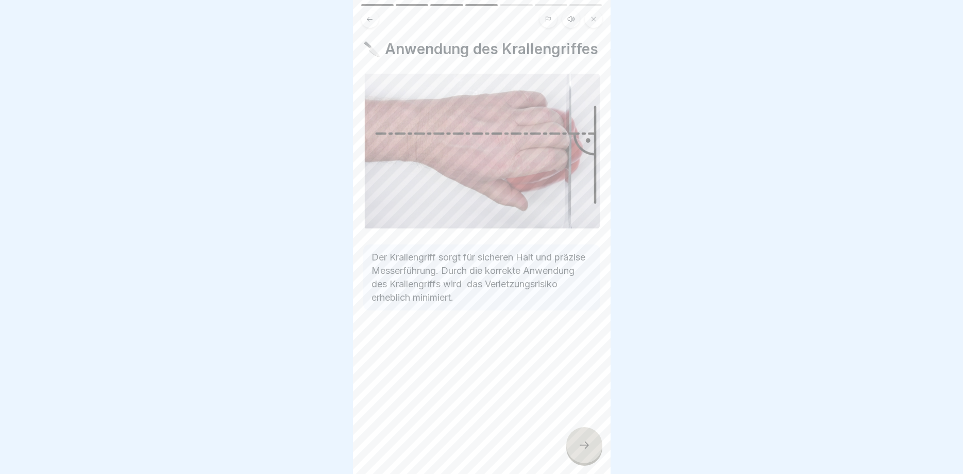
click at [580, 441] on icon at bounding box center [584, 445] width 12 height 12
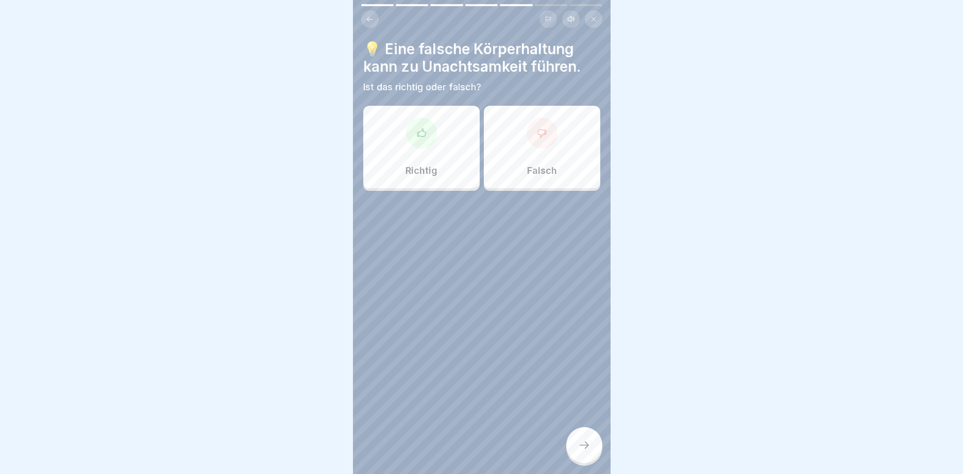
click at [419, 140] on div at bounding box center [421, 133] width 31 height 31
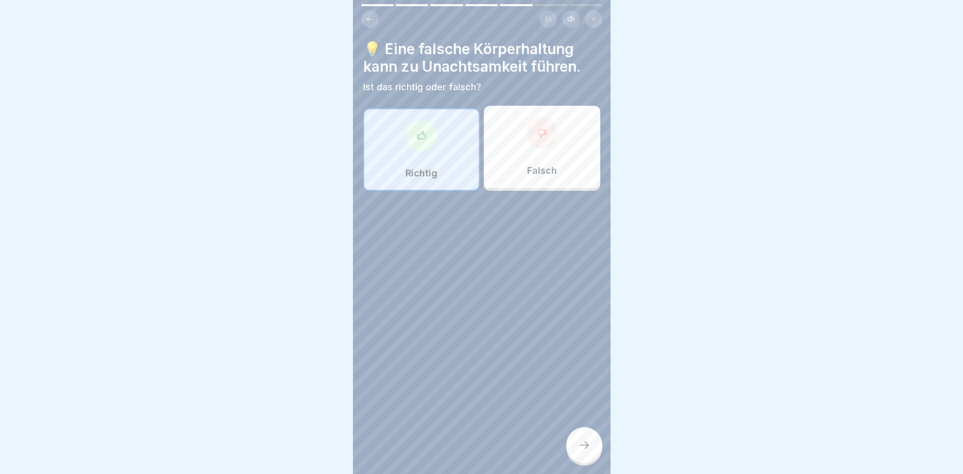
click at [592, 439] on div at bounding box center [585, 445] width 36 height 36
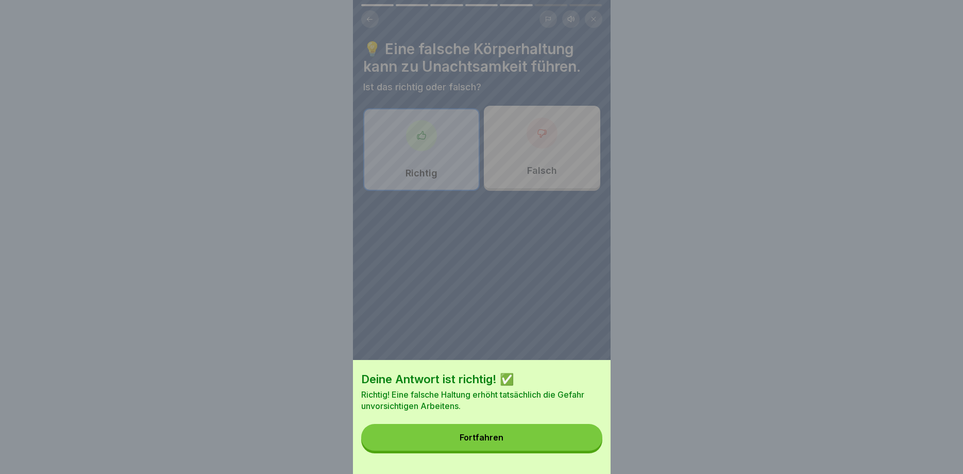
click at [497, 433] on button "Fortfahren" at bounding box center [481, 437] width 241 height 27
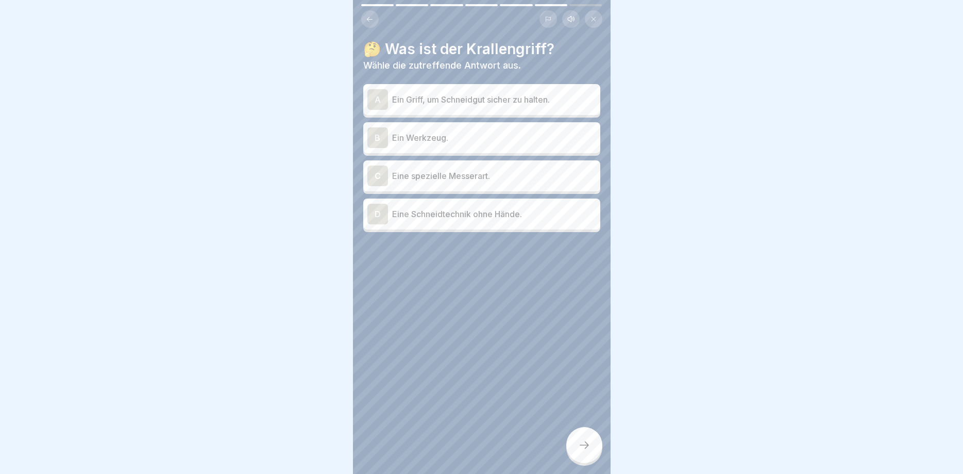
click at [377, 96] on div "A" at bounding box center [378, 99] width 21 height 21
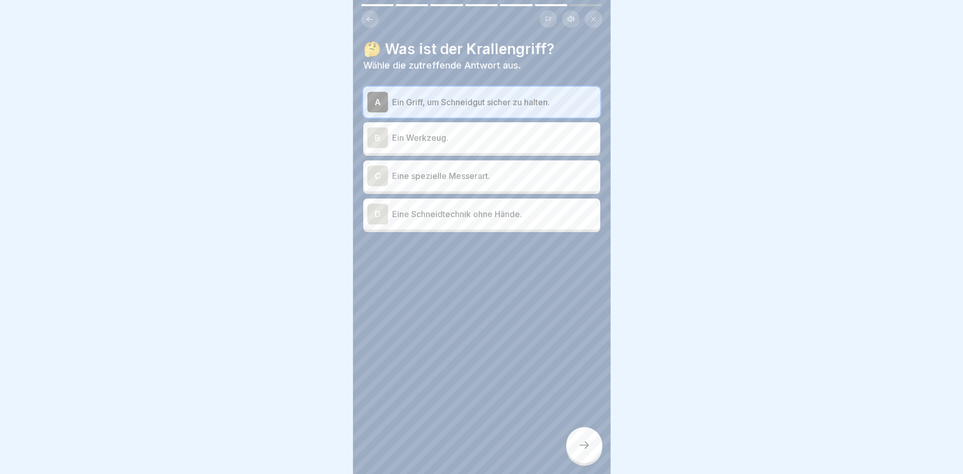
click at [579, 436] on div at bounding box center [585, 445] width 36 height 36
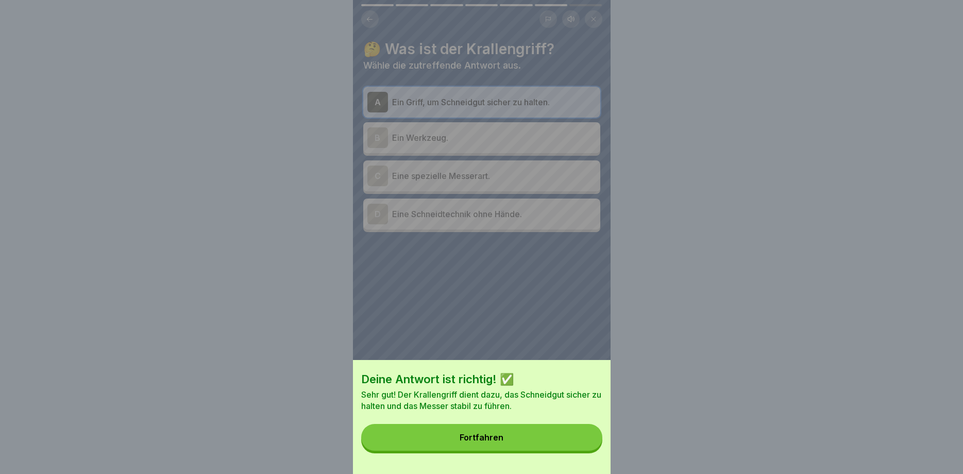
click at [512, 433] on button "Fortfahren" at bounding box center [481, 437] width 241 height 27
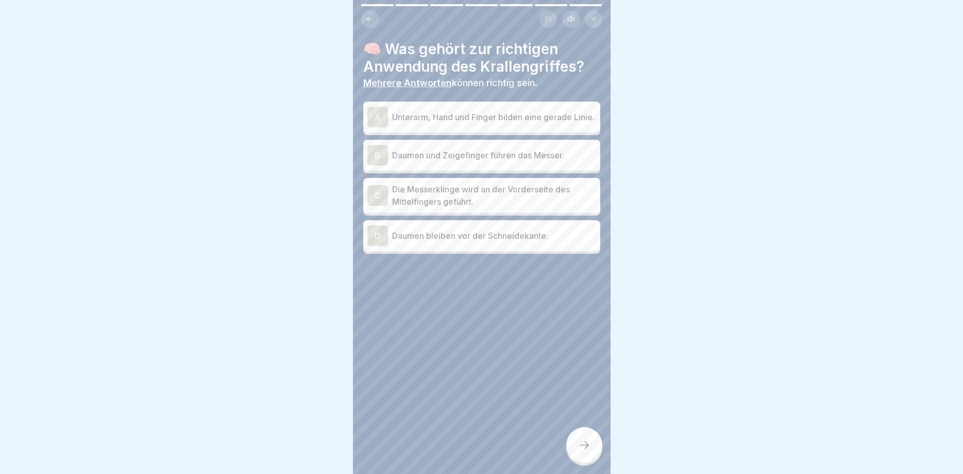
click at [379, 121] on div "A" at bounding box center [378, 117] width 21 height 21
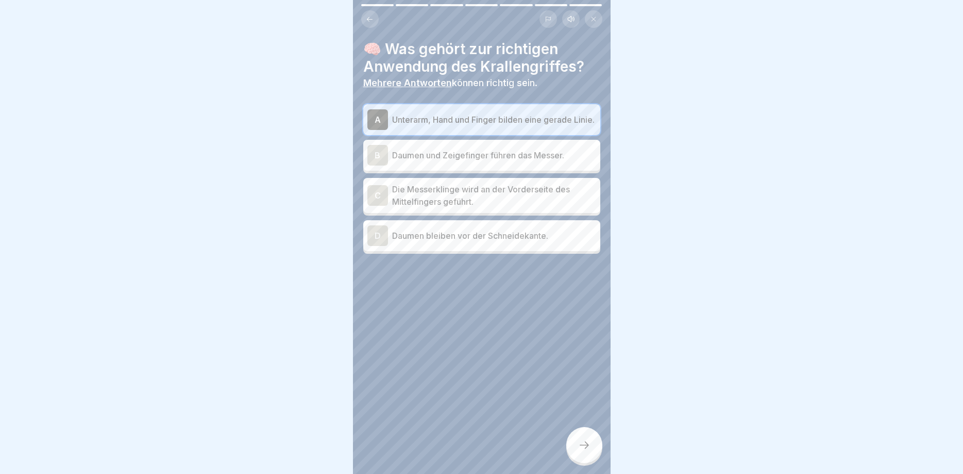
click at [569, 442] on div at bounding box center [585, 445] width 36 height 36
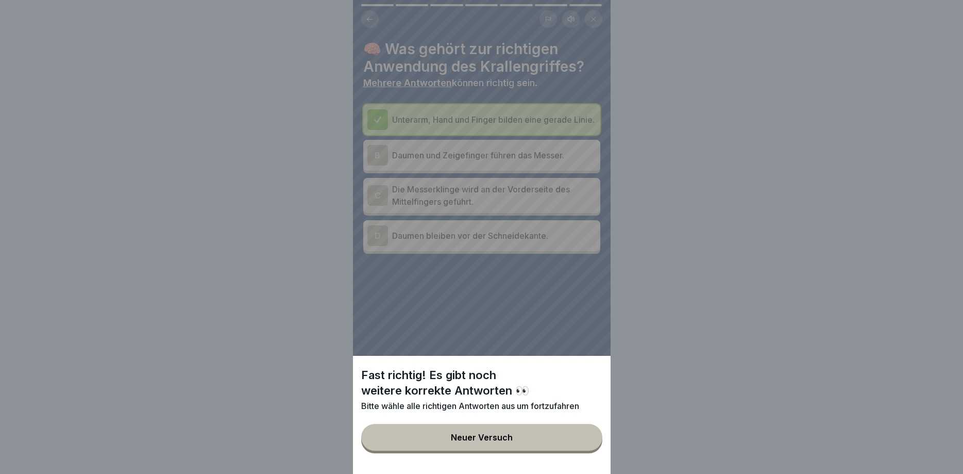
click at [513, 429] on button "Neuer Versuch" at bounding box center [481, 437] width 241 height 27
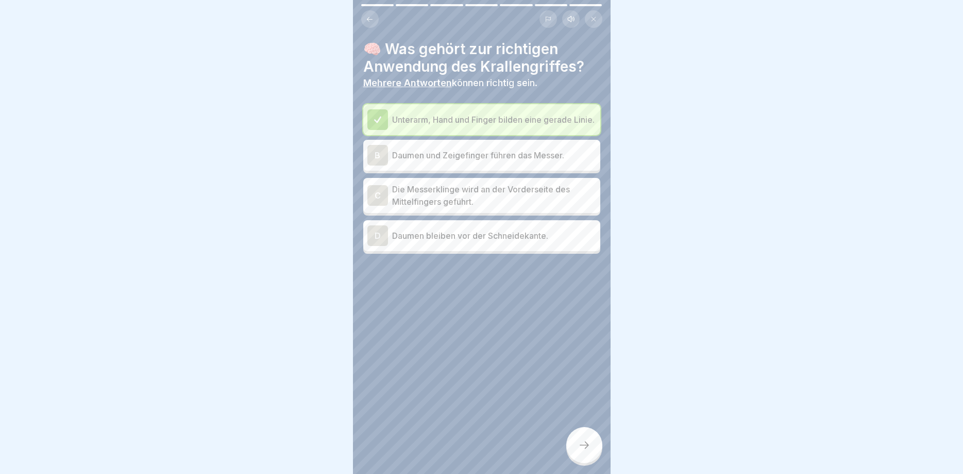
click at [373, 157] on div "B" at bounding box center [378, 155] width 21 height 21
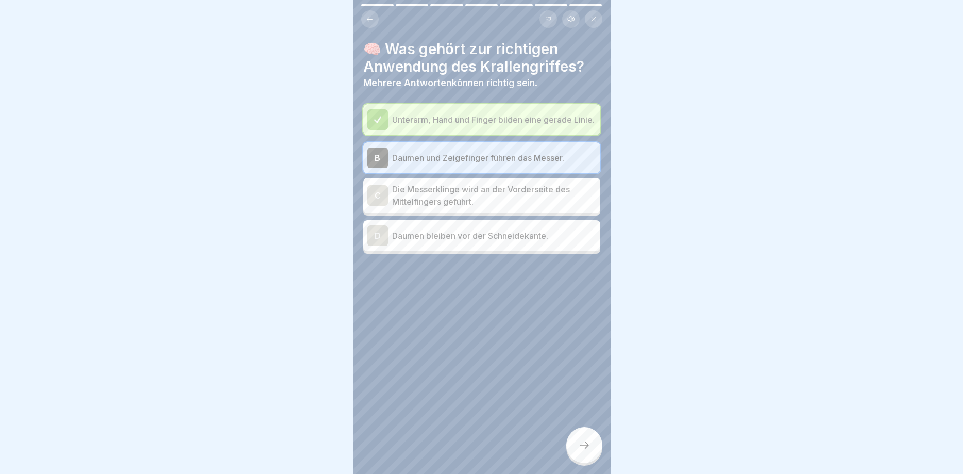
click at [581, 440] on div at bounding box center [585, 445] width 36 height 36
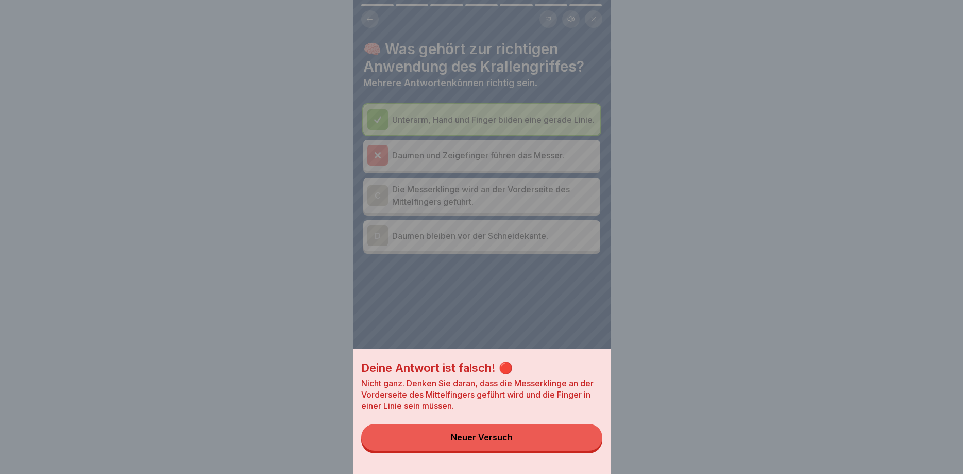
click at [504, 430] on button "Neuer Versuch" at bounding box center [481, 437] width 241 height 27
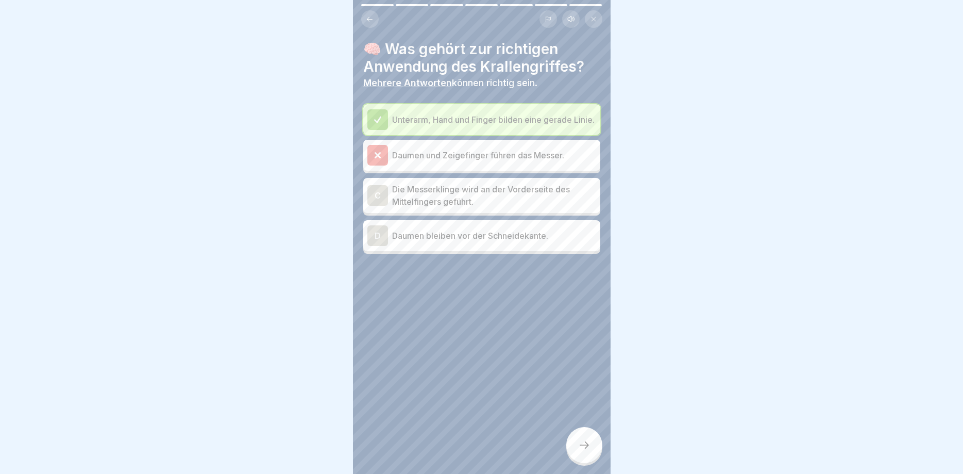
click at [376, 198] on div "C" at bounding box center [378, 195] width 21 height 21
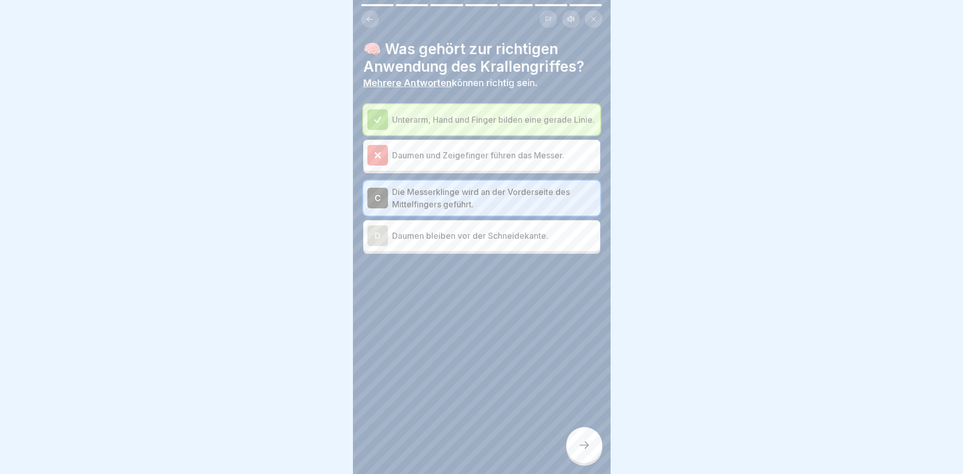
click at [580, 433] on div at bounding box center [585, 445] width 36 height 36
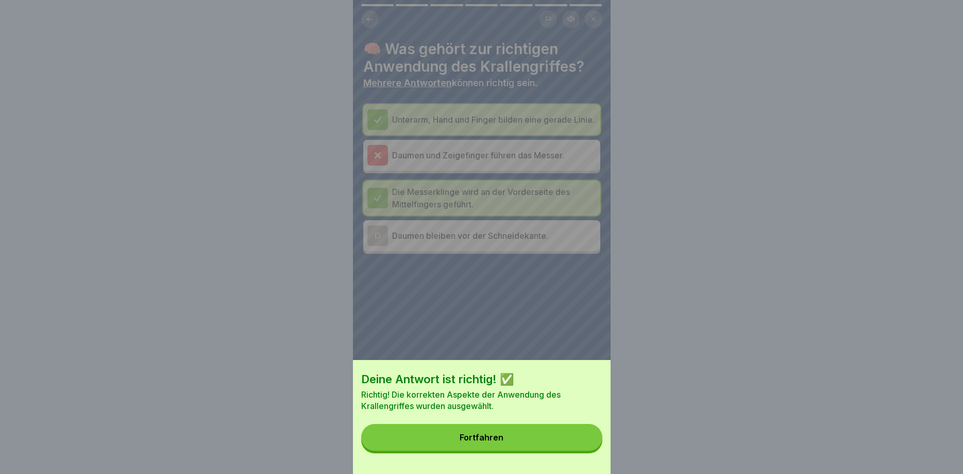
drag, startPoint x: 471, startPoint y: 436, endPoint x: 462, endPoint y: 429, distance: 11.4
click at [472, 436] on div "Fortfahren" at bounding box center [482, 437] width 44 height 9
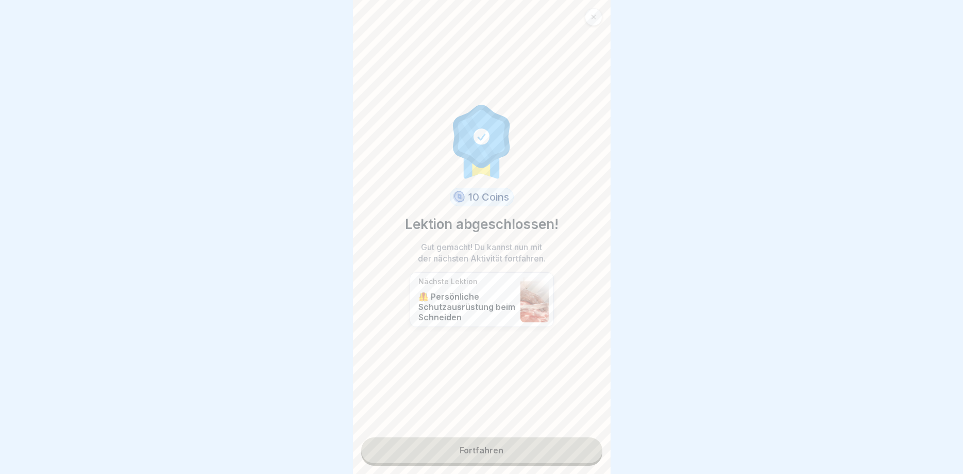
click at [495, 446] on link "Fortfahren" at bounding box center [481, 450] width 241 height 26
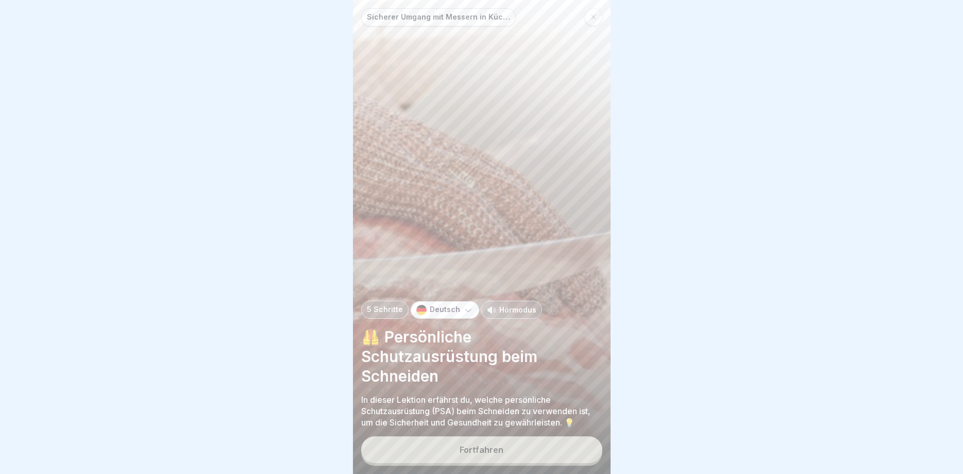
drag, startPoint x: 464, startPoint y: 443, endPoint x: 462, endPoint y: 437, distance: 6.5
click at [463, 442] on button "Fortfahren" at bounding box center [481, 449] width 241 height 27
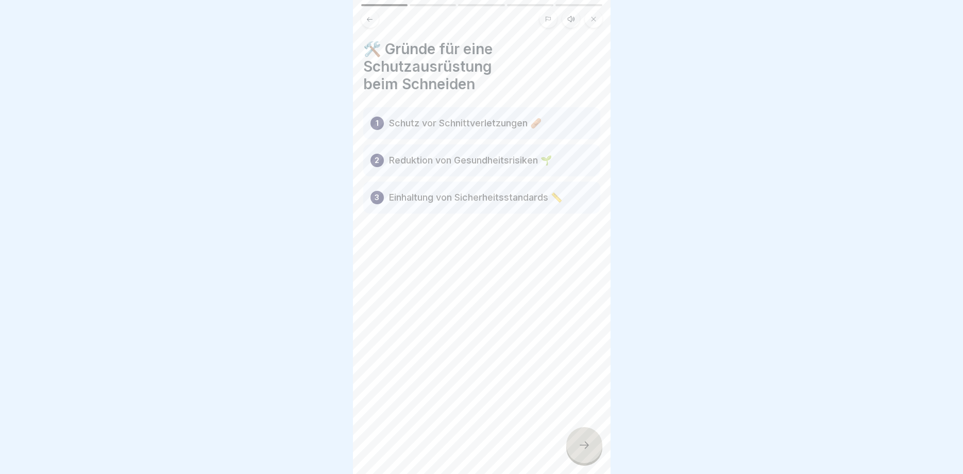
drag, startPoint x: 588, startPoint y: 447, endPoint x: 541, endPoint y: 422, distance: 53.3
click at [588, 446] on icon at bounding box center [584, 445] width 12 height 12
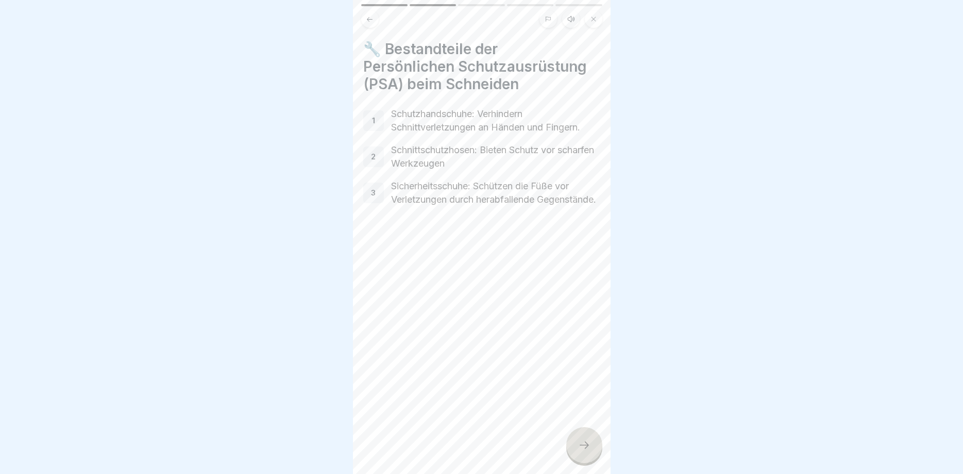
drag, startPoint x: 593, startPoint y: 452, endPoint x: 555, endPoint y: 422, distance: 48.1
click at [593, 451] on div at bounding box center [585, 445] width 36 height 36
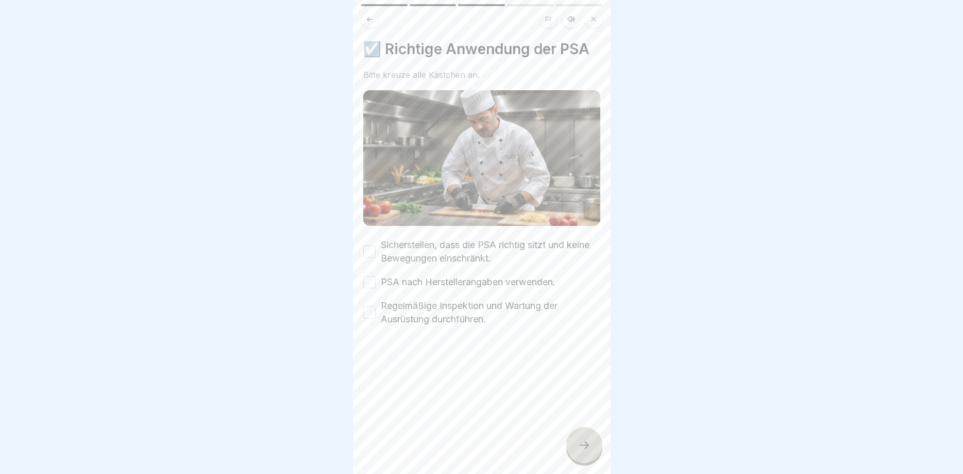
click at [371, 253] on button "Sicherstellen, dass die PSA richtig sitzt und keine Bewegungen einschränkt." at bounding box center [369, 251] width 12 height 12
click at [367, 281] on button "PSA nach Herstellerangaben verwenden." at bounding box center [369, 282] width 12 height 12
drag, startPoint x: 375, startPoint y: 310, endPoint x: 379, endPoint y: 302, distance: 9.2
click at [374, 310] on button "Regelmäßige Inspektion und Wartung der Ausrüstung durchführen." at bounding box center [369, 312] width 12 height 12
click at [583, 445] on icon at bounding box center [584, 445] width 12 height 12
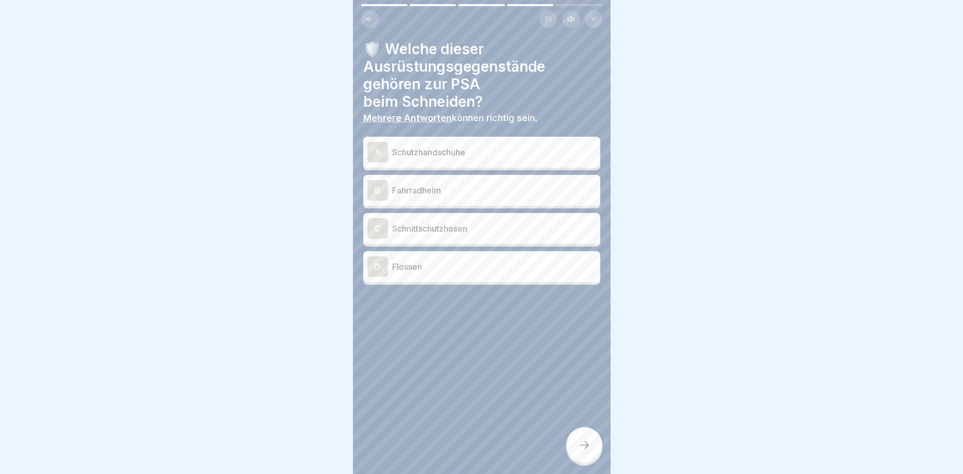
click at [379, 149] on div "A" at bounding box center [378, 152] width 21 height 21
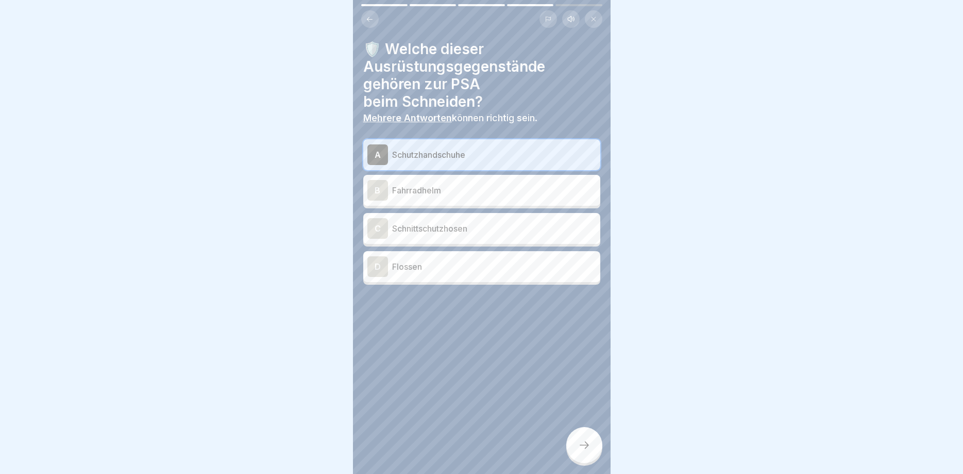
click at [589, 451] on div at bounding box center [585, 445] width 36 height 36
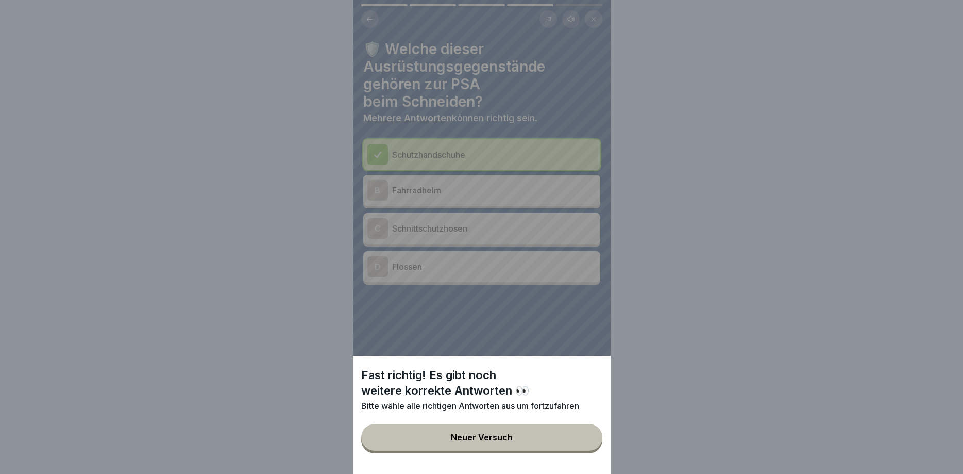
click at [476, 433] on button "Neuer Versuch" at bounding box center [481, 437] width 241 height 27
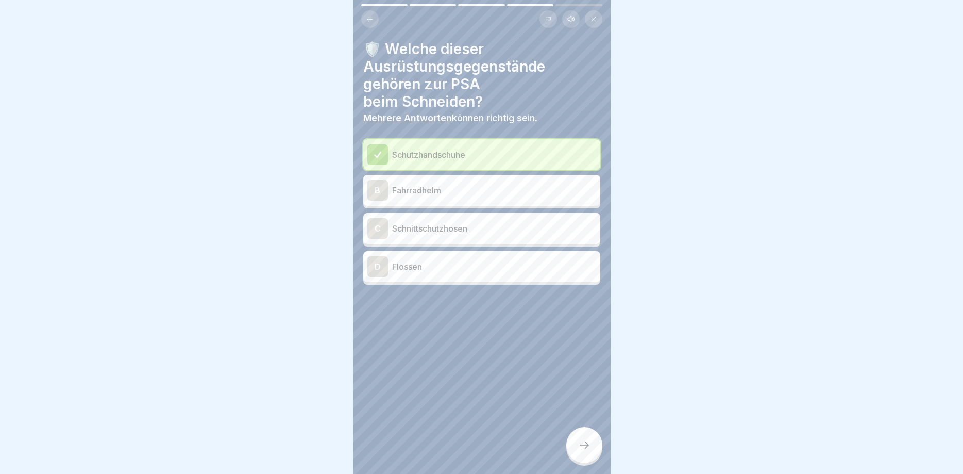
click at [380, 221] on div "C" at bounding box center [378, 228] width 21 height 21
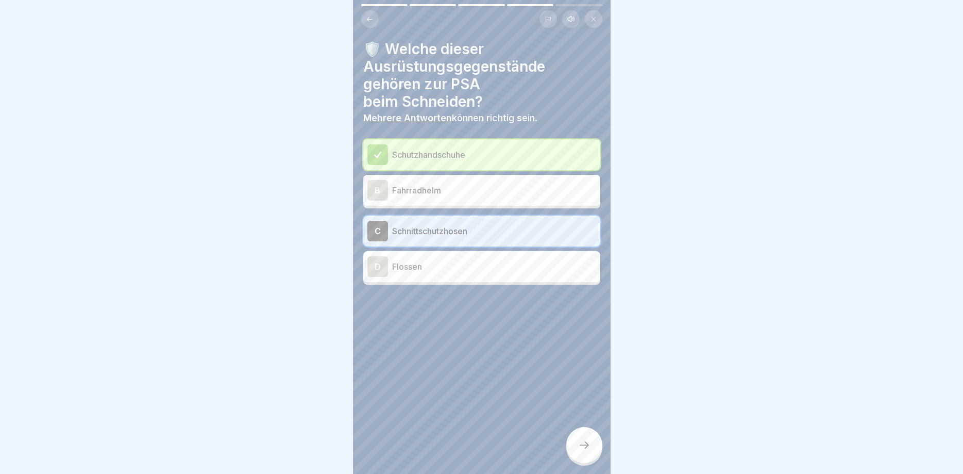
click at [573, 443] on div at bounding box center [585, 445] width 36 height 36
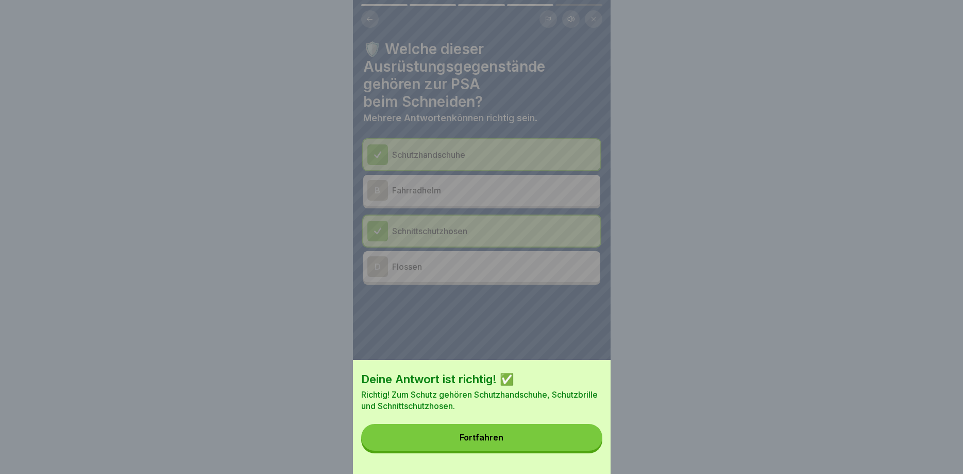
click at [507, 436] on button "Fortfahren" at bounding box center [481, 437] width 241 height 27
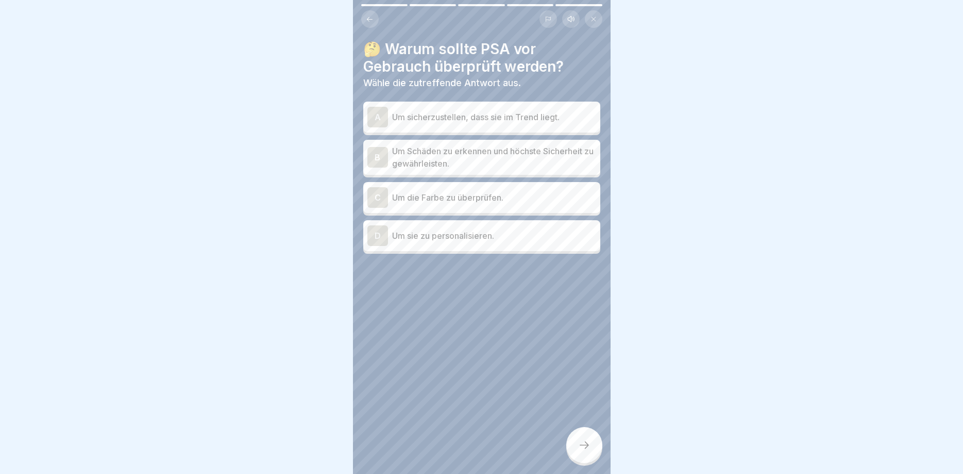
click at [374, 159] on div "B" at bounding box center [378, 157] width 21 height 21
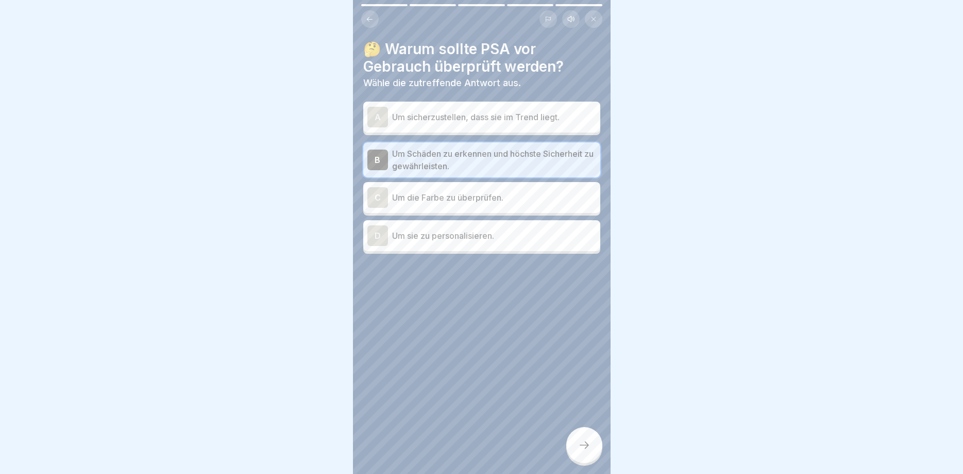
click at [581, 439] on div at bounding box center [585, 445] width 36 height 36
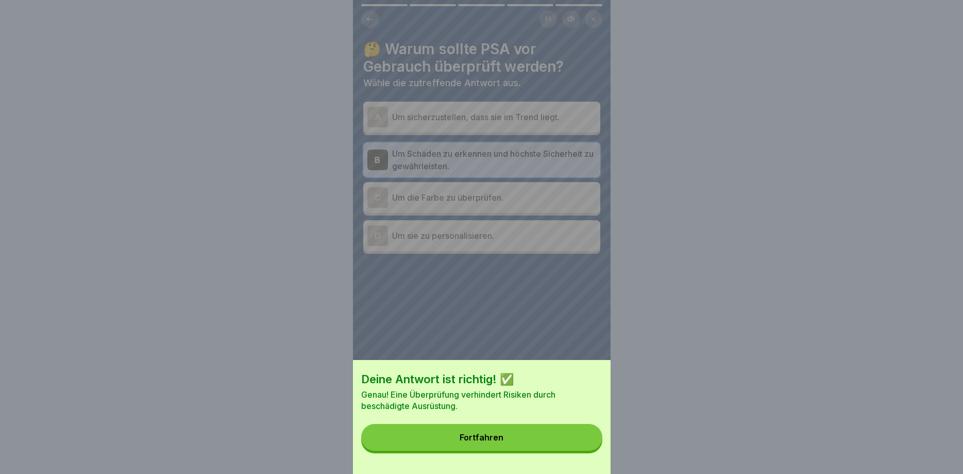
drag, startPoint x: 517, startPoint y: 438, endPoint x: 495, endPoint y: 420, distance: 28.2
click at [517, 437] on button "Fortfahren" at bounding box center [481, 437] width 241 height 27
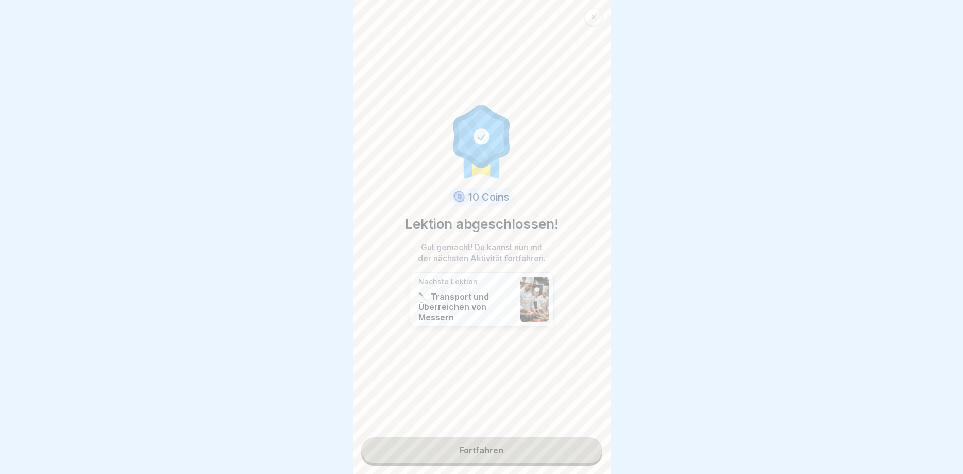
click at [486, 447] on link "Fortfahren" at bounding box center [481, 450] width 241 height 26
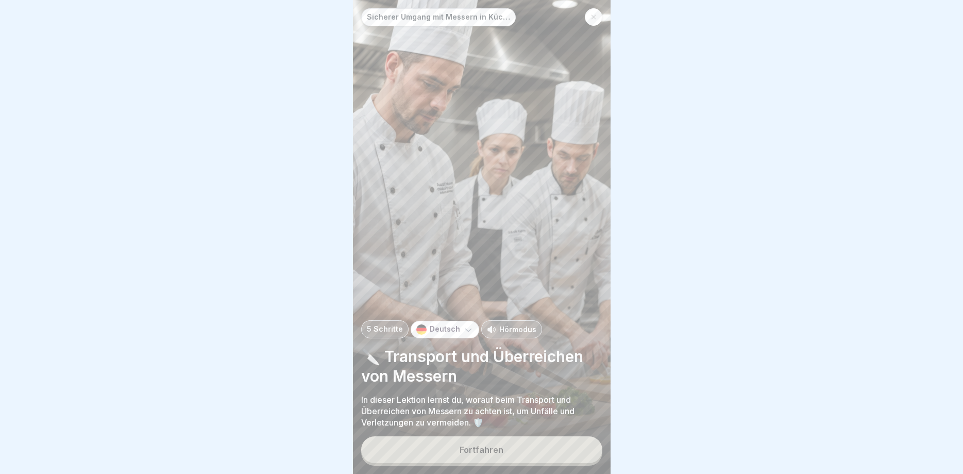
click at [487, 450] on div "Fortfahren" at bounding box center [482, 449] width 44 height 9
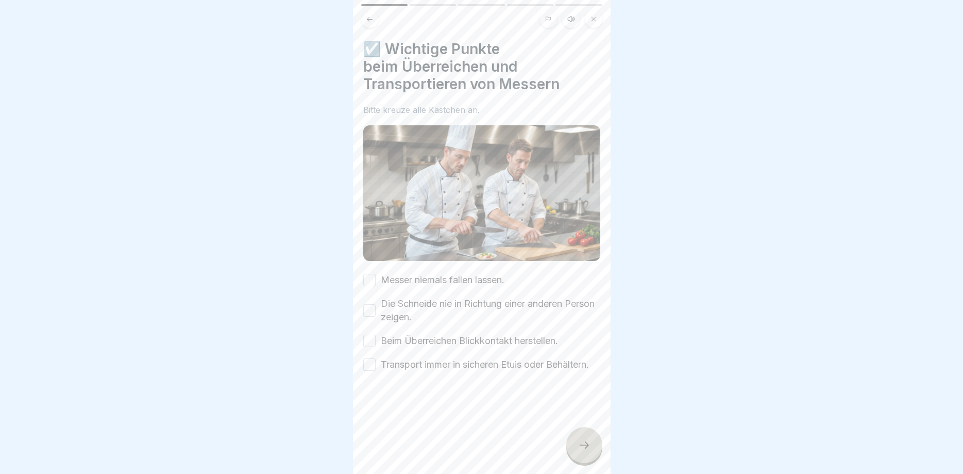
click at [367, 280] on button "Messer niemals fallen lassen." at bounding box center [369, 280] width 12 height 12
click at [368, 315] on button "Die Schneide nie in Richtung einer anderen Person zeigen." at bounding box center [369, 310] width 12 height 12
click at [371, 341] on button "Beim Überreichen Blickkontakt herstellen." at bounding box center [369, 341] width 12 height 12
click at [368, 364] on button "Transport immer in sicheren Etuis oder Behältern." at bounding box center [369, 364] width 12 height 12
click at [589, 447] on icon at bounding box center [584, 445] width 12 height 12
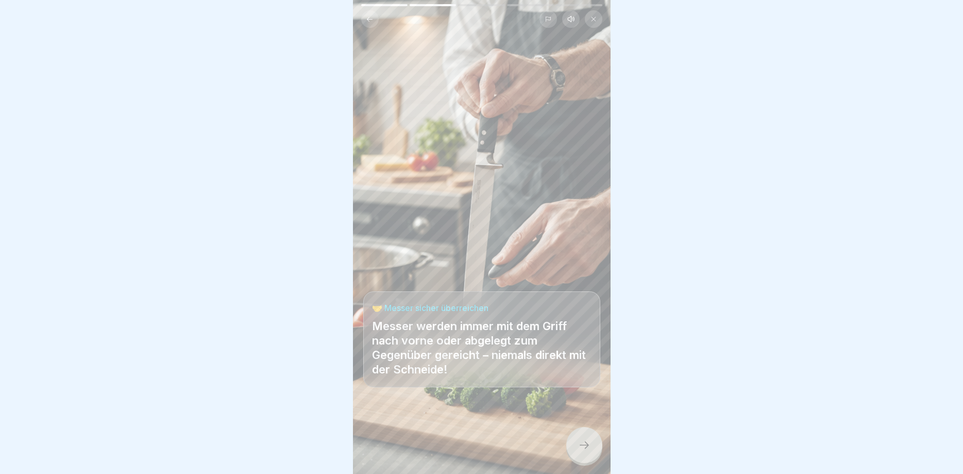
click at [584, 446] on icon at bounding box center [584, 445] width 12 height 12
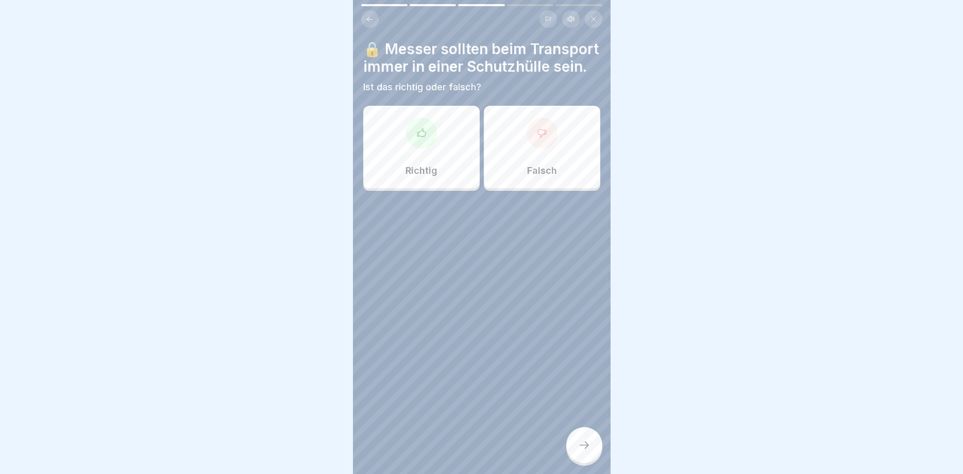
click at [422, 135] on icon at bounding box center [422, 133] width 10 height 10
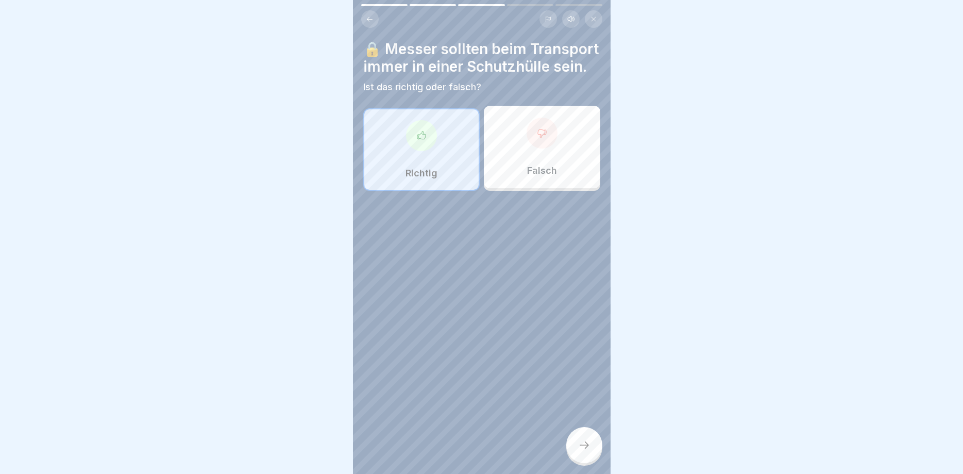
click at [577, 442] on div at bounding box center [585, 445] width 36 height 36
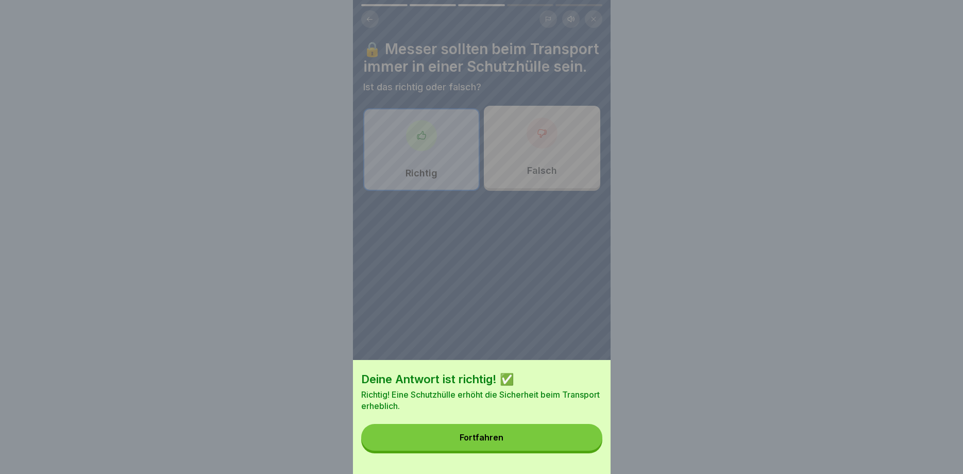
click at [490, 432] on button "Fortfahren" at bounding box center [481, 437] width 241 height 27
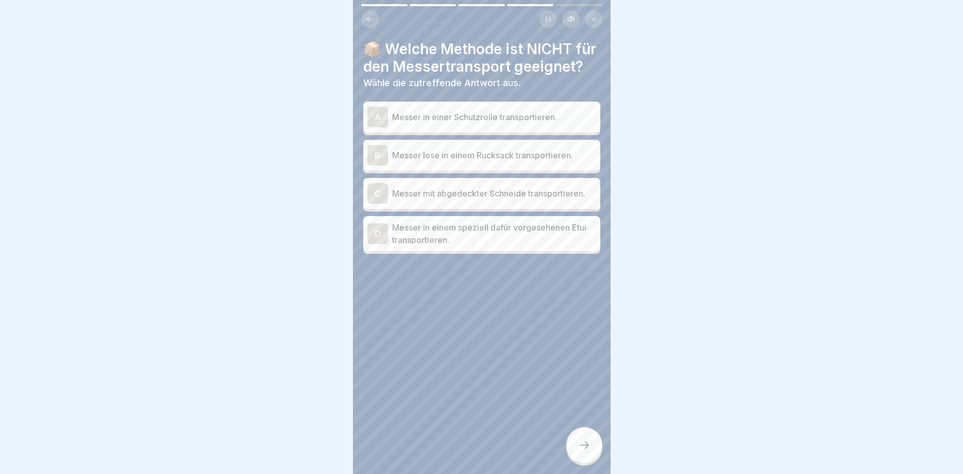
click at [376, 151] on div "B" at bounding box center [378, 155] width 21 height 21
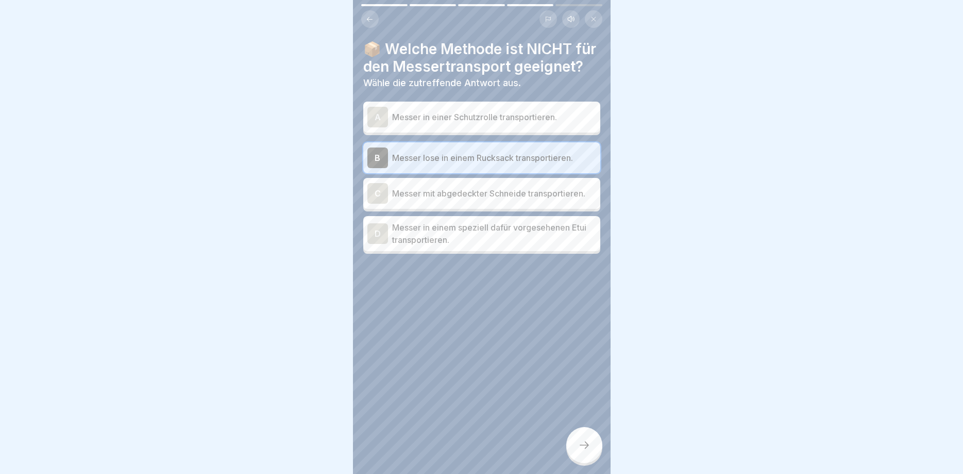
click at [375, 121] on div "A" at bounding box center [378, 117] width 21 height 21
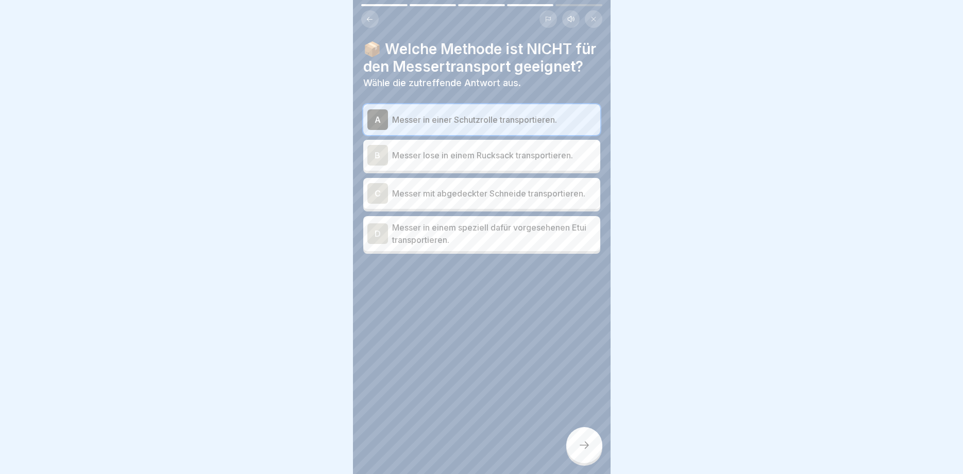
click at [585, 436] on div at bounding box center [585, 445] width 36 height 36
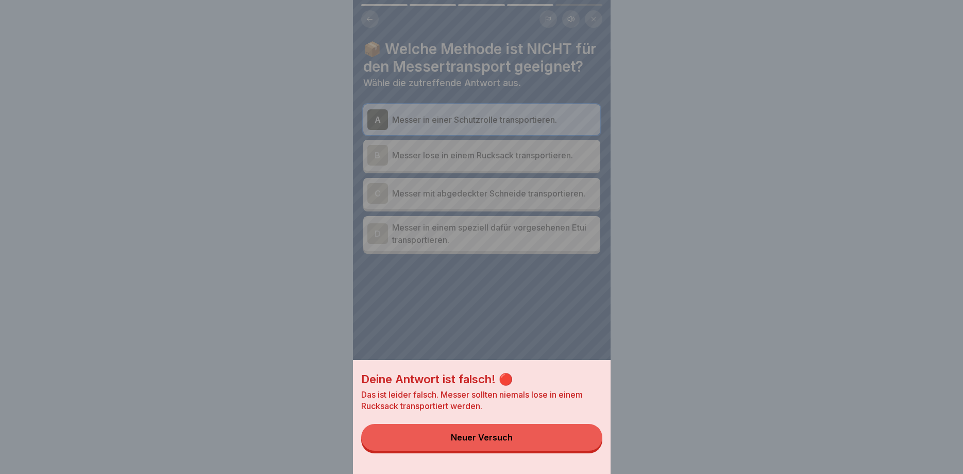
click at [477, 436] on div "Neuer Versuch" at bounding box center [482, 437] width 62 height 9
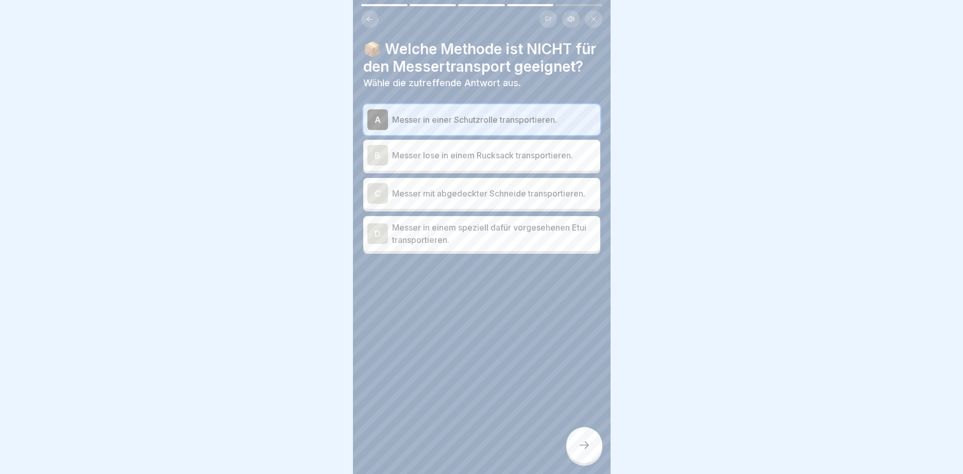
click at [376, 156] on div "B" at bounding box center [378, 155] width 21 height 21
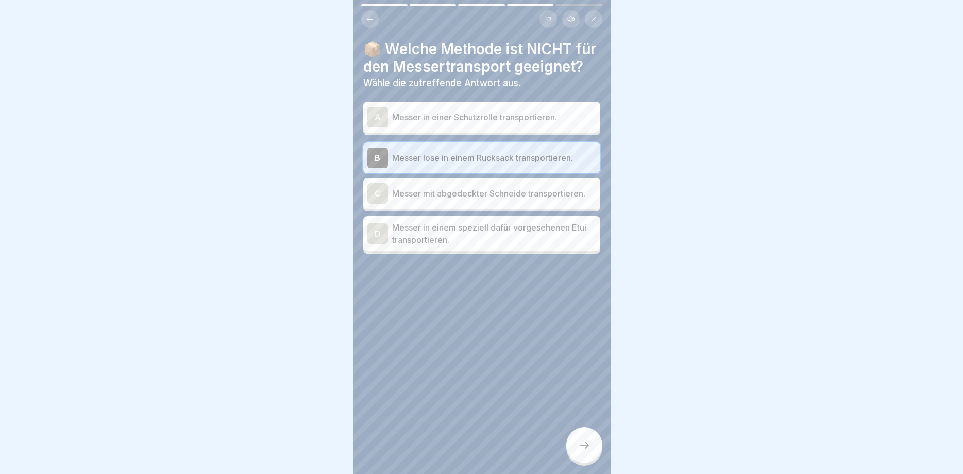
click at [577, 435] on div at bounding box center [585, 445] width 36 height 36
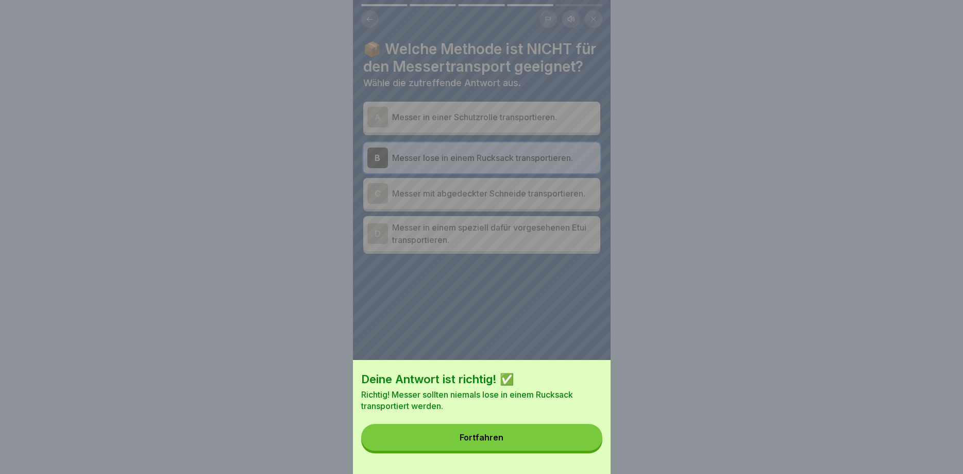
click at [468, 434] on div "Fortfahren" at bounding box center [482, 437] width 44 height 9
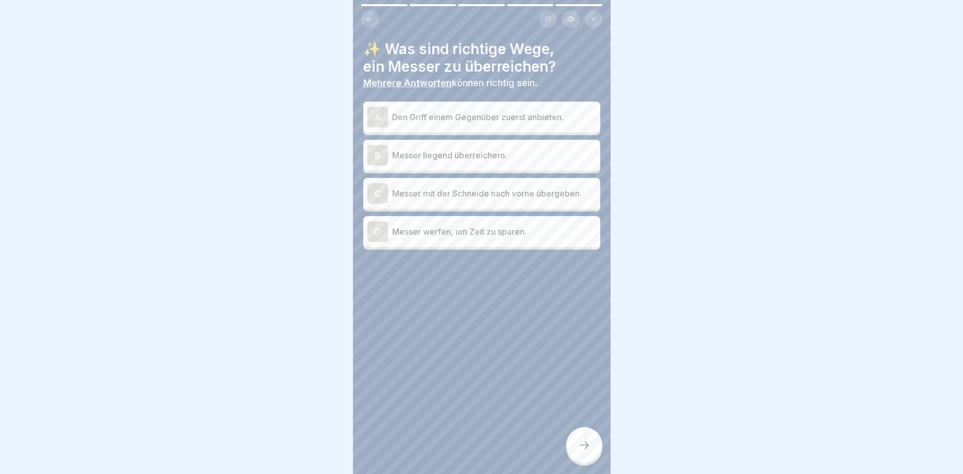
click at [375, 123] on div "A" at bounding box center [378, 117] width 21 height 21
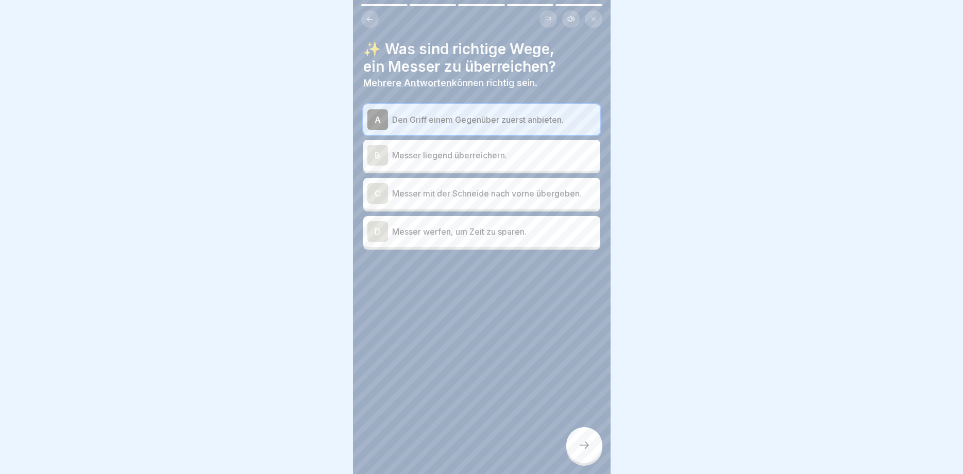
click at [588, 441] on icon at bounding box center [584, 445] width 12 height 12
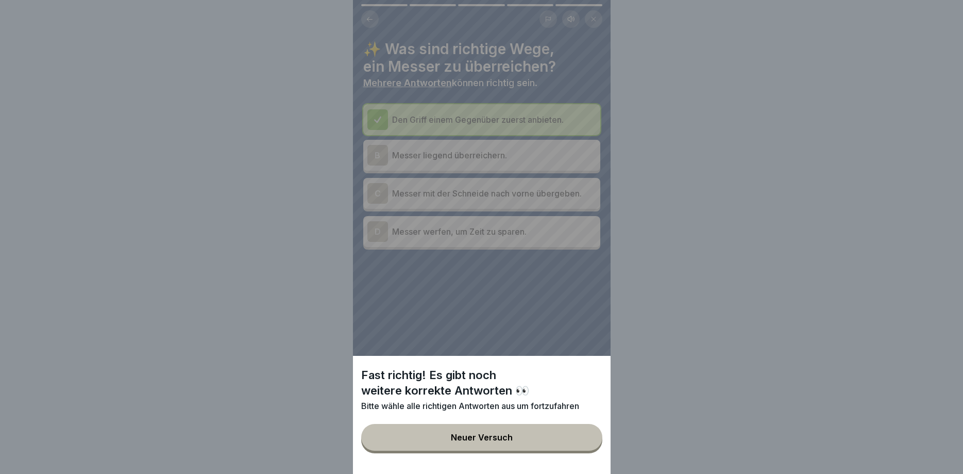
click at [473, 435] on div "Neuer Versuch" at bounding box center [482, 437] width 62 height 9
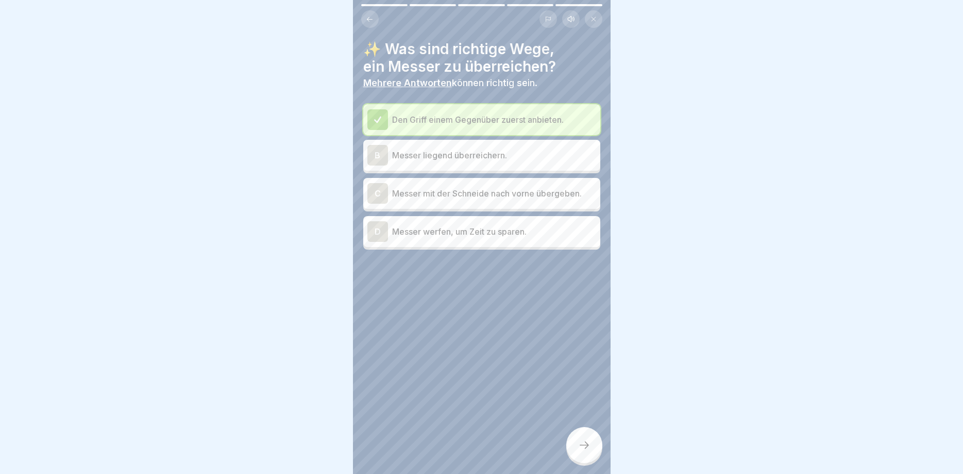
click at [382, 155] on div "B" at bounding box center [378, 155] width 21 height 21
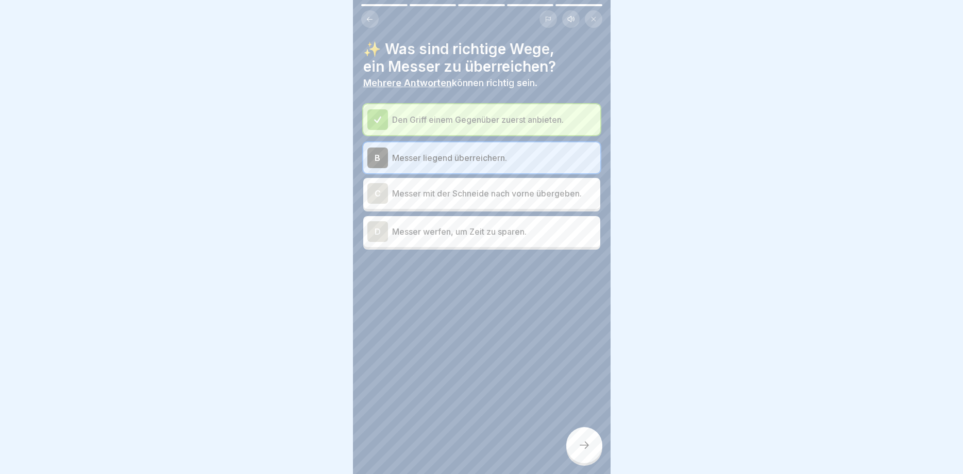
click at [575, 437] on div at bounding box center [585, 445] width 36 height 36
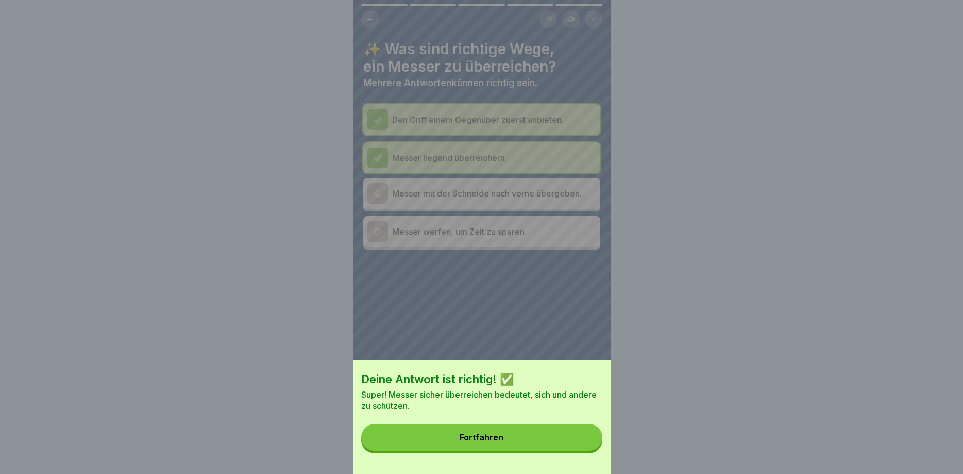
click at [510, 428] on button "Fortfahren" at bounding box center [481, 437] width 241 height 27
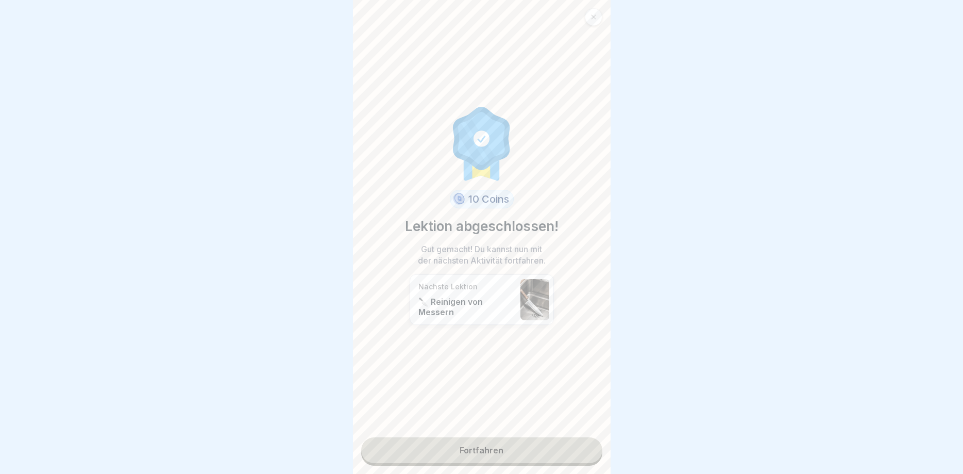
click at [480, 445] on link "Fortfahren" at bounding box center [481, 450] width 241 height 26
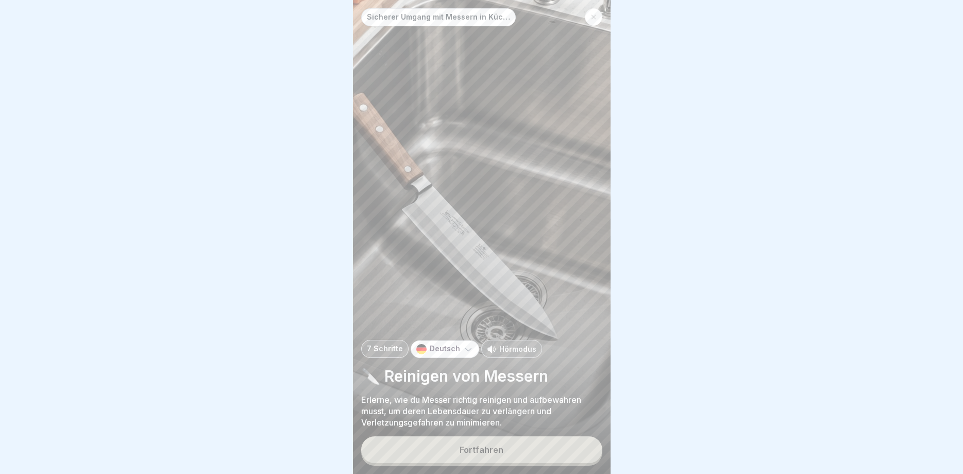
click at [493, 440] on button "Fortfahren" at bounding box center [481, 449] width 241 height 27
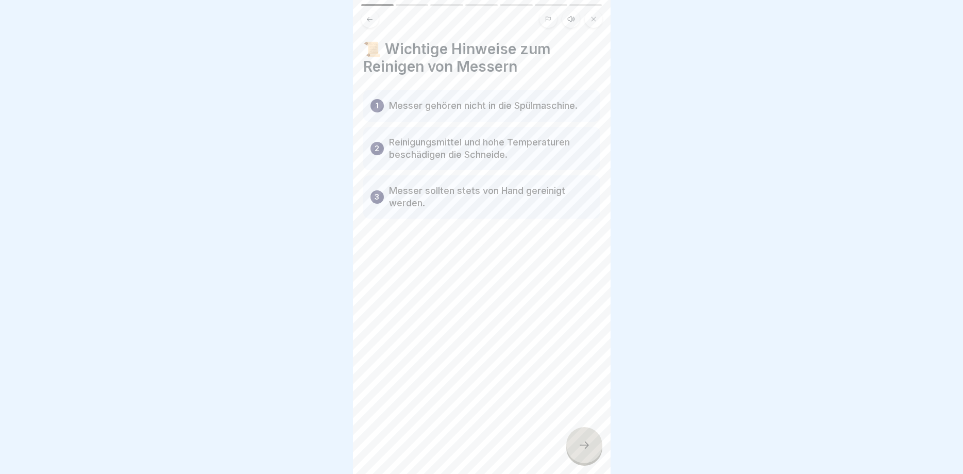
click at [573, 445] on div at bounding box center [585, 445] width 36 height 36
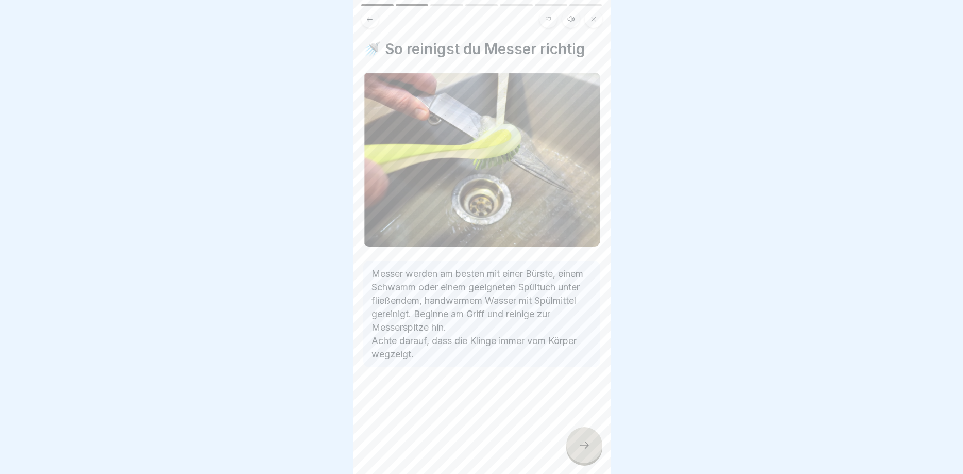
click at [578, 450] on icon at bounding box center [584, 445] width 12 height 12
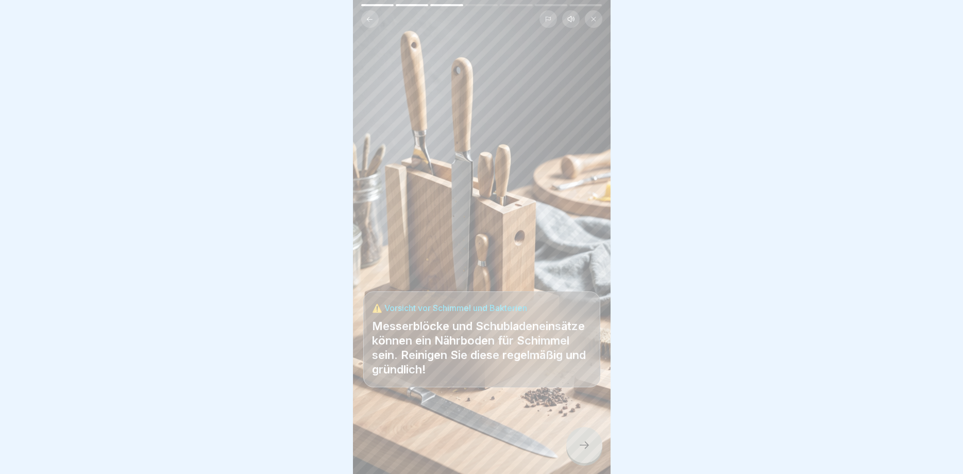
click at [578, 443] on icon at bounding box center [584, 445] width 12 height 12
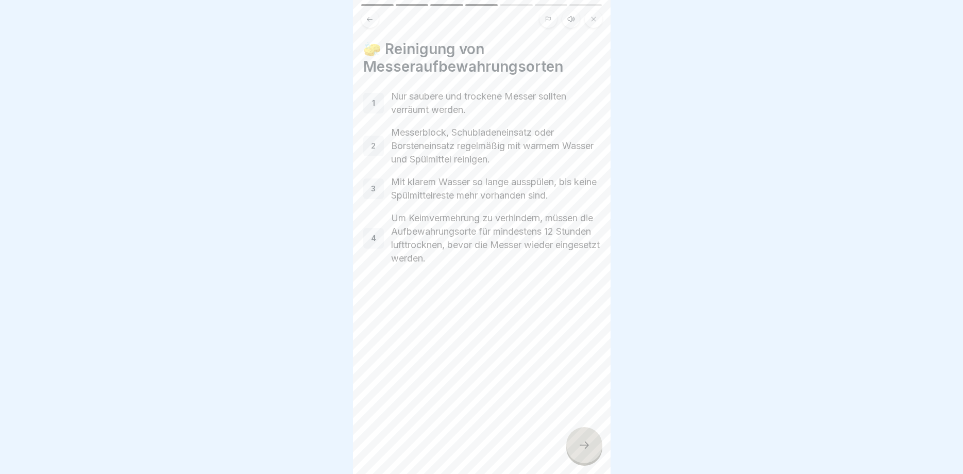
click at [593, 448] on div at bounding box center [585, 445] width 36 height 36
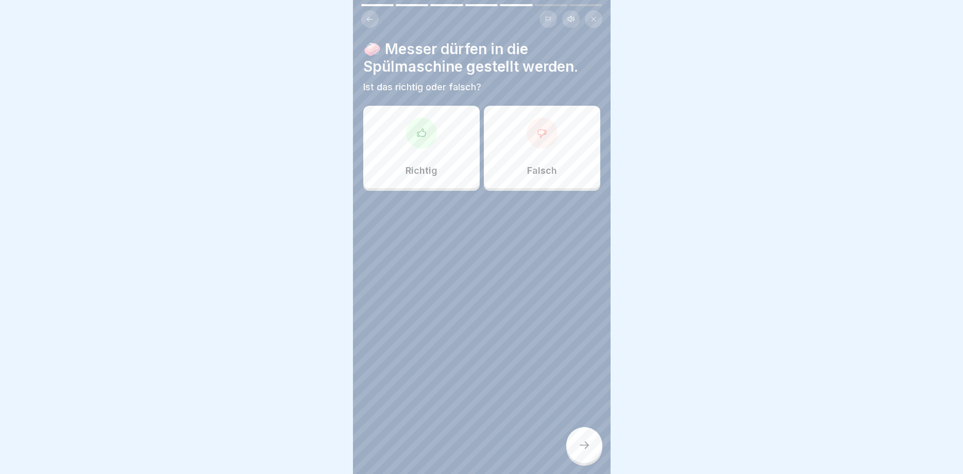
click at [537, 144] on div at bounding box center [542, 133] width 31 height 31
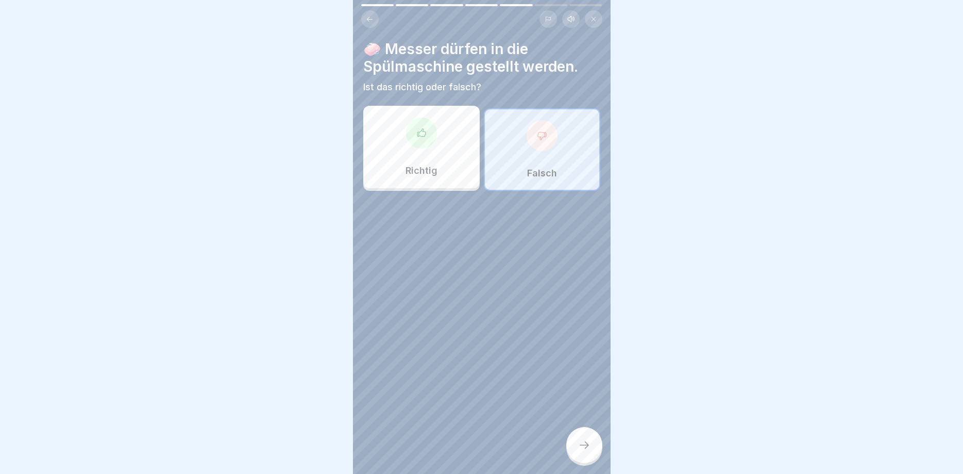
click at [575, 438] on div at bounding box center [585, 445] width 36 height 36
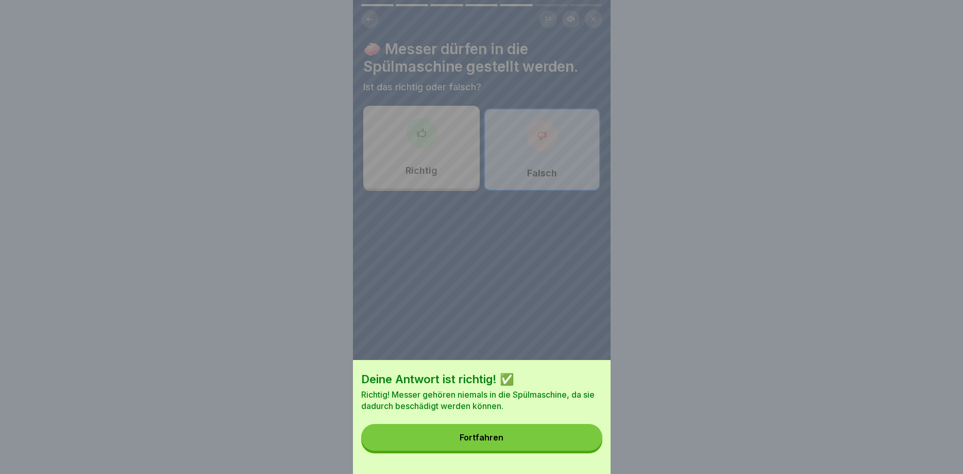
click at [500, 436] on div "Fortfahren" at bounding box center [482, 437] width 44 height 9
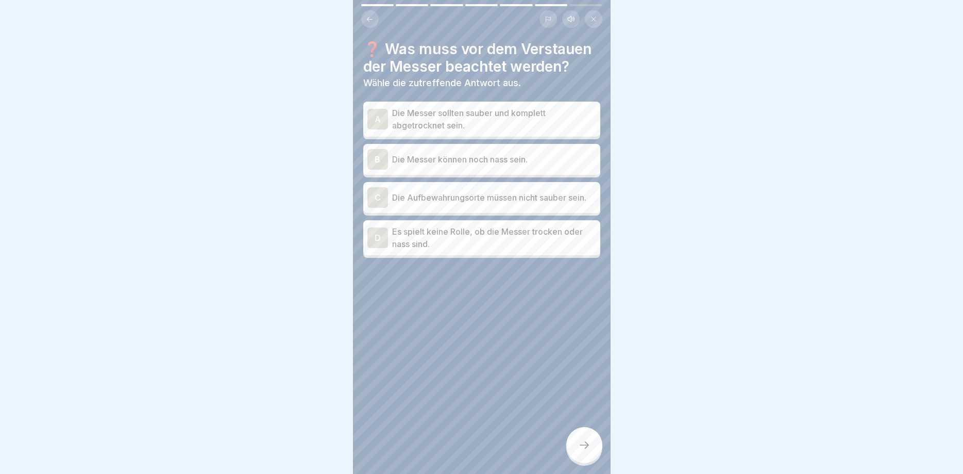
click at [372, 121] on div "A" at bounding box center [378, 119] width 21 height 21
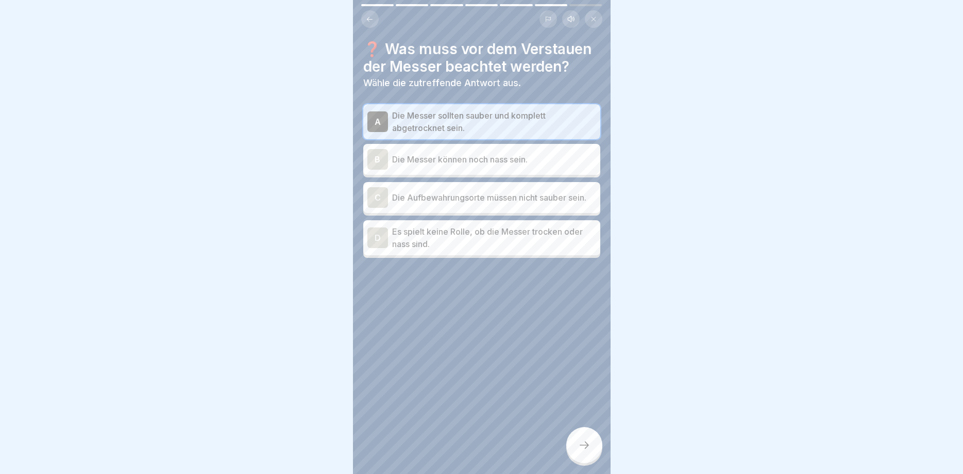
click at [576, 443] on div at bounding box center [585, 445] width 36 height 36
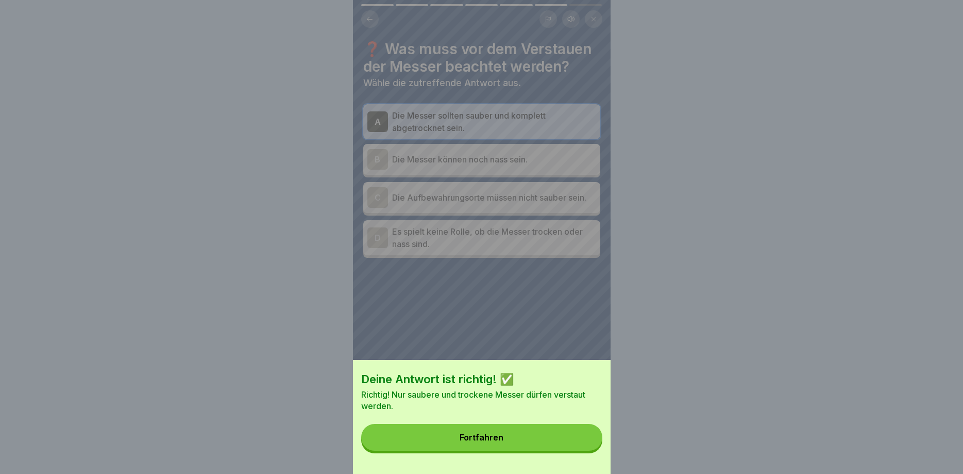
click at [511, 429] on button "Fortfahren" at bounding box center [481, 437] width 241 height 27
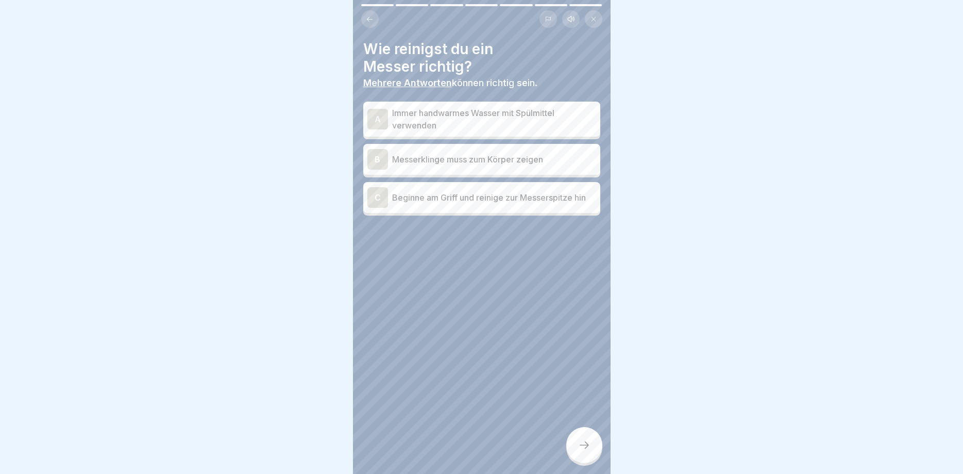
click at [388, 121] on div "A Immer handwarmes Wasser mit Spülmittel verwenden" at bounding box center [482, 119] width 229 height 25
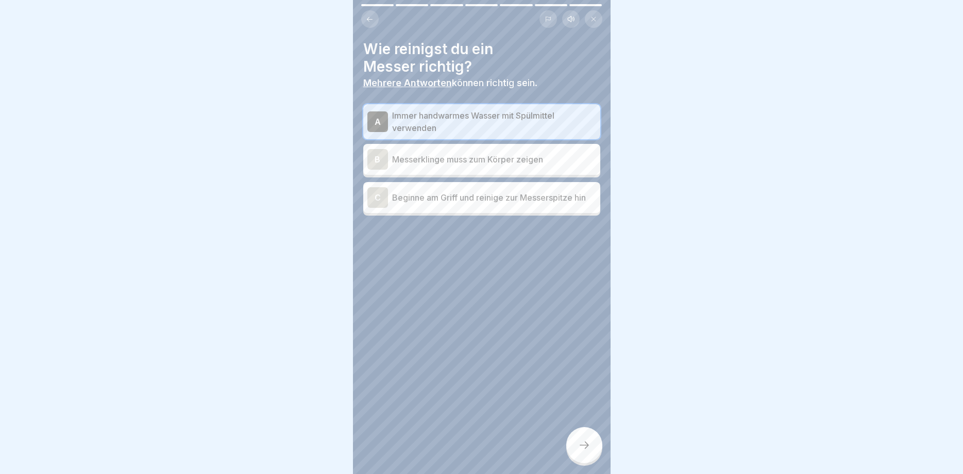
click at [367, 195] on div "C Beginne am Griff und reinige zur Messerspitze hin" at bounding box center [481, 197] width 237 height 31
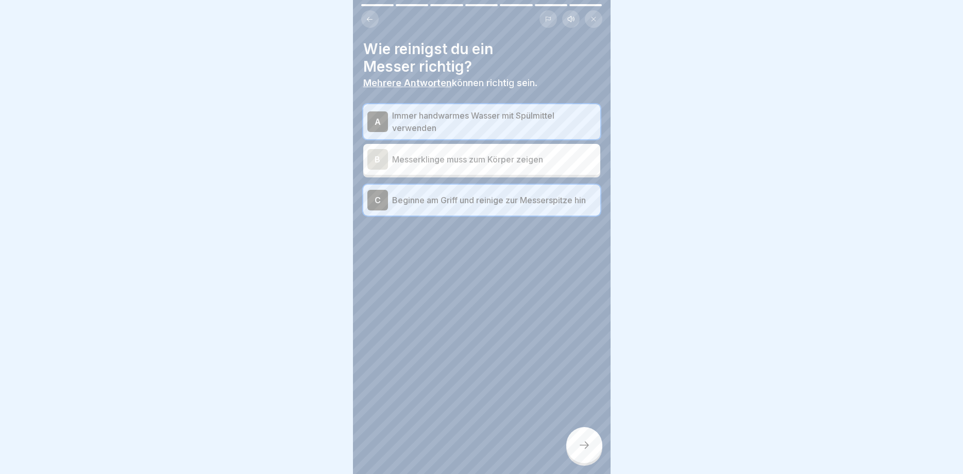
click at [568, 443] on div at bounding box center [585, 445] width 36 height 36
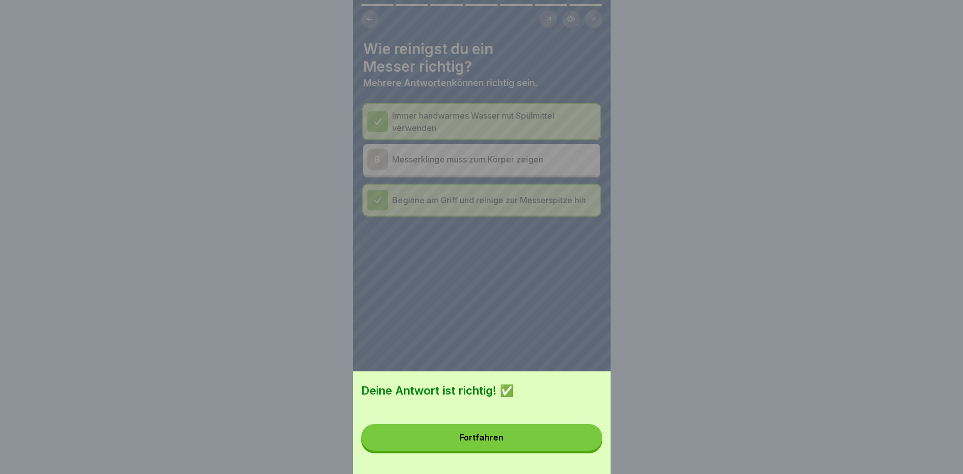
click at [512, 439] on button "Fortfahren" at bounding box center [481, 437] width 241 height 27
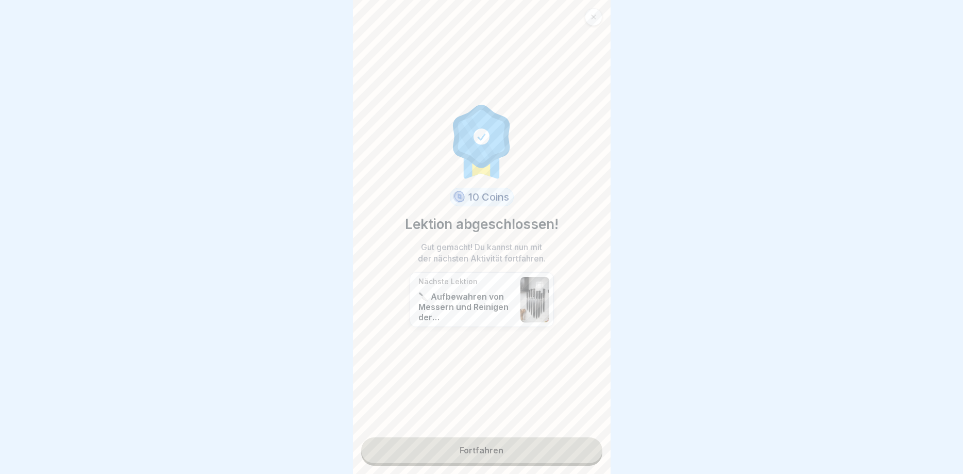
click at [488, 447] on link "Fortfahren" at bounding box center [481, 450] width 241 height 26
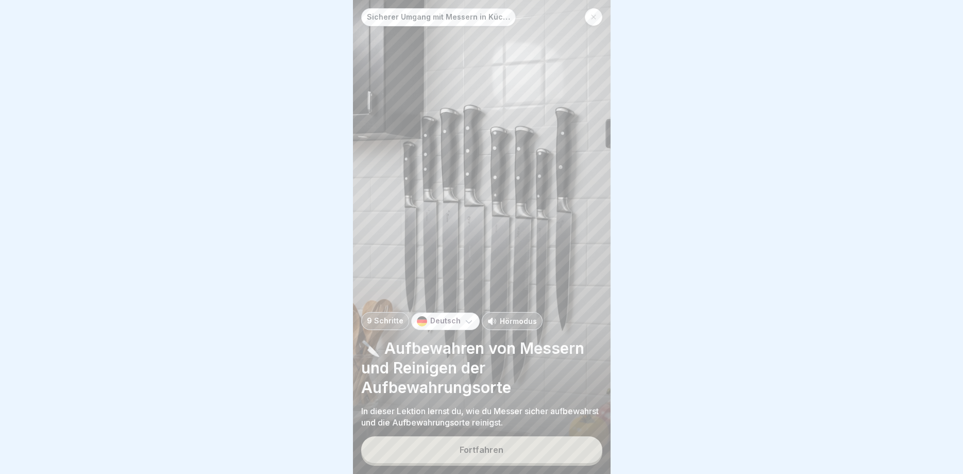
click at [505, 453] on button "Fortfahren" at bounding box center [481, 449] width 241 height 27
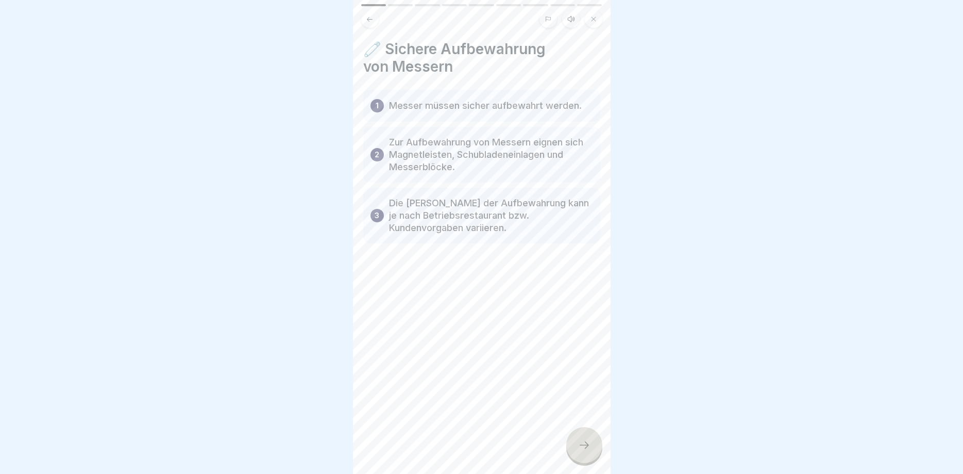
drag, startPoint x: 581, startPoint y: 452, endPoint x: 560, endPoint y: 446, distance: 21.3
click at [581, 451] on div at bounding box center [585, 445] width 36 height 36
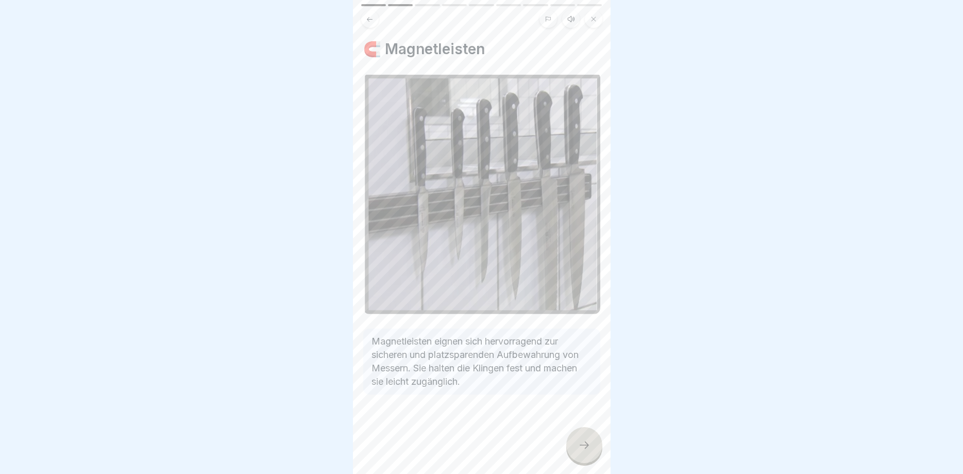
click at [589, 450] on icon at bounding box center [584, 445] width 12 height 12
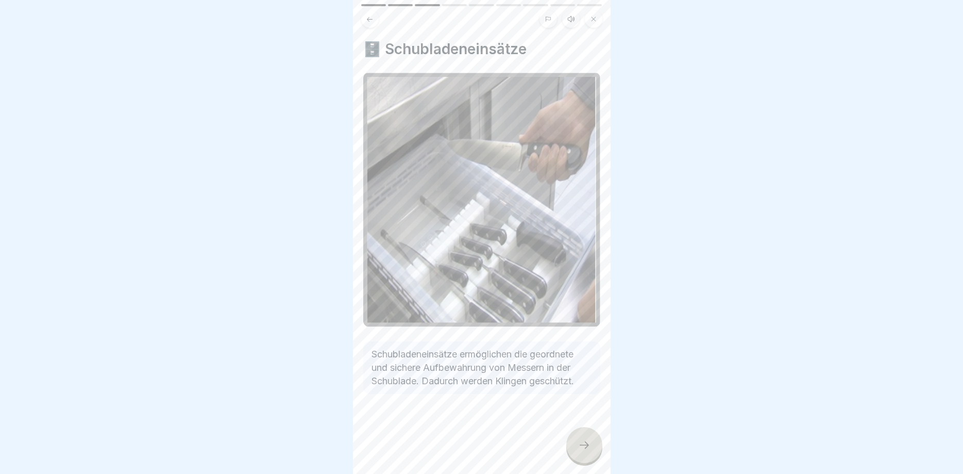
click at [585, 452] on div at bounding box center [585, 445] width 36 height 36
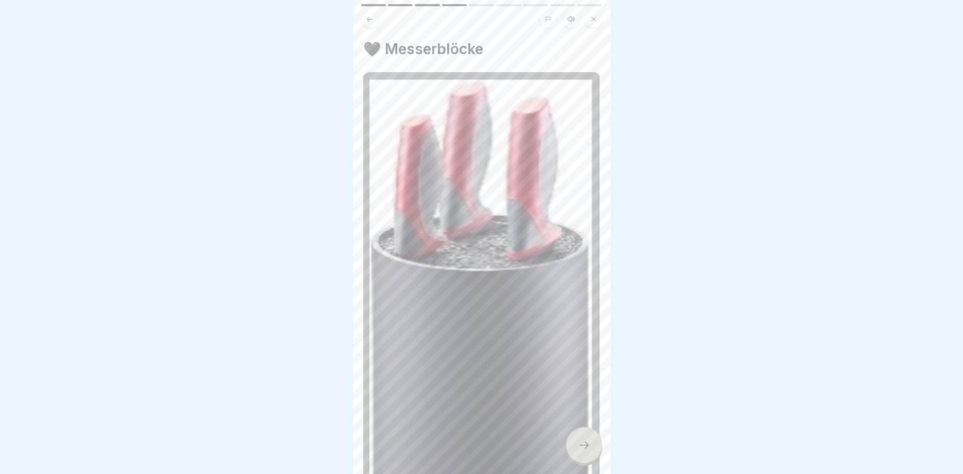
click at [576, 444] on div at bounding box center [585, 445] width 36 height 36
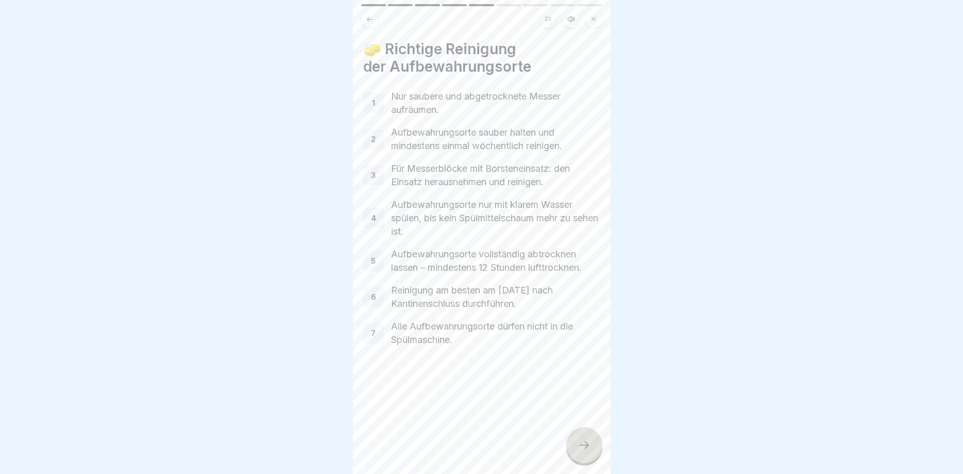
click at [577, 448] on div at bounding box center [585, 445] width 36 height 36
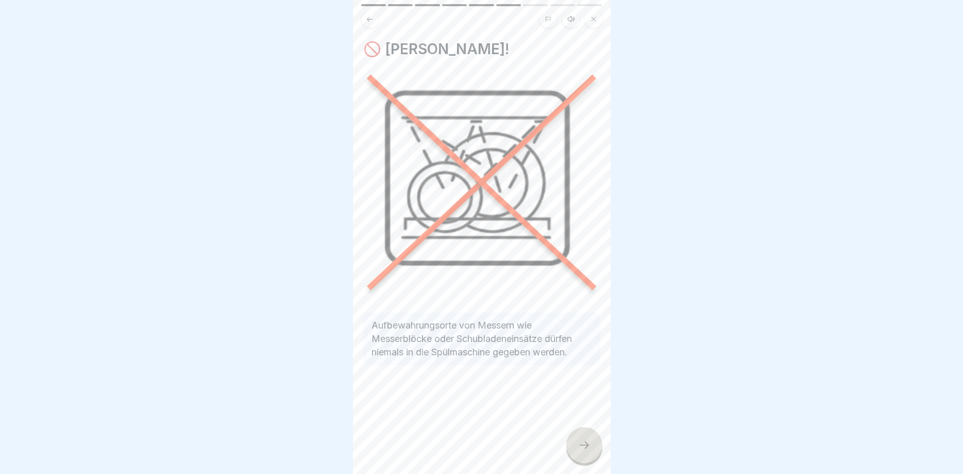
click at [574, 442] on div at bounding box center [585, 445] width 36 height 36
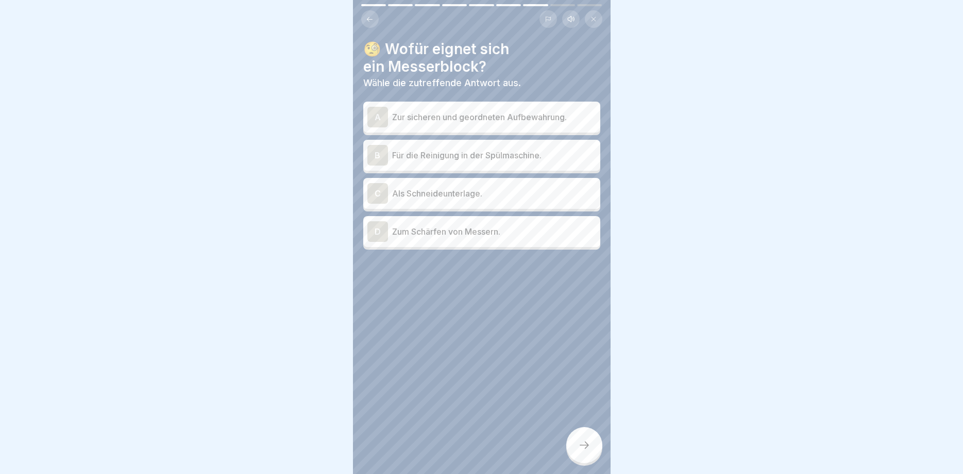
click at [387, 120] on div "A" at bounding box center [378, 117] width 21 height 21
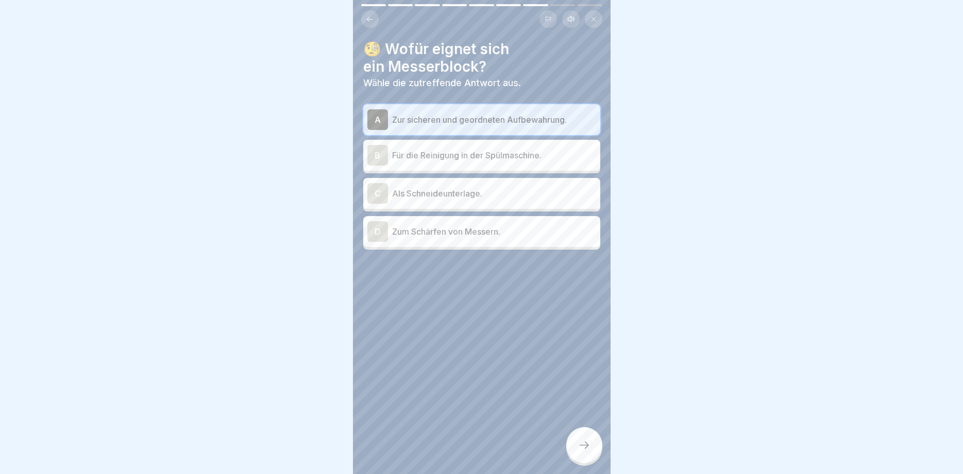
click at [582, 432] on div at bounding box center [585, 445] width 36 height 36
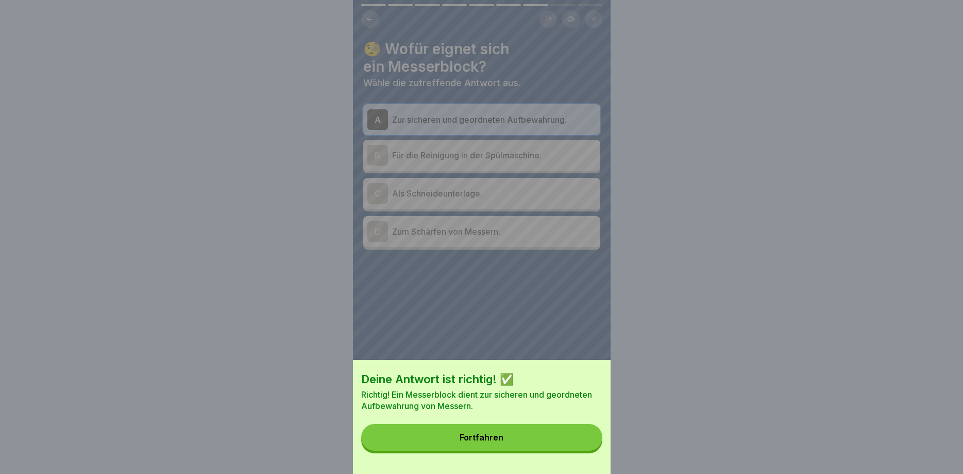
click at [495, 435] on div "Fortfahren" at bounding box center [482, 437] width 44 height 9
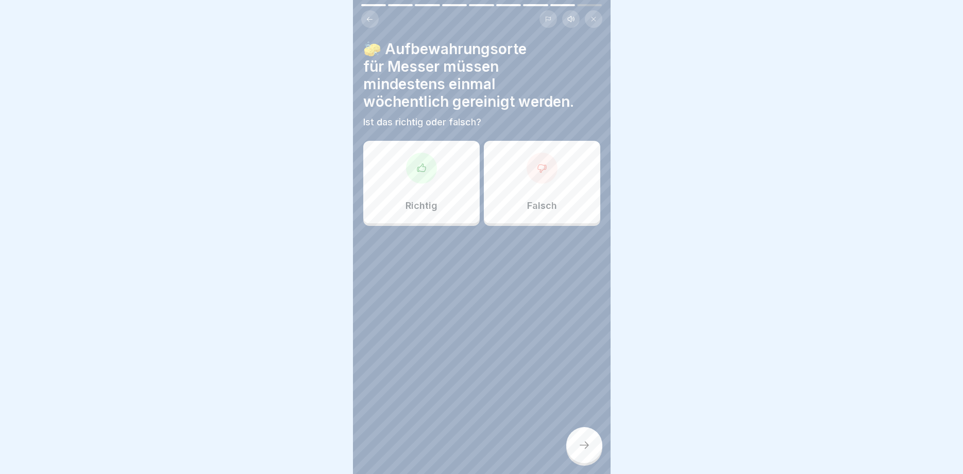
click at [416, 177] on div at bounding box center [421, 168] width 31 height 31
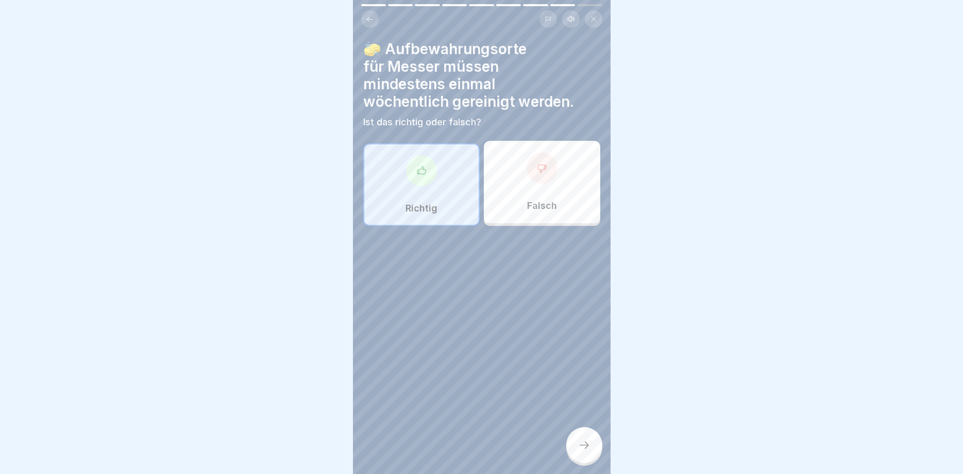
click at [580, 451] on div at bounding box center [585, 445] width 36 height 36
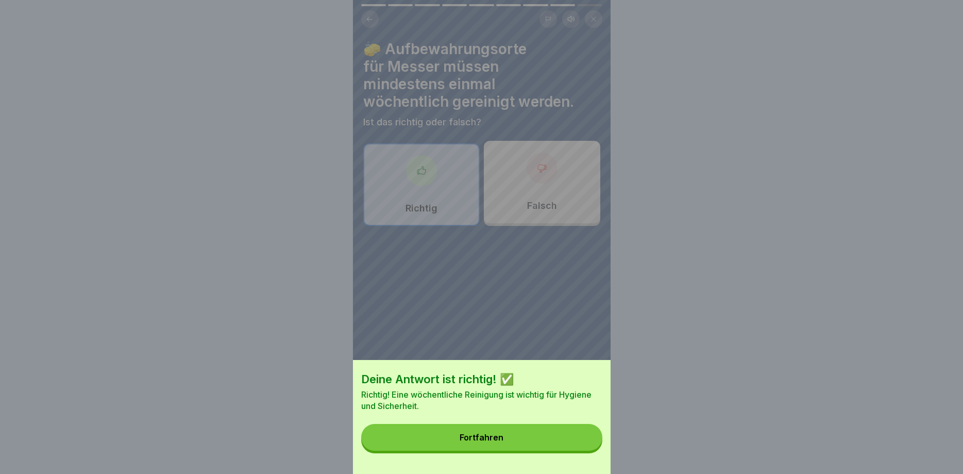
click at [506, 441] on button "Fortfahren" at bounding box center [481, 437] width 241 height 27
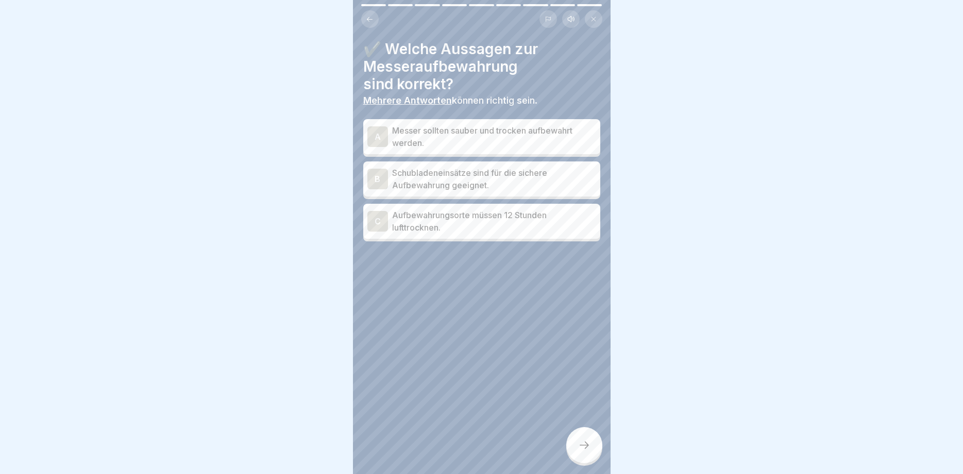
click at [375, 138] on div "A" at bounding box center [378, 136] width 21 height 21
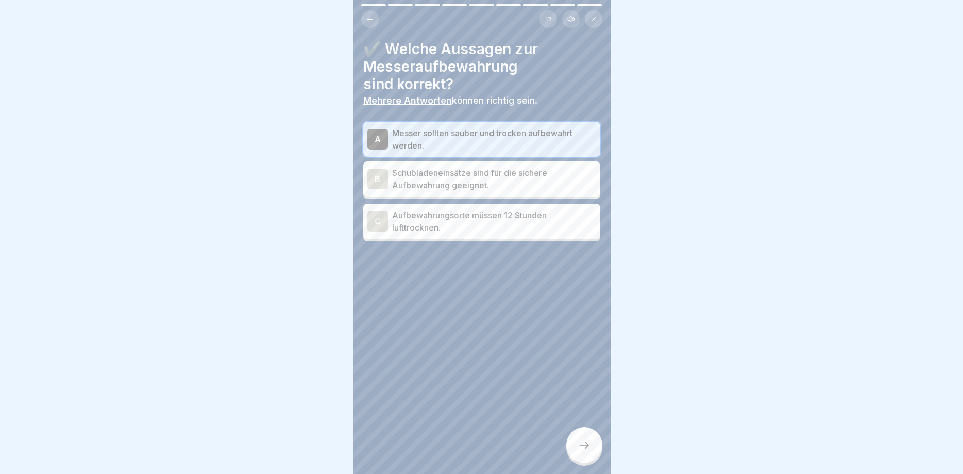
click at [377, 178] on div "B" at bounding box center [378, 179] width 21 height 21
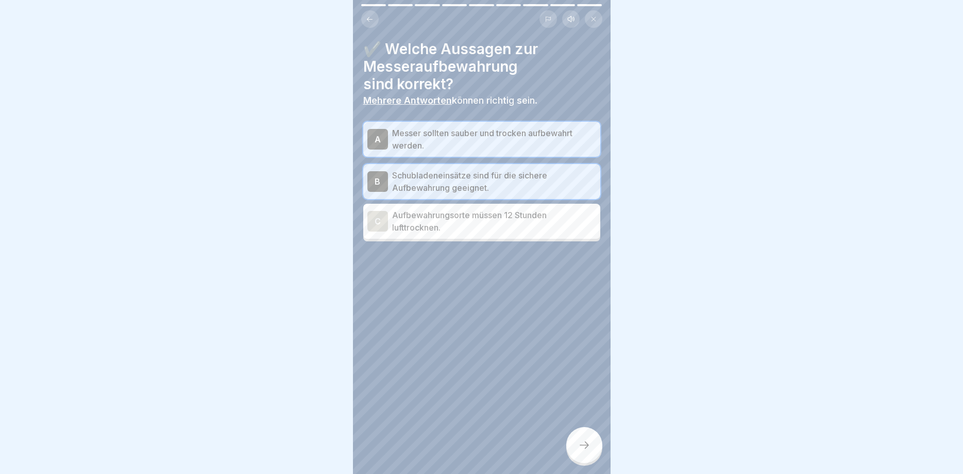
click at [592, 446] on div at bounding box center [585, 445] width 36 height 36
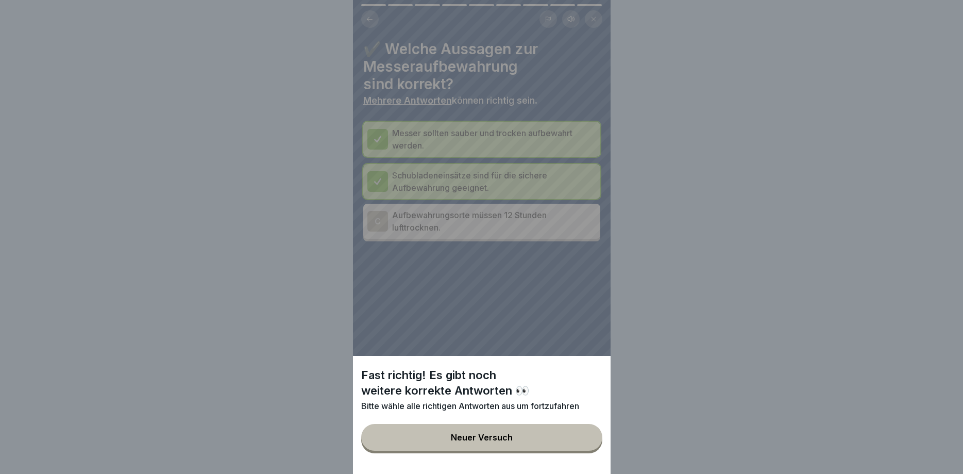
click at [368, 216] on div "Fast richtig! Es gibt noch weitere korrekte Antworten 👀 Bitte wähle alle richti…" at bounding box center [482, 237] width 258 height 474
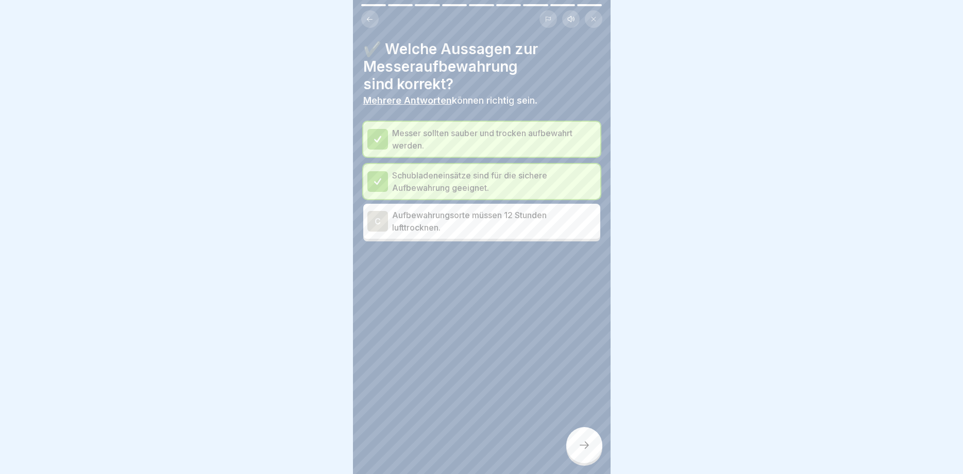
click at [375, 228] on div "C" at bounding box center [378, 221] width 21 height 21
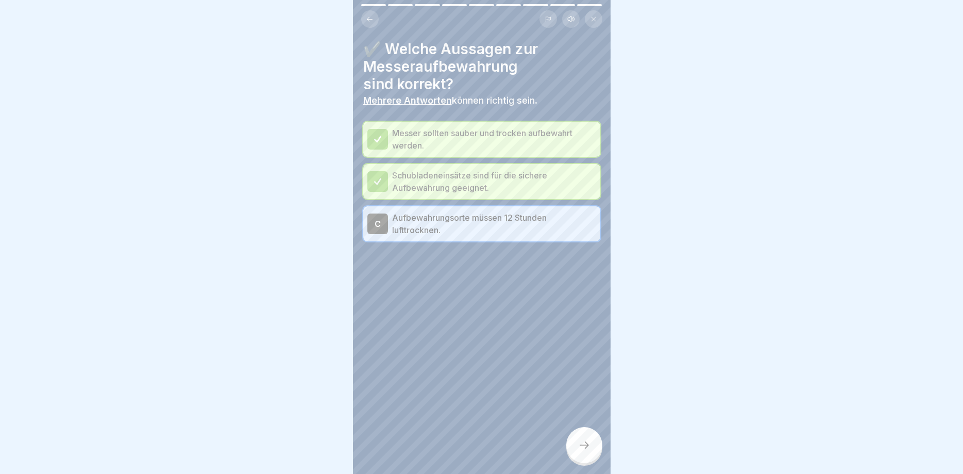
click at [580, 446] on icon at bounding box center [584, 445] width 12 height 12
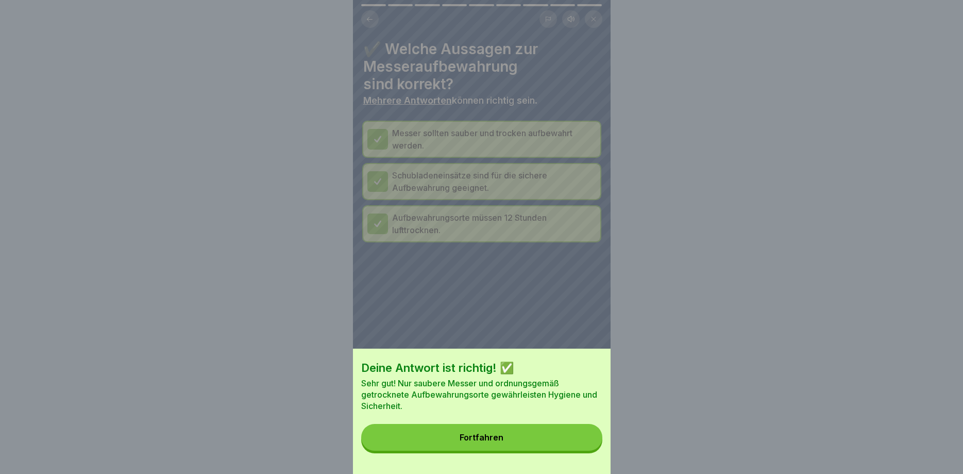
click at [467, 433] on button "Fortfahren" at bounding box center [481, 437] width 241 height 27
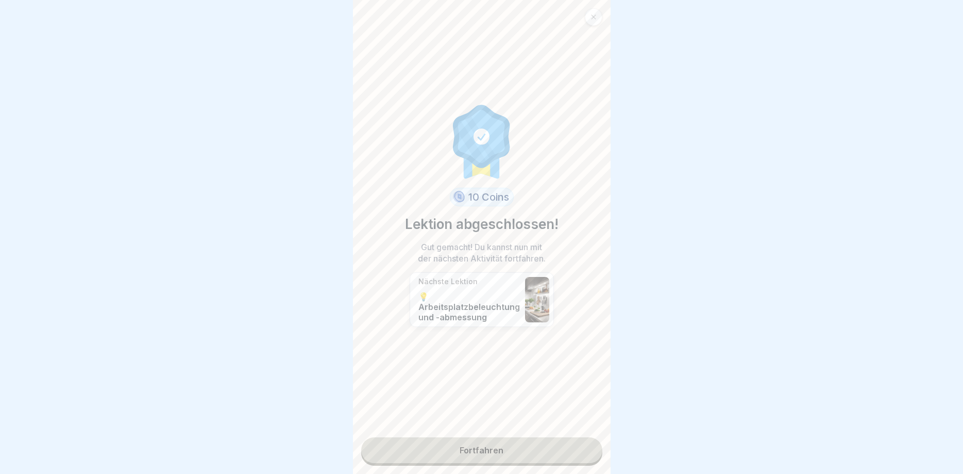
click at [594, 14] on icon at bounding box center [594, 17] width 6 height 6
